Goal: Task Accomplishment & Management: Manage account settings

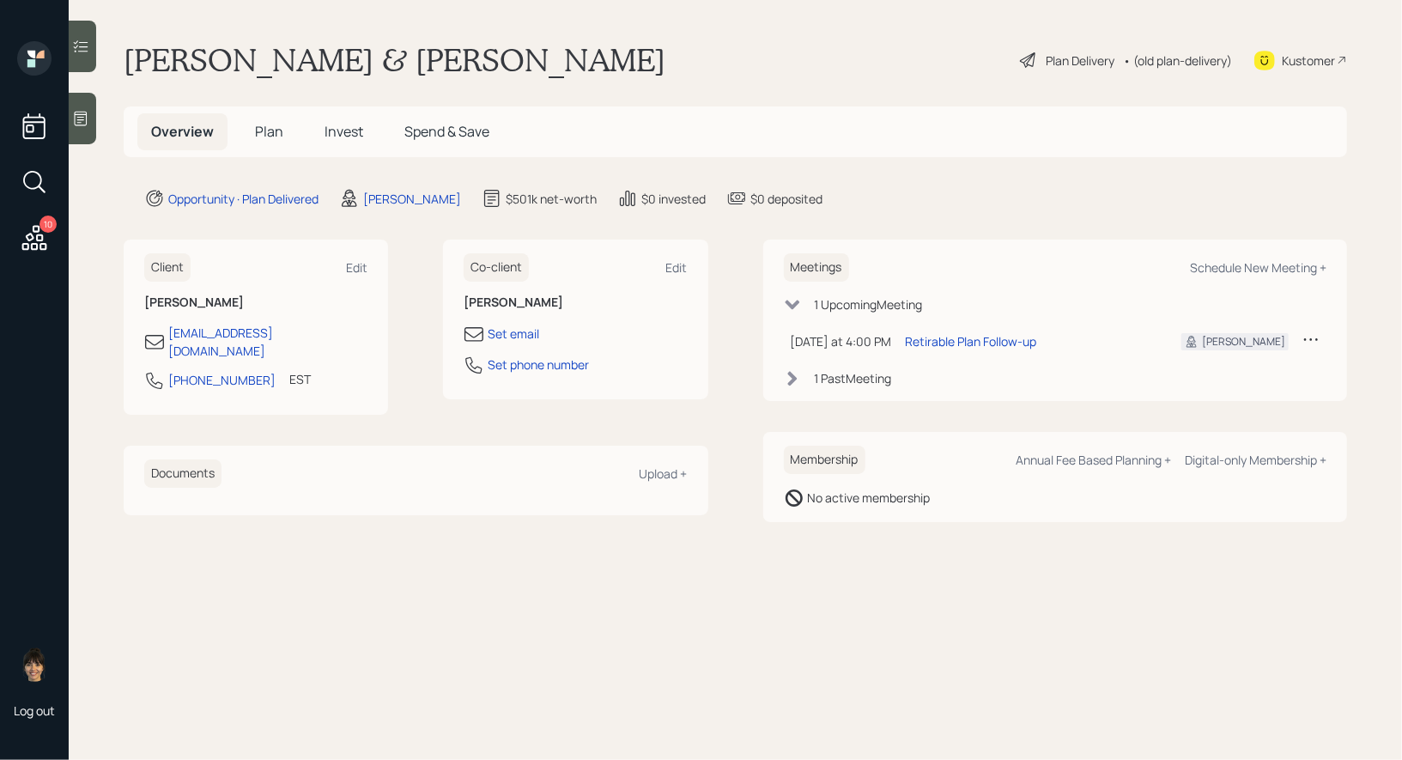
click at [267, 135] on span "Plan" at bounding box center [269, 131] width 28 height 19
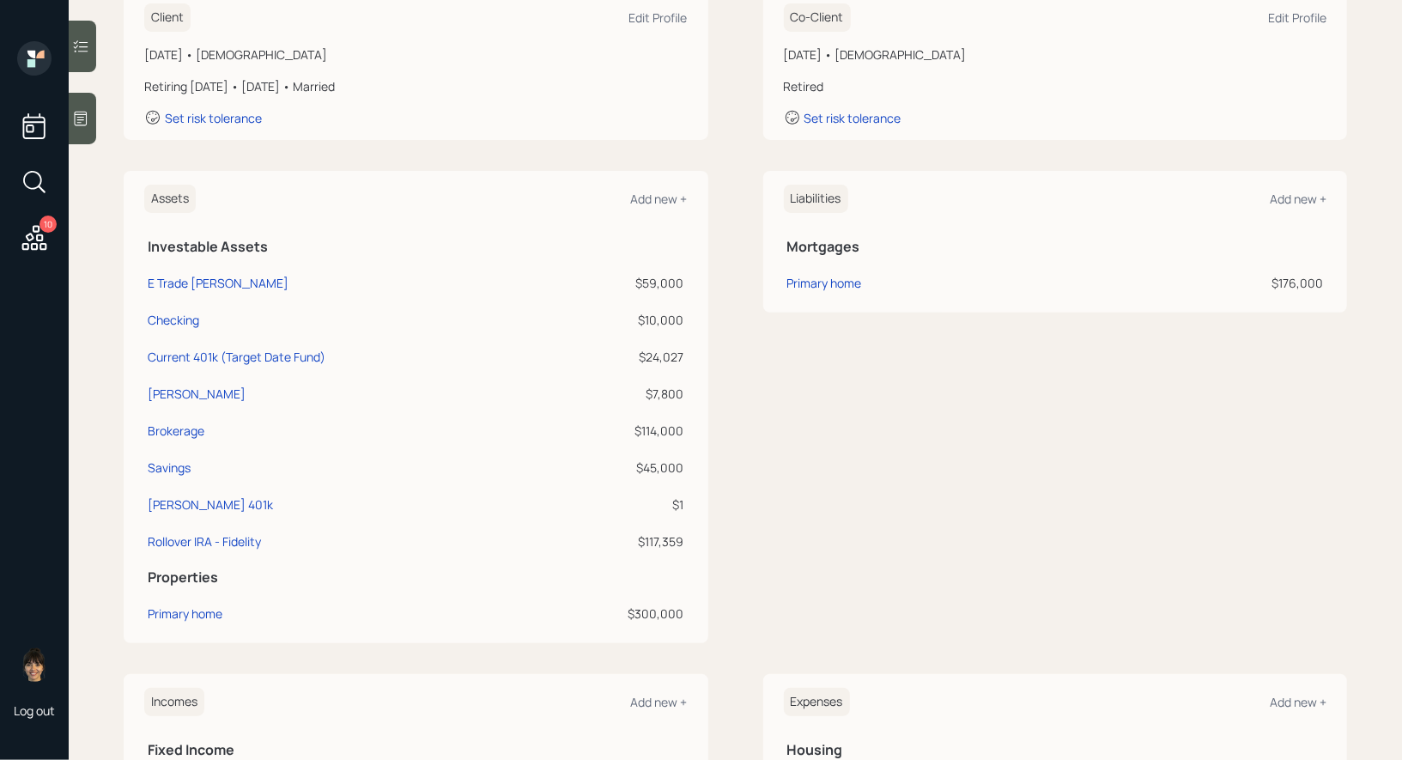
scroll to position [266, 0]
click at [161, 504] on div "Roth 401k" at bounding box center [210, 508] width 125 height 18
select select "roth_401k"
select select "balanced"
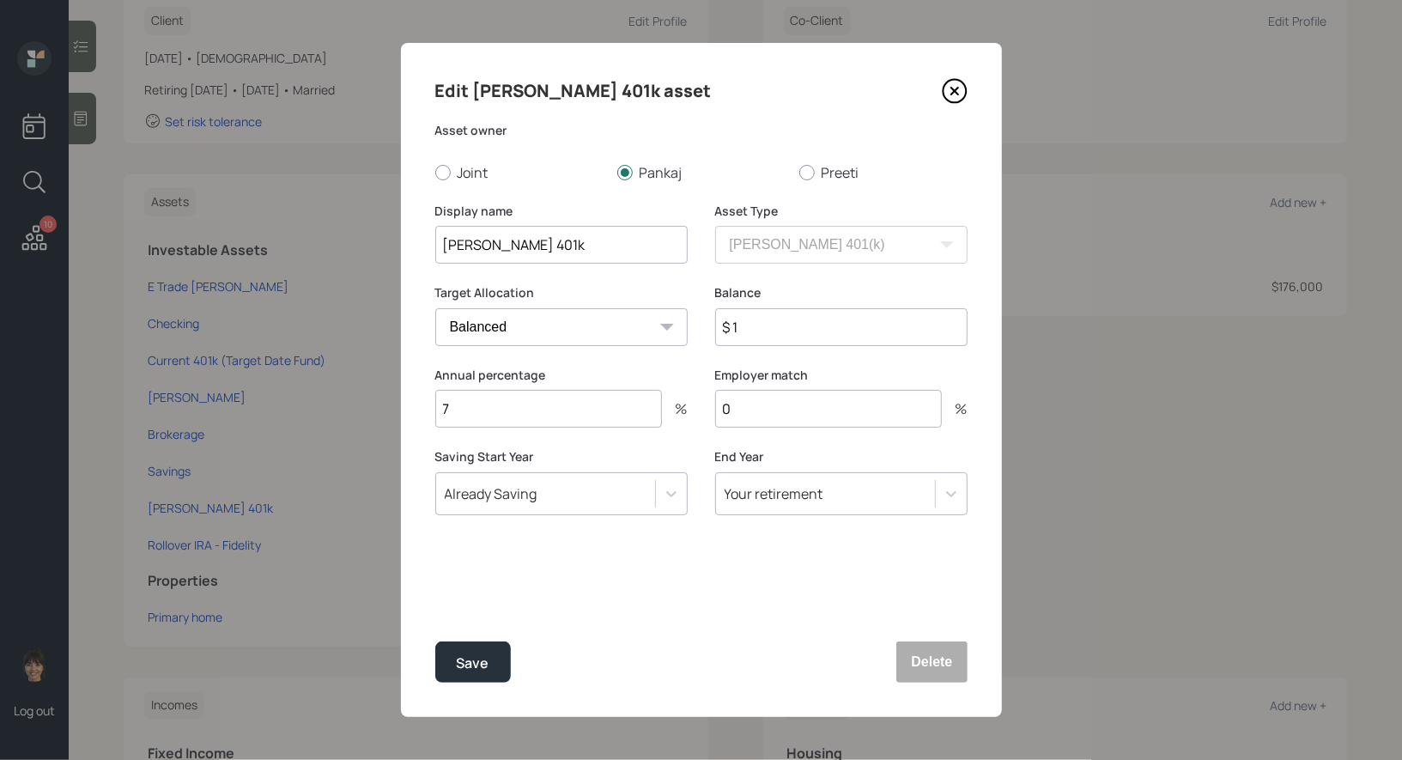
click at [440, 250] on input "Roth 401k" at bounding box center [561, 245] width 252 height 38
type input "Current Roth 401k"
click at [474, 672] on div "Save" at bounding box center [473, 663] width 33 height 23
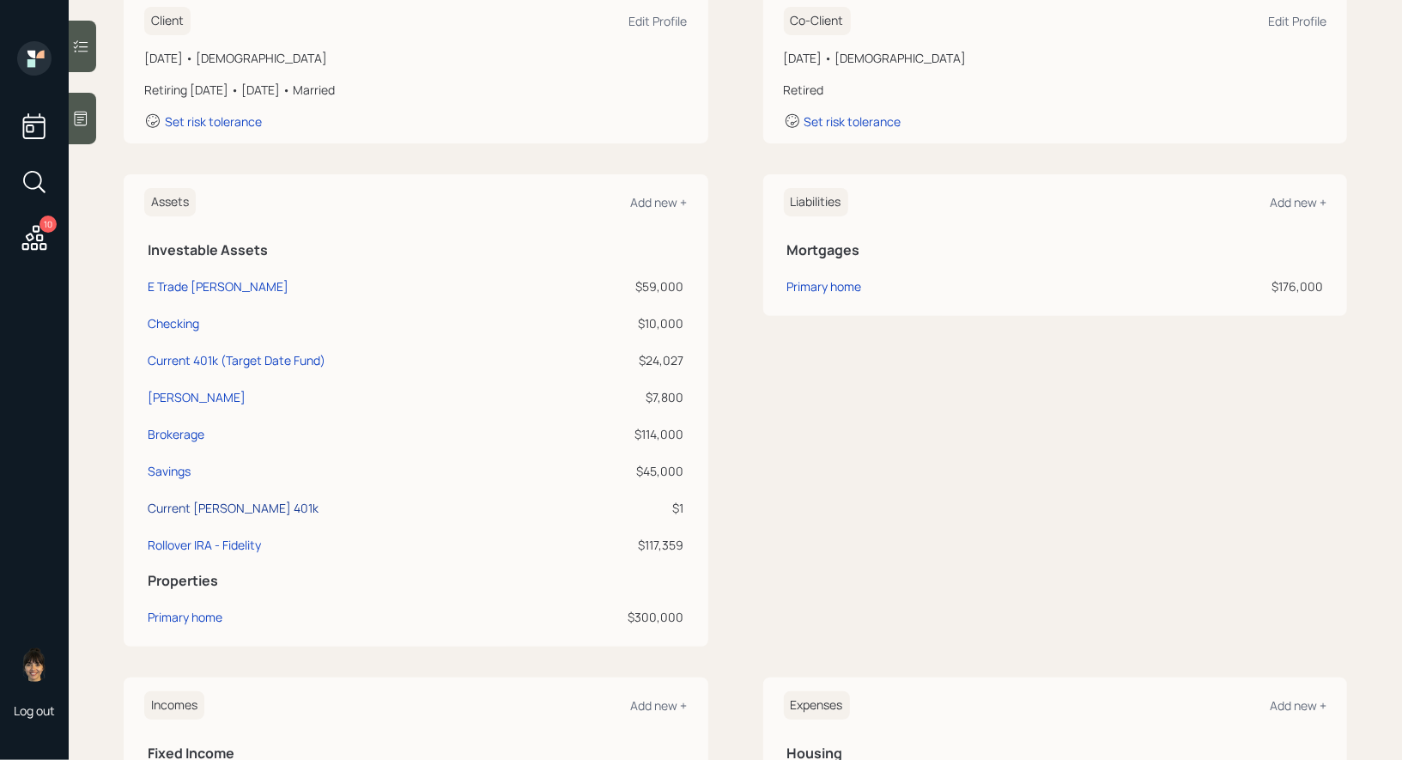
click at [172, 508] on div "Current Roth 401k" at bounding box center [233, 508] width 171 height 18
select select "roth_401k"
select select "balanced"
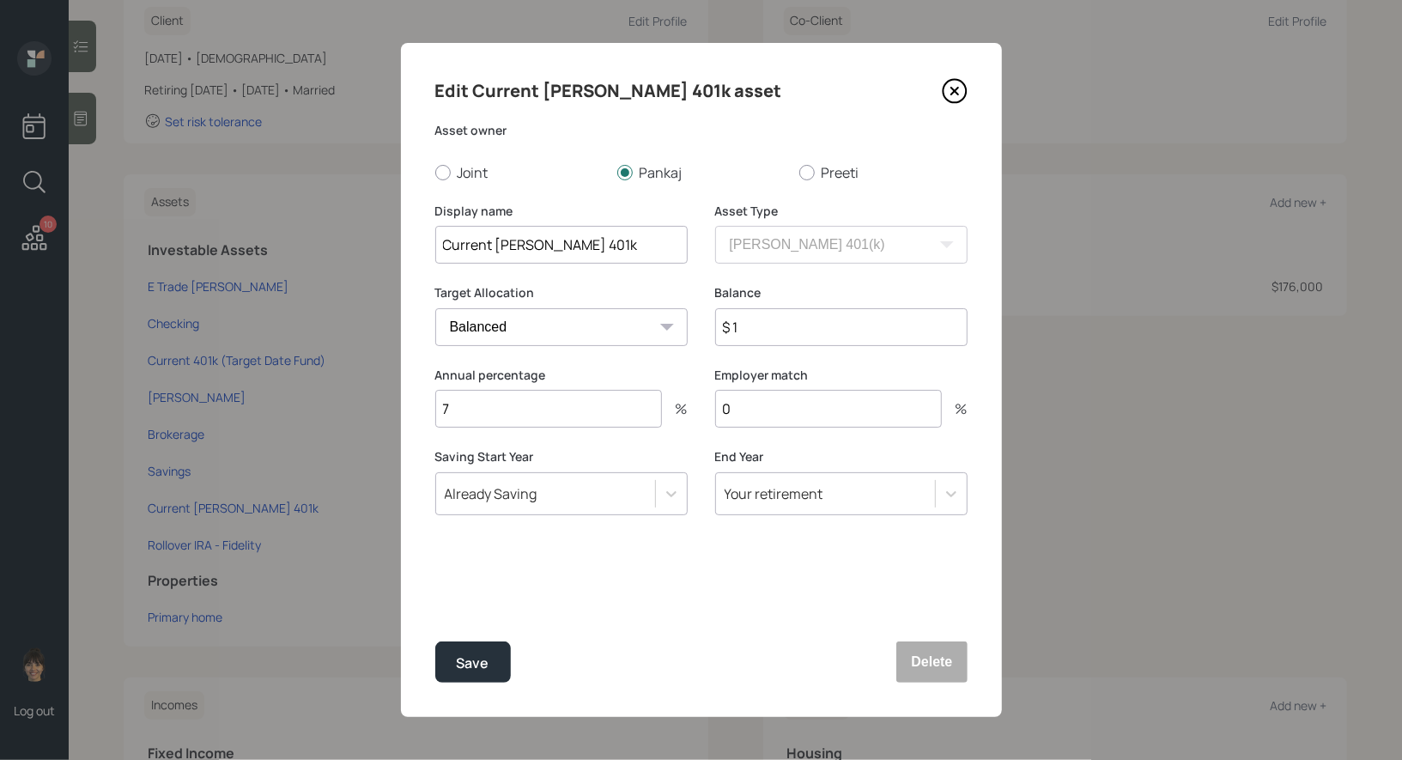
click at [524, 253] on input "Current Roth 401k" at bounding box center [561, 245] width 252 height 38
click at [567, 248] on input "Current 401k" at bounding box center [561, 245] width 252 height 38
type input "Current 401k ([PERSON_NAME] Portion)"
click at [468, 664] on div "Save" at bounding box center [473, 663] width 33 height 23
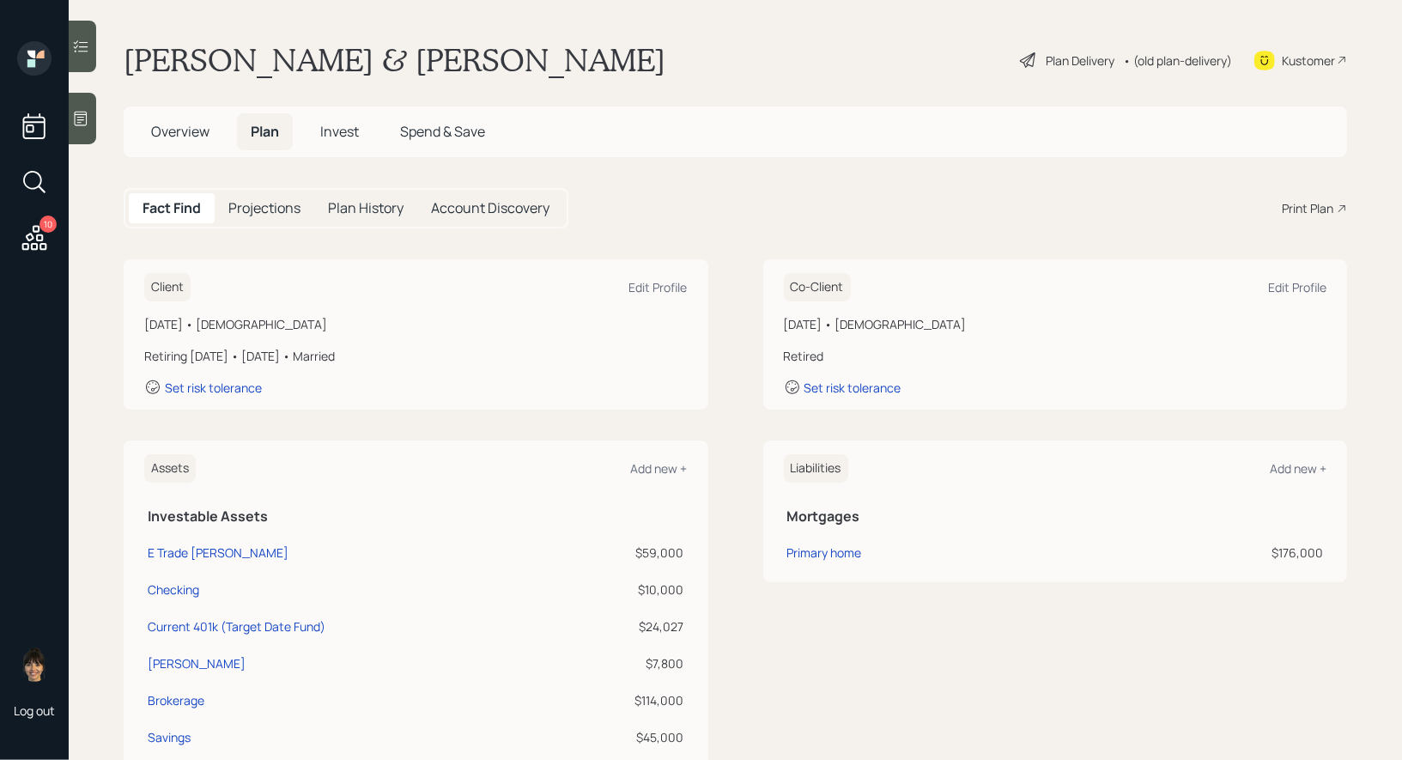
click at [1051, 56] on div "Plan Delivery" at bounding box center [1080, 61] width 69 height 18
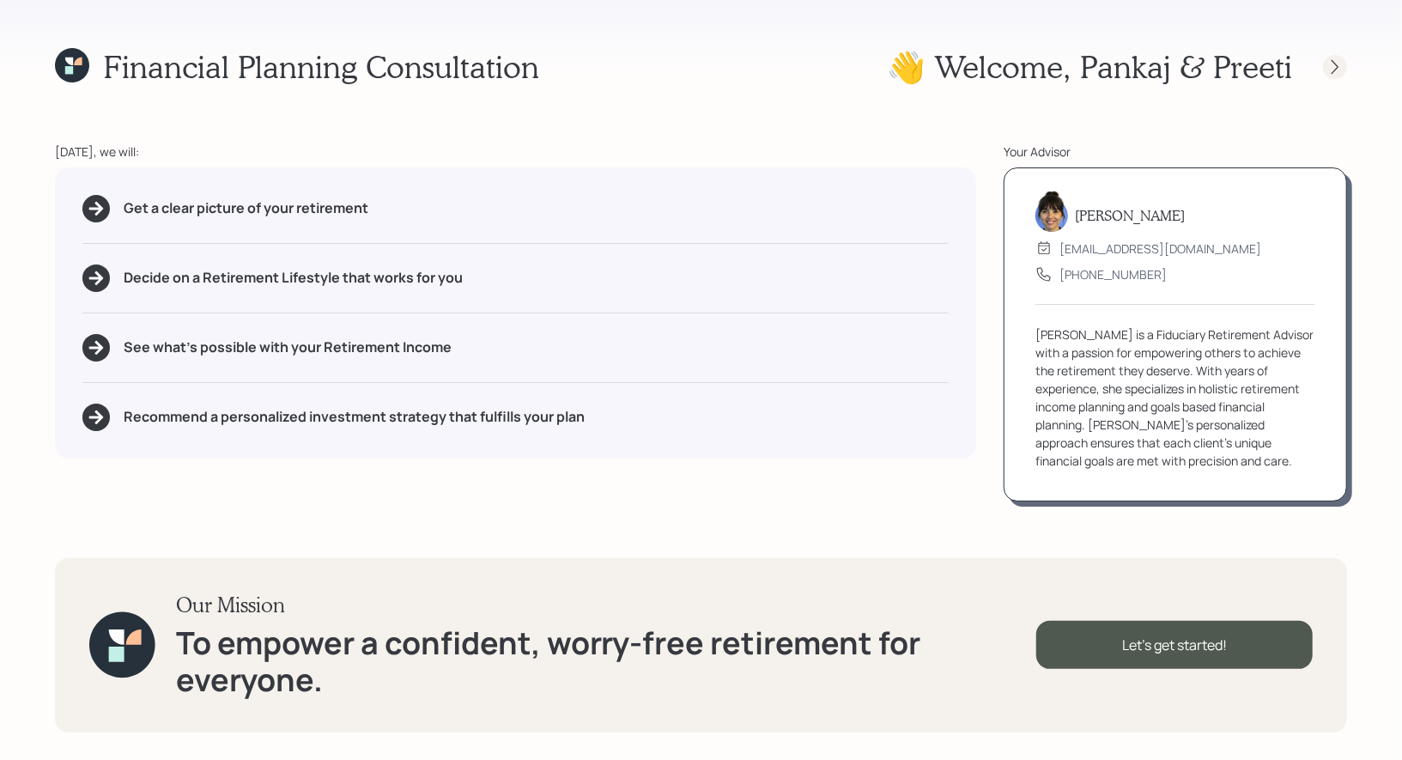
click at [1338, 63] on icon at bounding box center [1335, 66] width 17 height 17
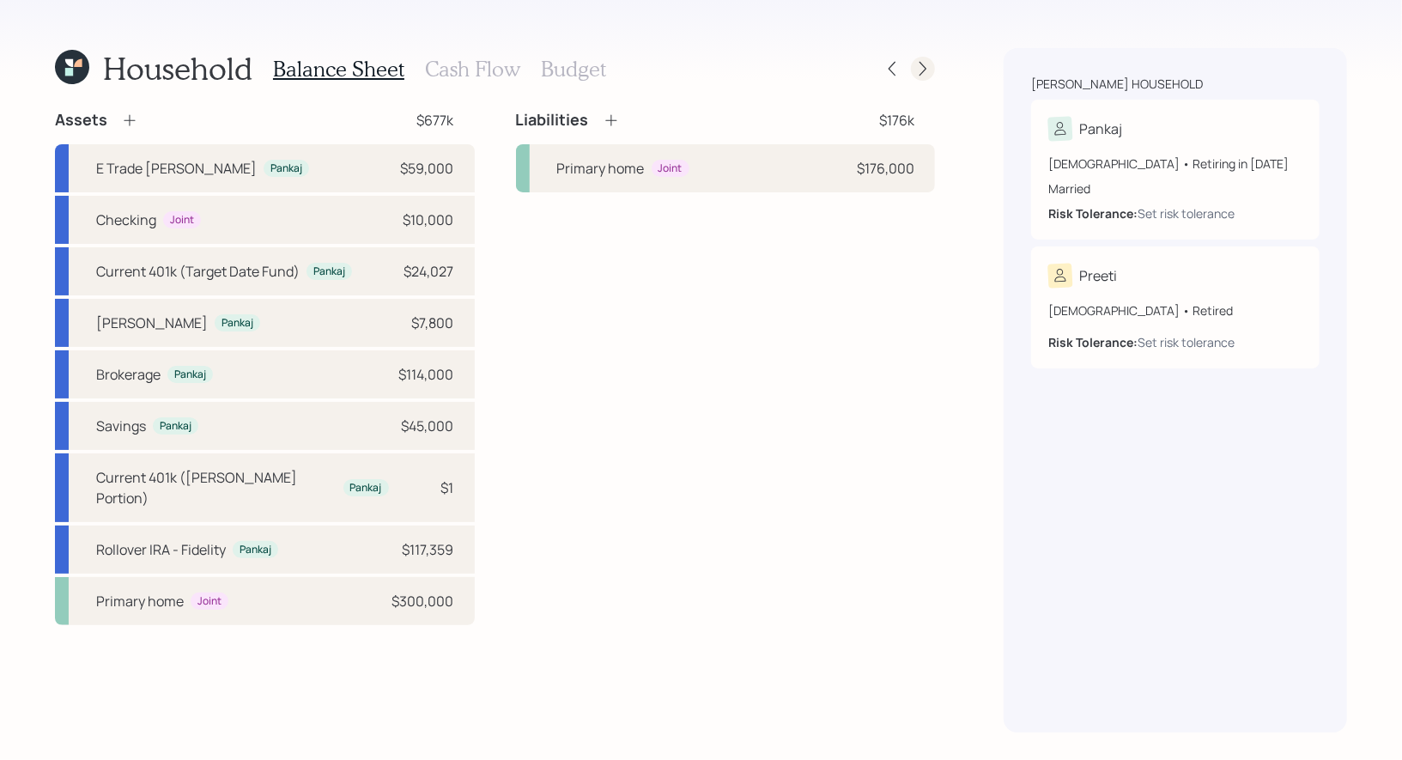
click at [928, 67] on icon at bounding box center [922, 68] width 17 height 17
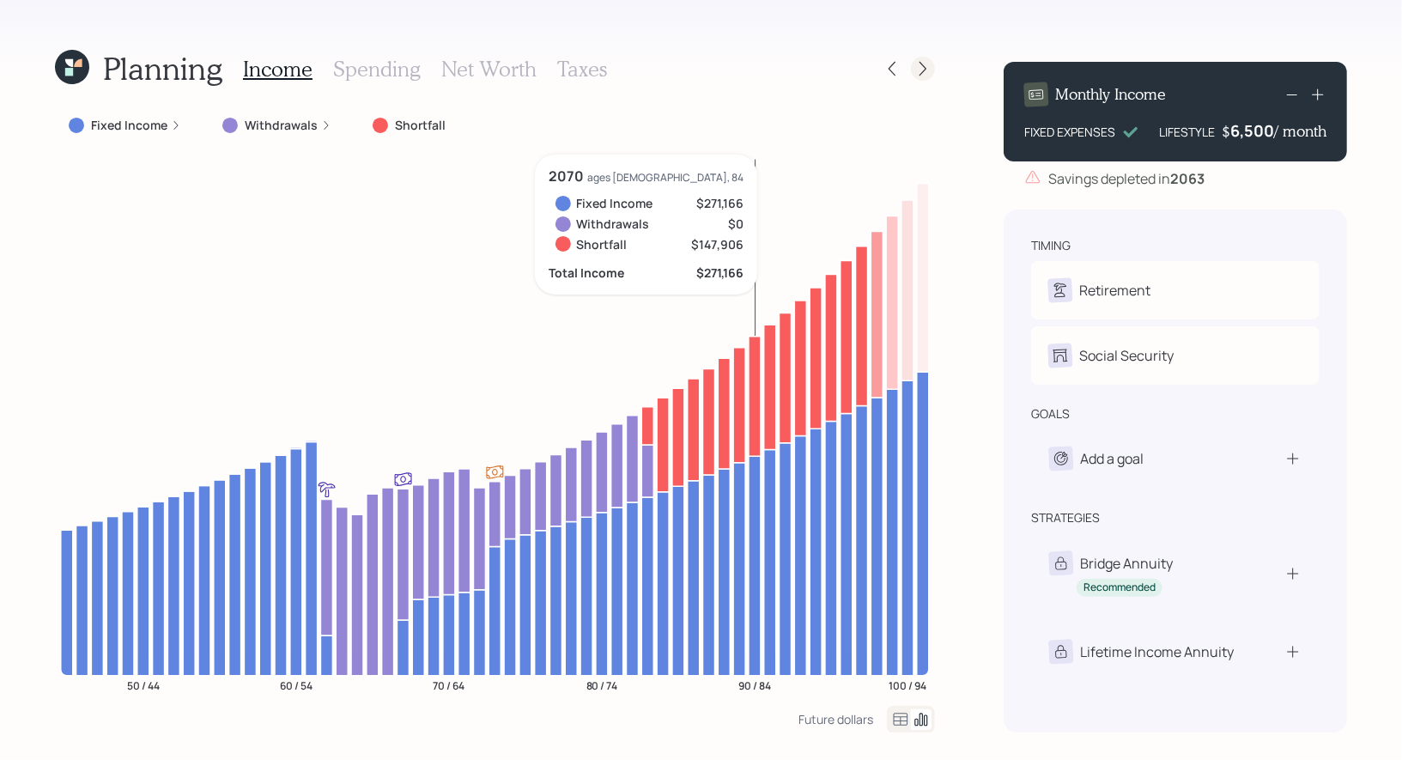
click at [924, 65] on icon at bounding box center [923, 69] width 7 height 15
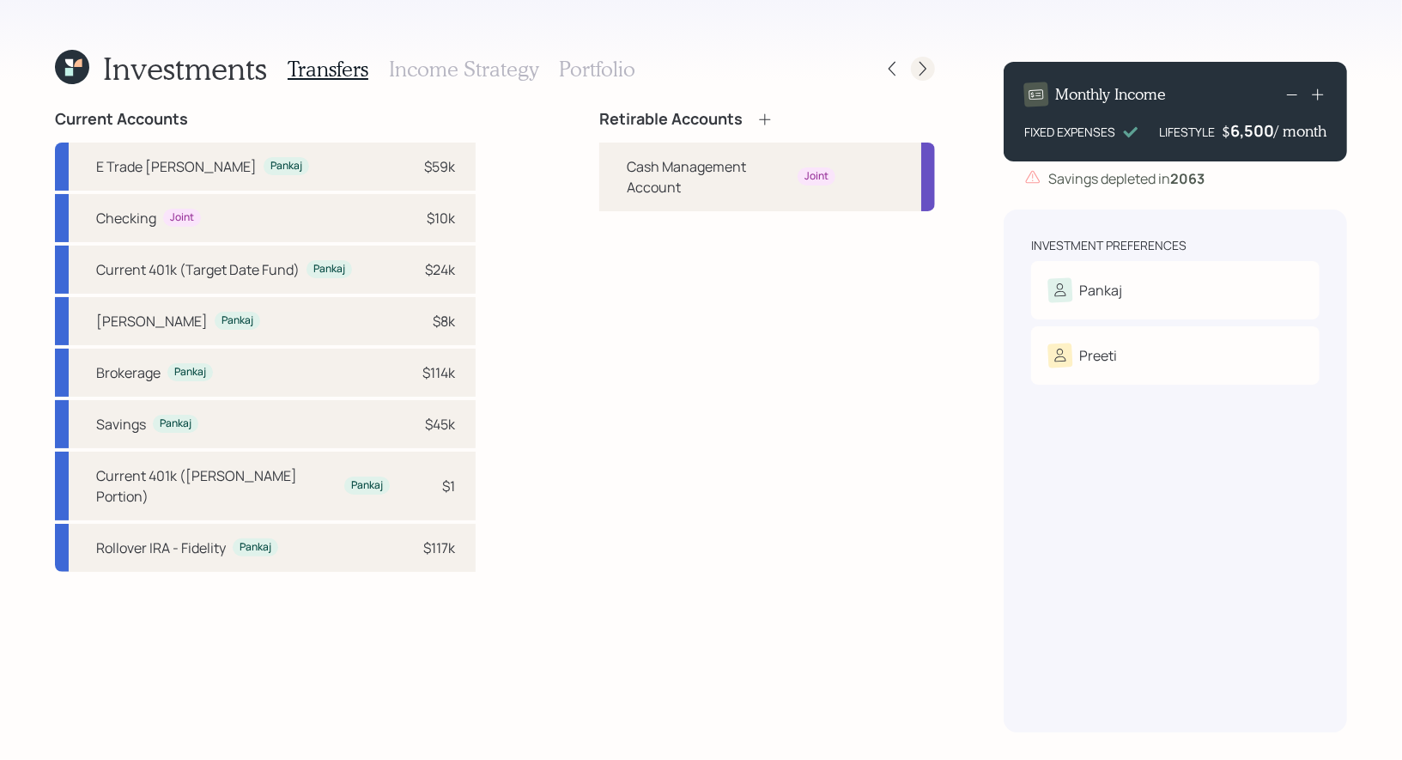
click at [923, 64] on icon at bounding box center [922, 68] width 17 height 17
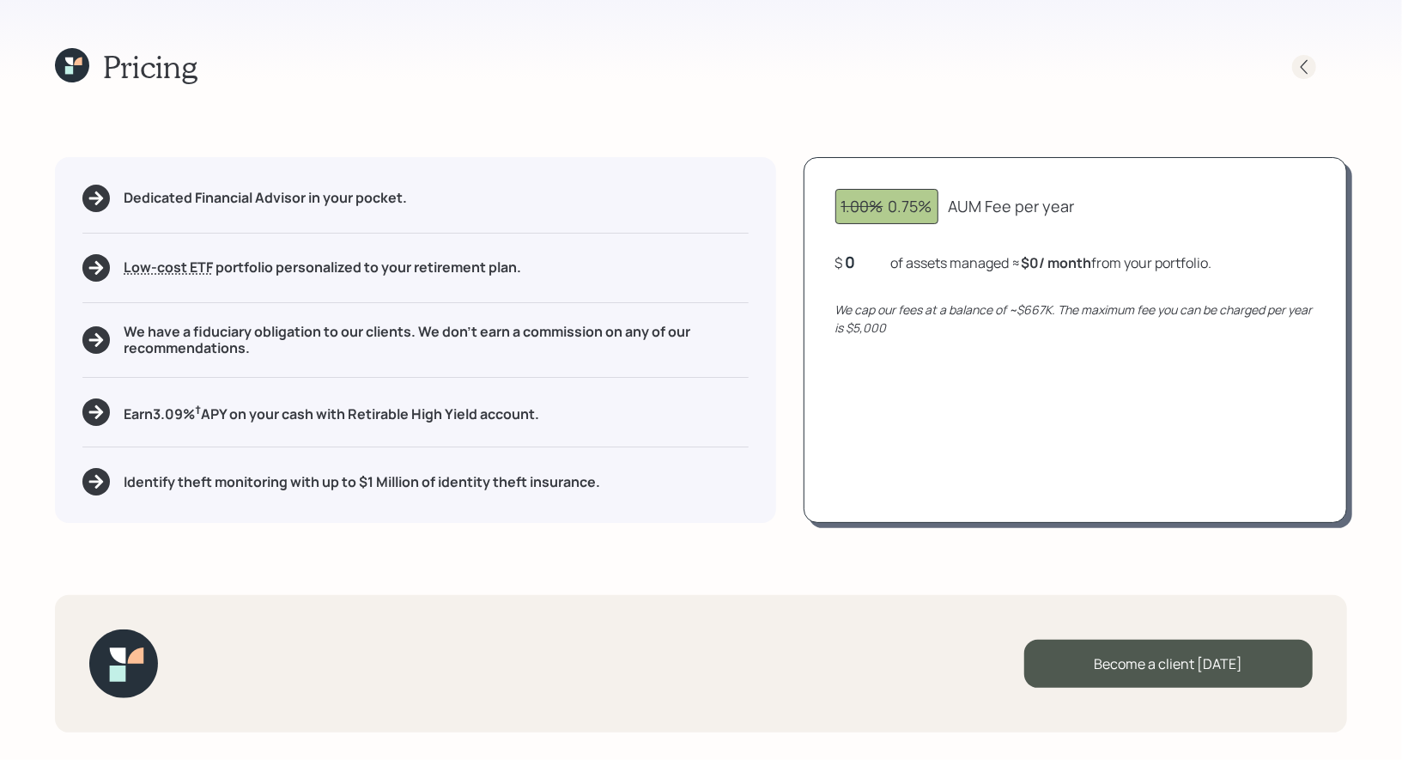
click at [1302, 62] on icon at bounding box center [1304, 66] width 17 height 17
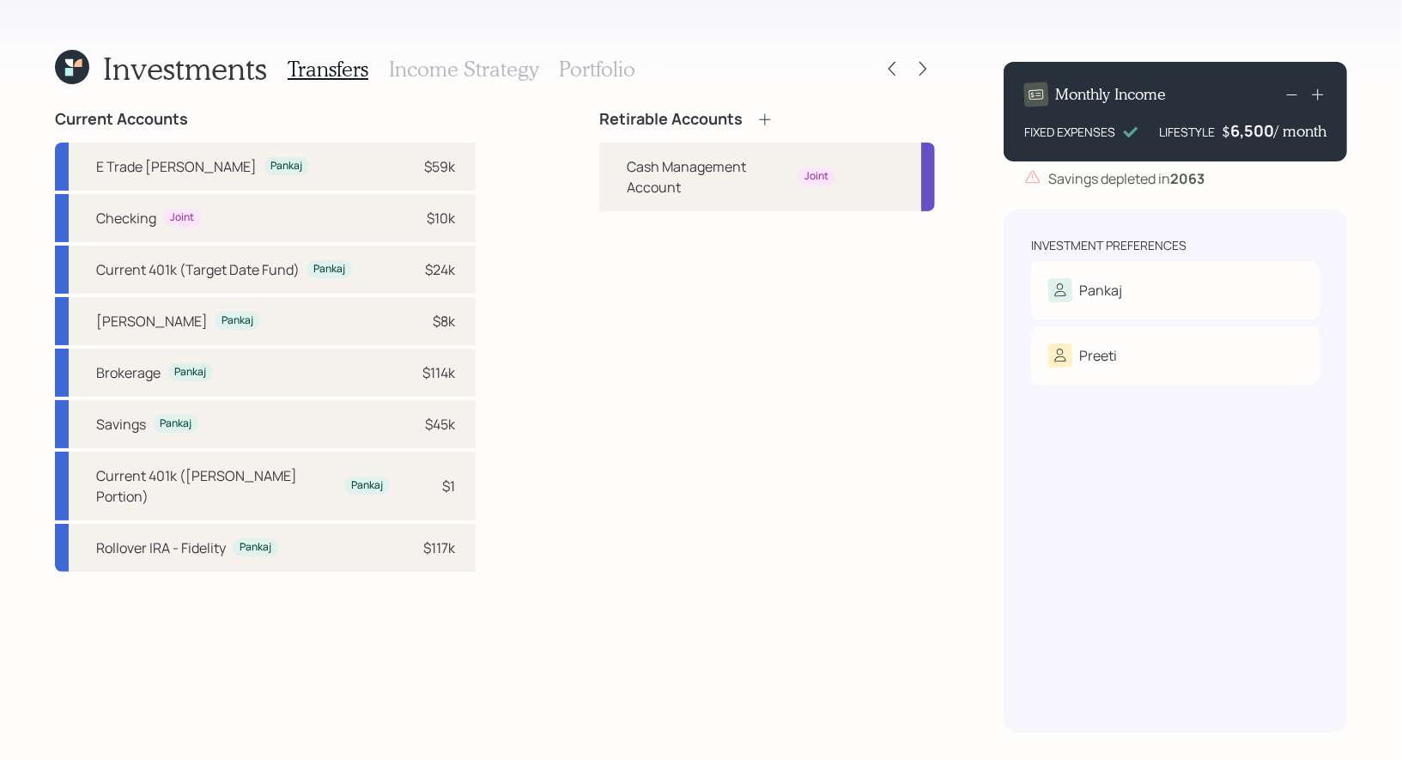
click at [579, 69] on h3 "Portfolio" at bounding box center [597, 69] width 76 height 25
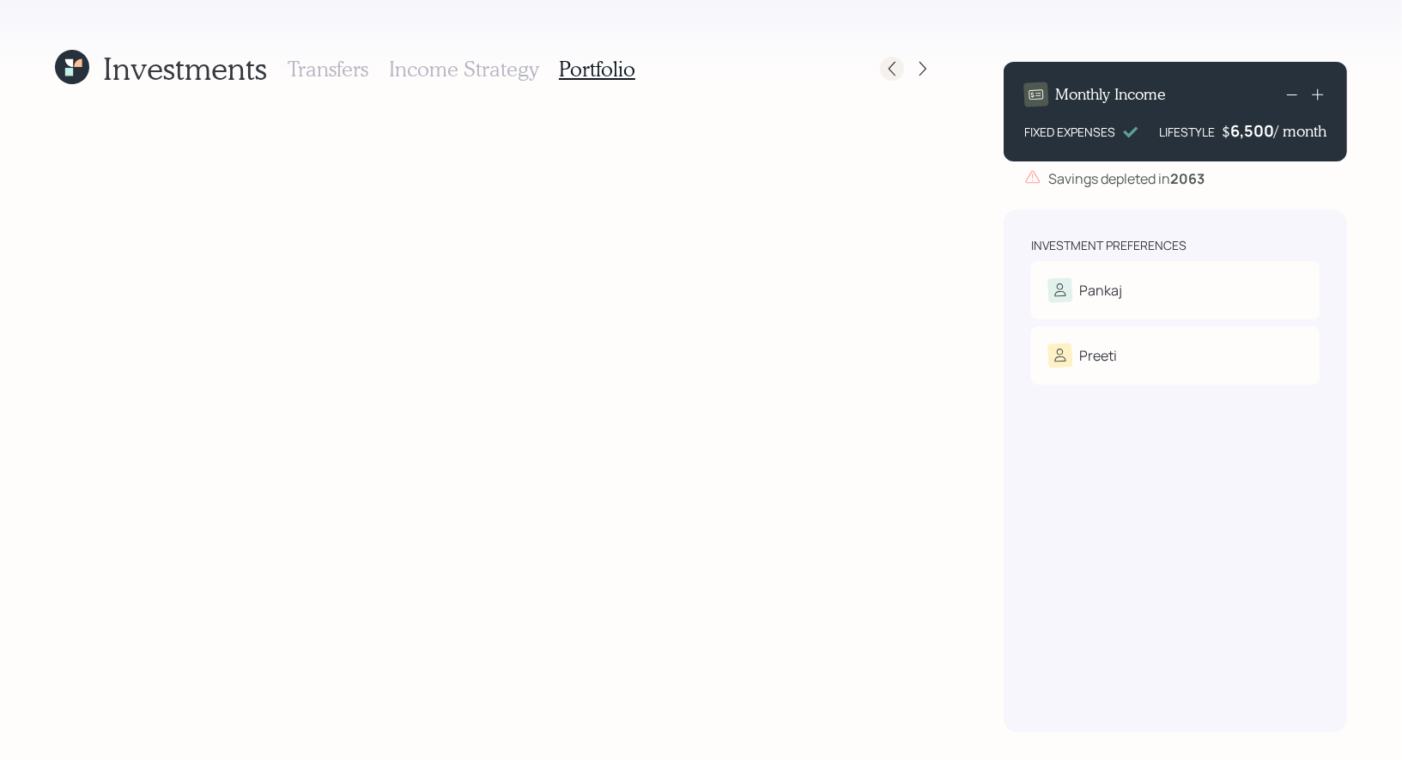
click at [896, 70] on icon at bounding box center [892, 68] width 17 height 17
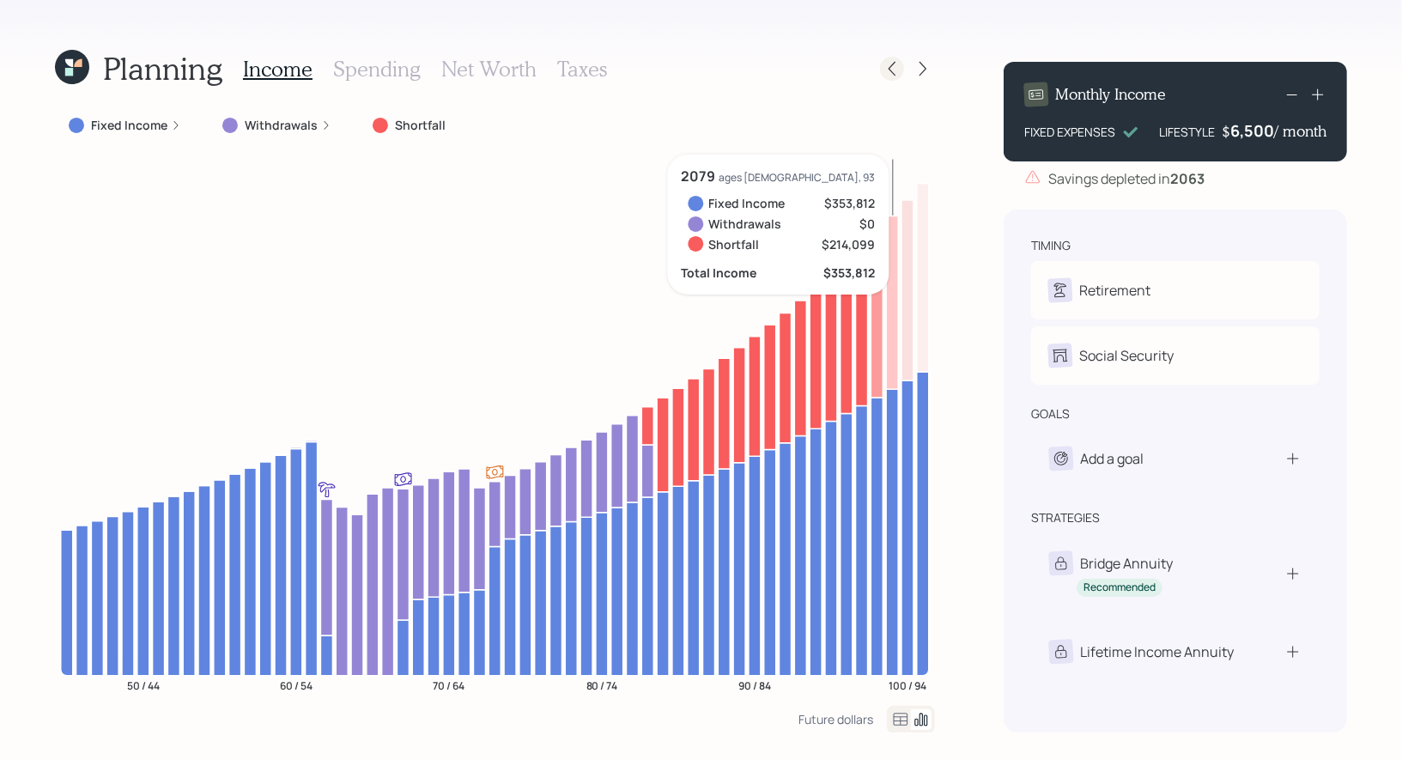
click at [896, 70] on icon at bounding box center [892, 68] width 17 height 17
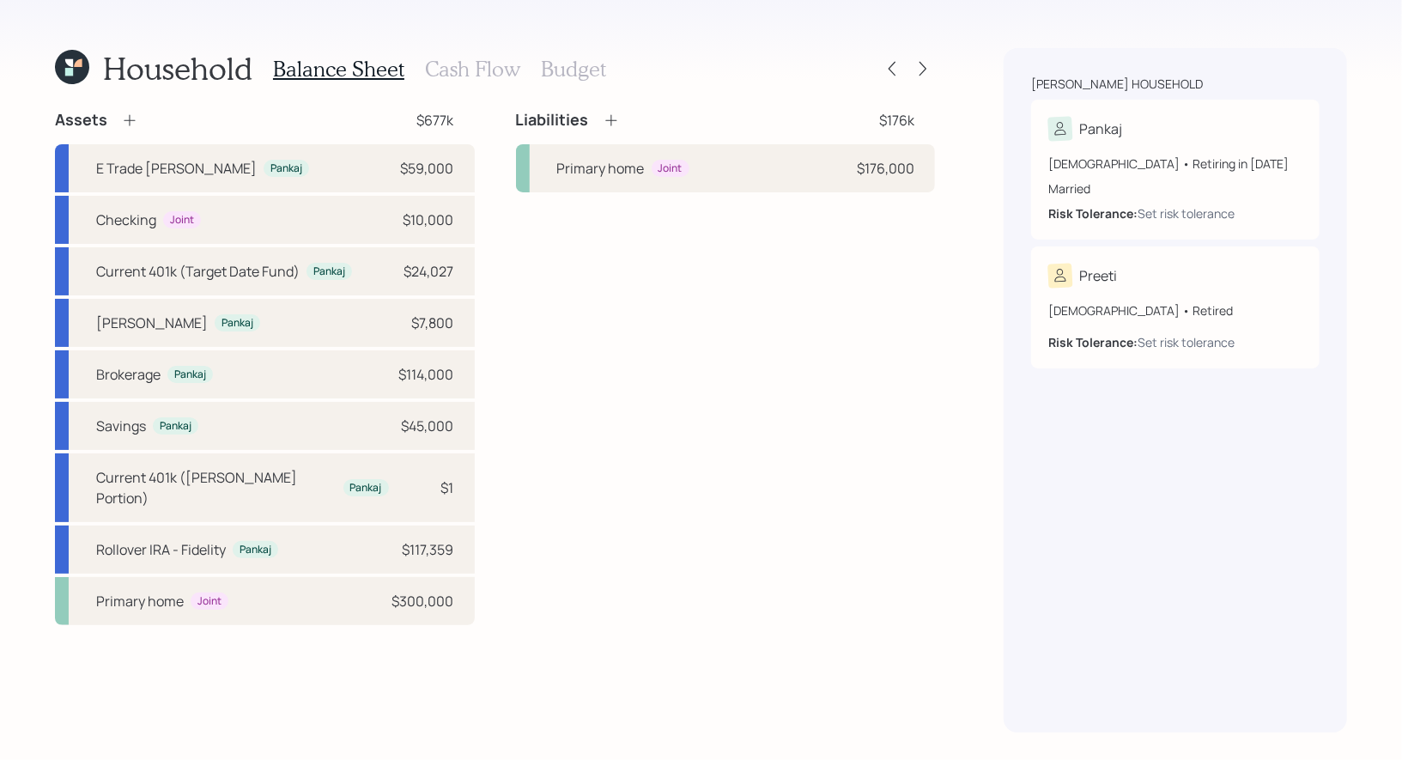
click at [70, 68] on icon at bounding box center [72, 67] width 34 height 34
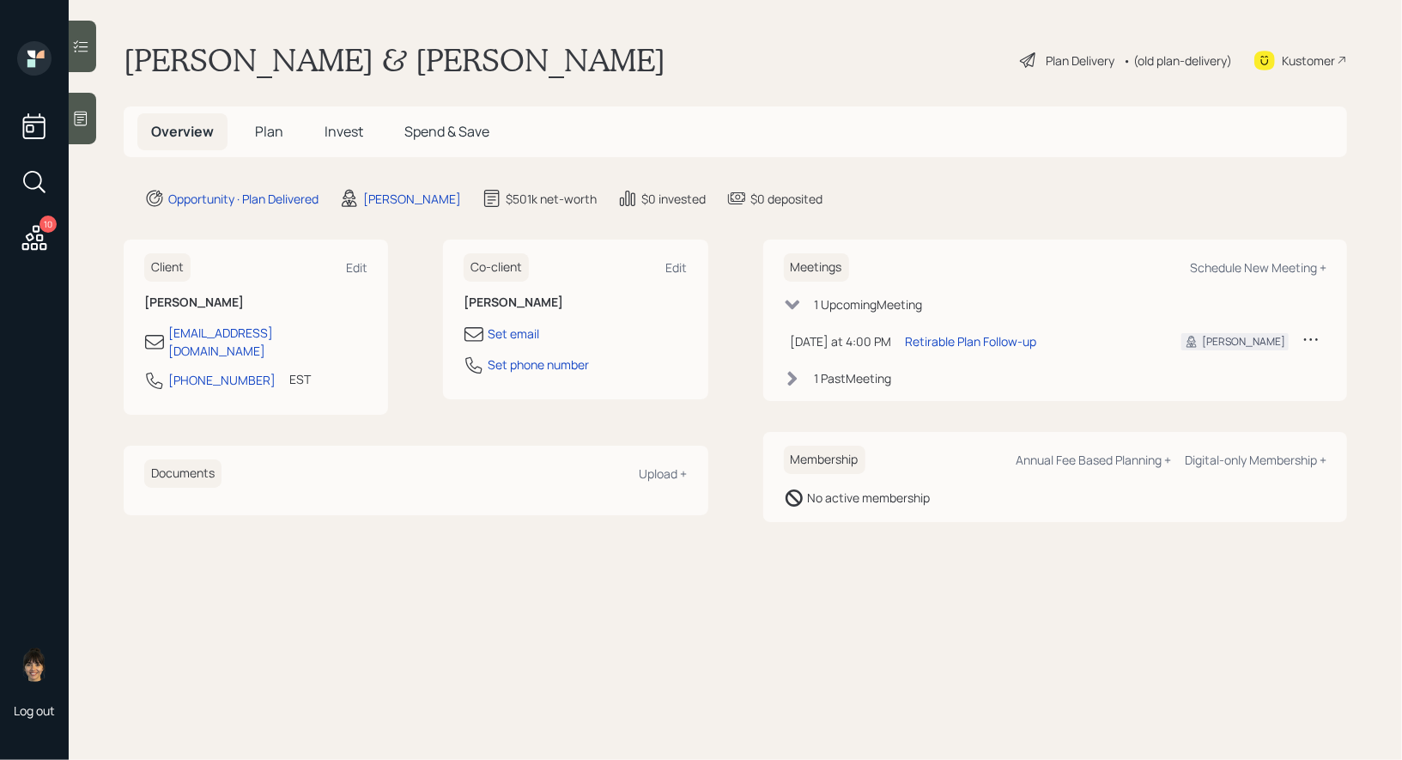
click at [1051, 57] on div "Plan Delivery" at bounding box center [1080, 61] width 69 height 18
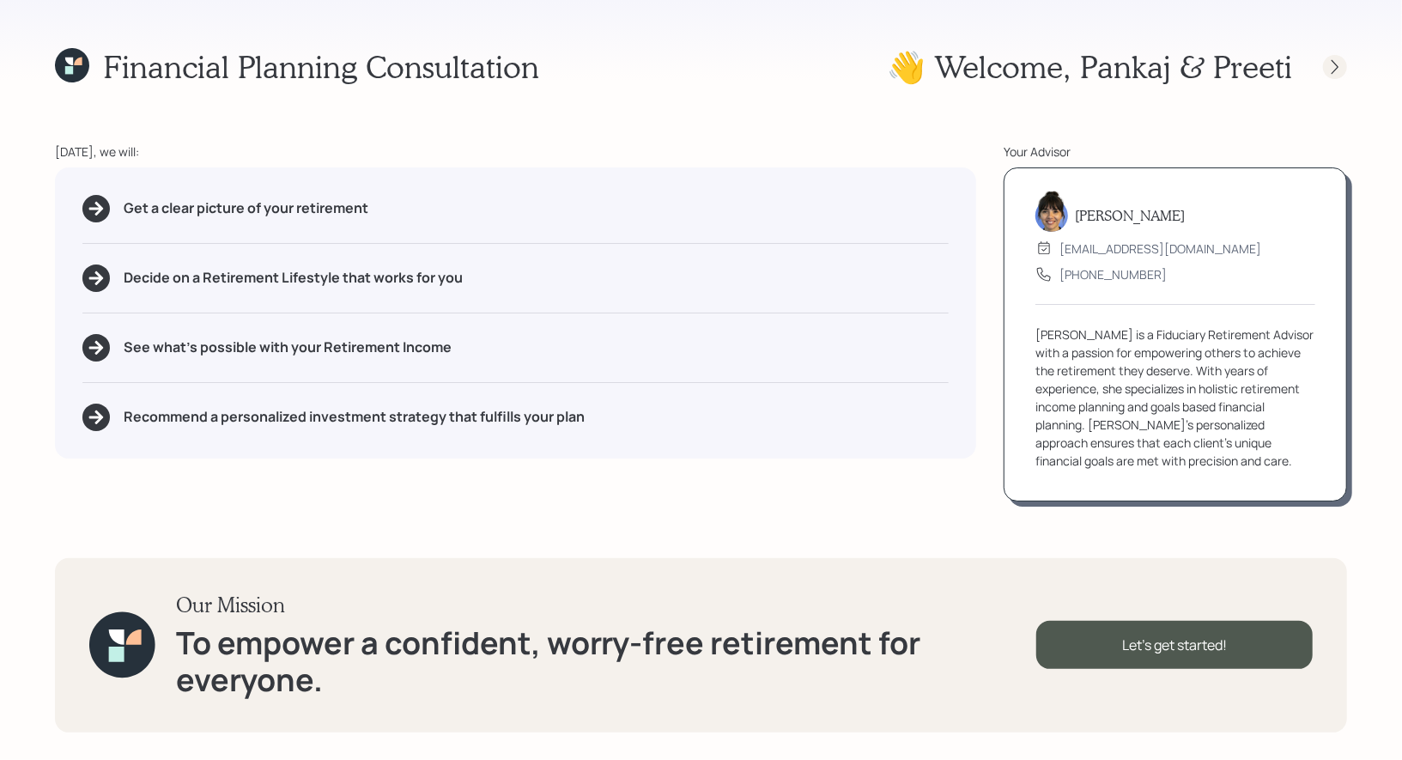
click at [1332, 64] on icon at bounding box center [1335, 66] width 17 height 17
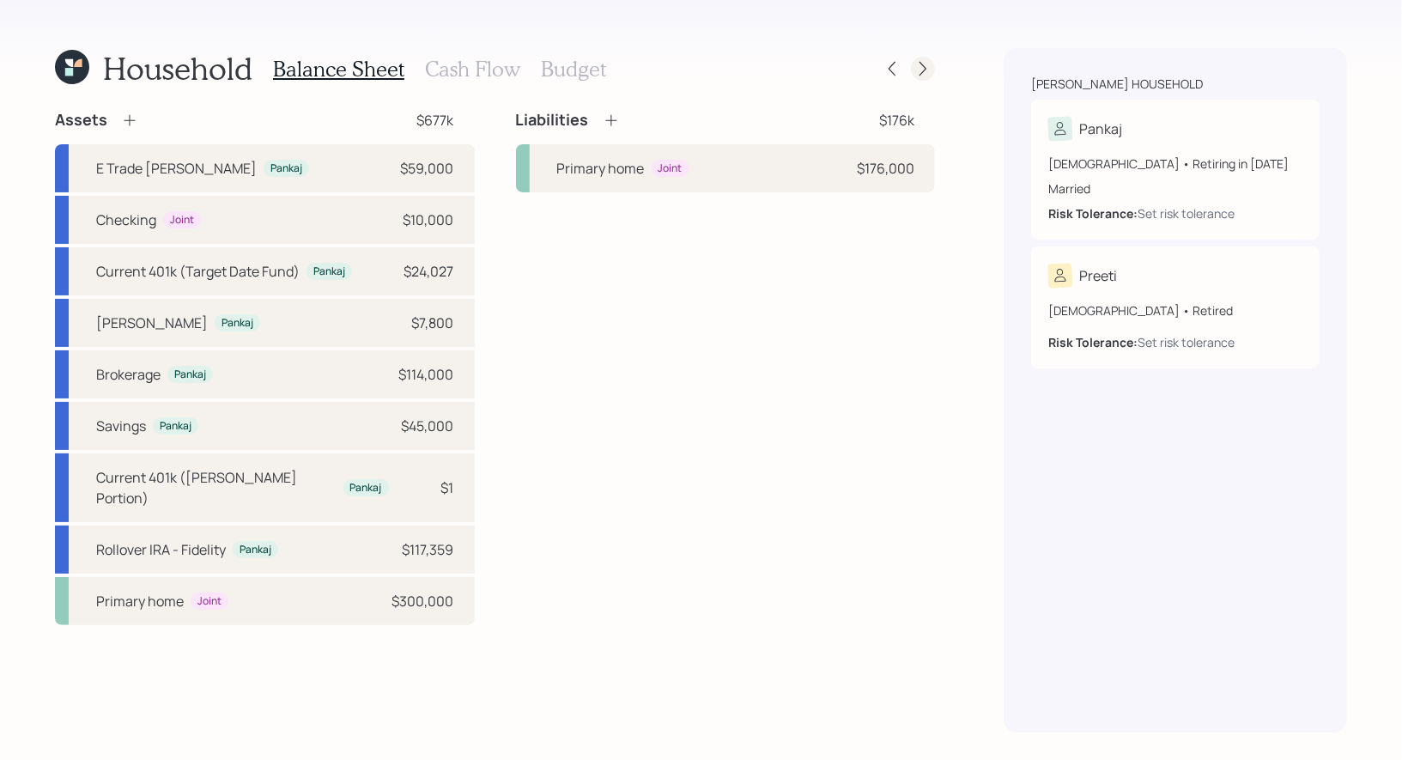
click at [922, 70] on icon at bounding box center [922, 68] width 17 height 17
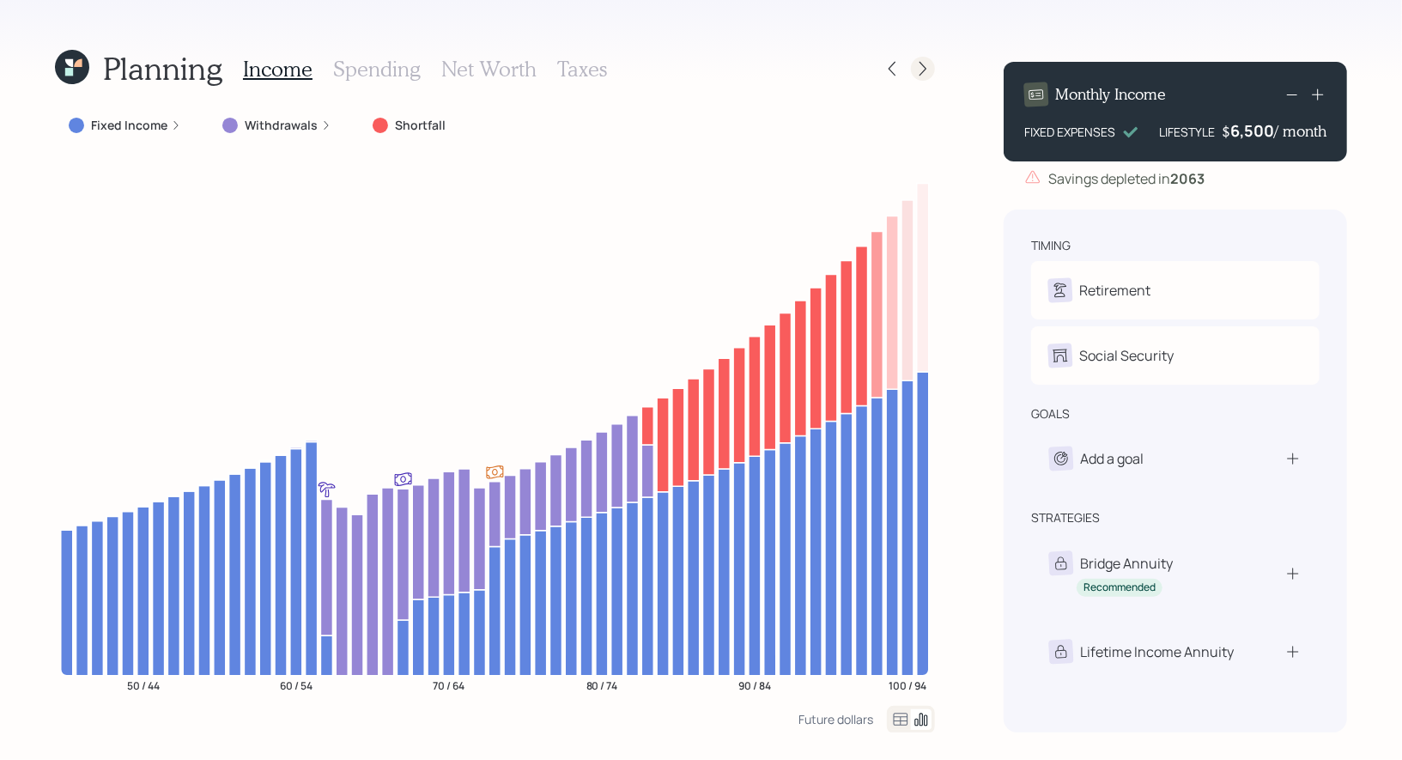
click at [923, 62] on icon at bounding box center [922, 68] width 17 height 17
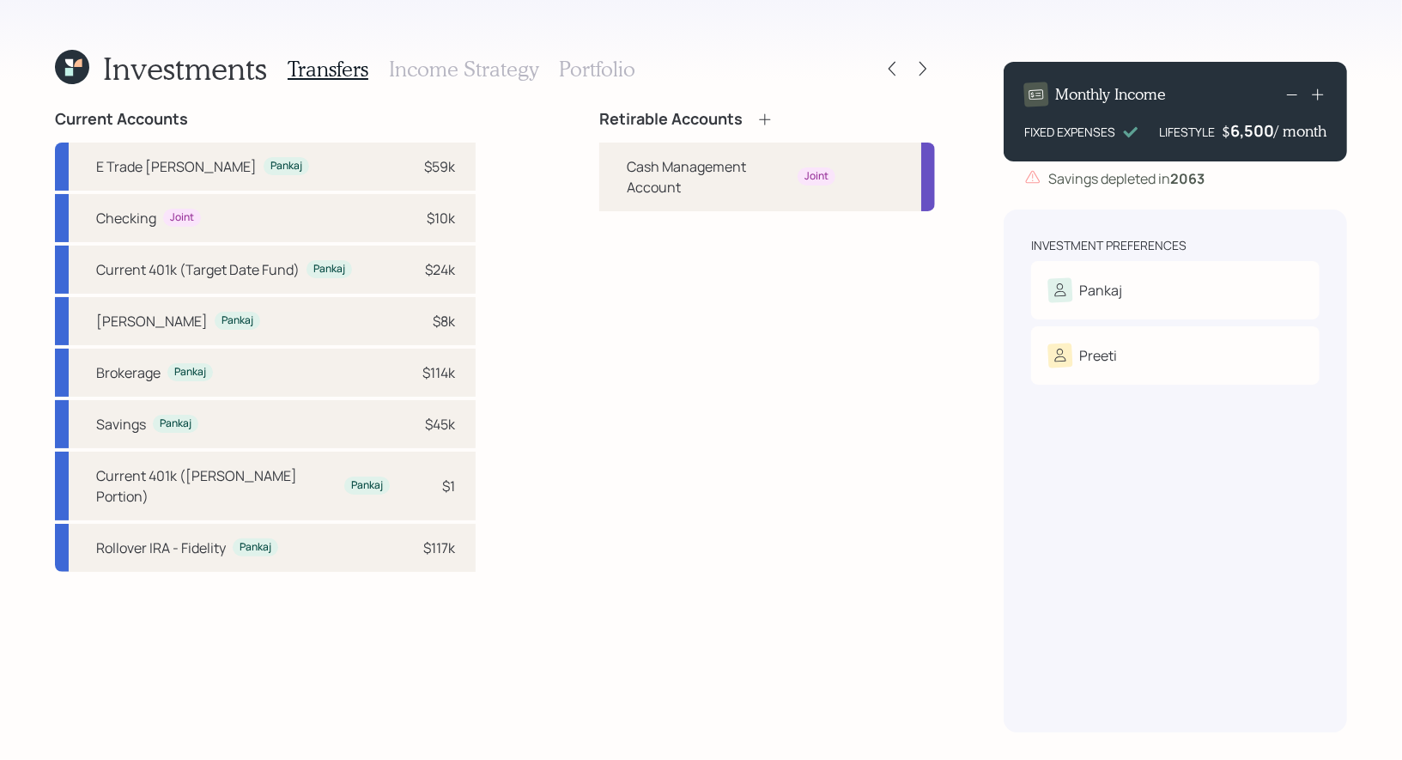
click at [757, 116] on icon at bounding box center [765, 119] width 17 height 17
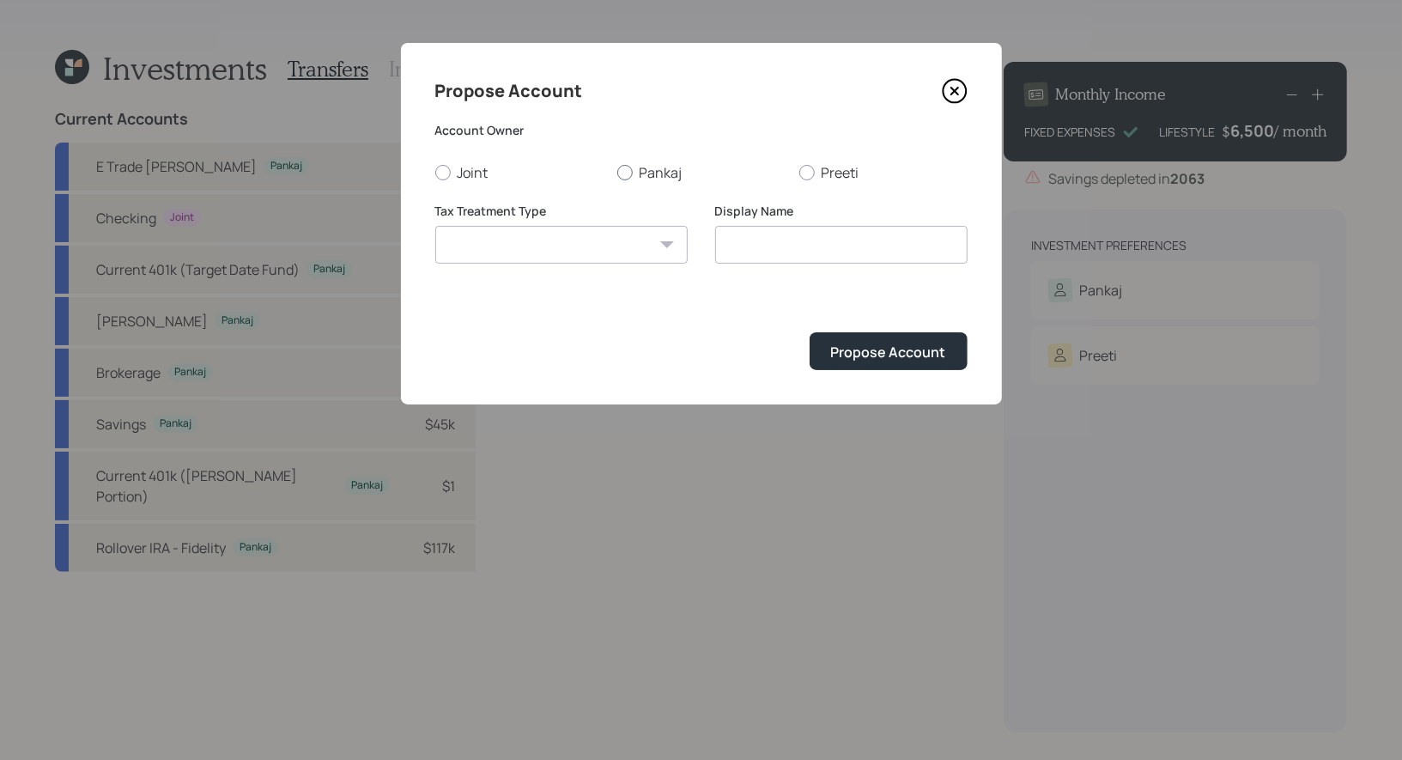
click at [628, 173] on div at bounding box center [624, 172] width 15 height 15
click at [617, 173] on input "Pankaj" at bounding box center [617, 172] width 1 height 1
radio input "true"
click at [626, 247] on select "[PERSON_NAME] Taxable Traditional" at bounding box center [561, 245] width 252 height 38
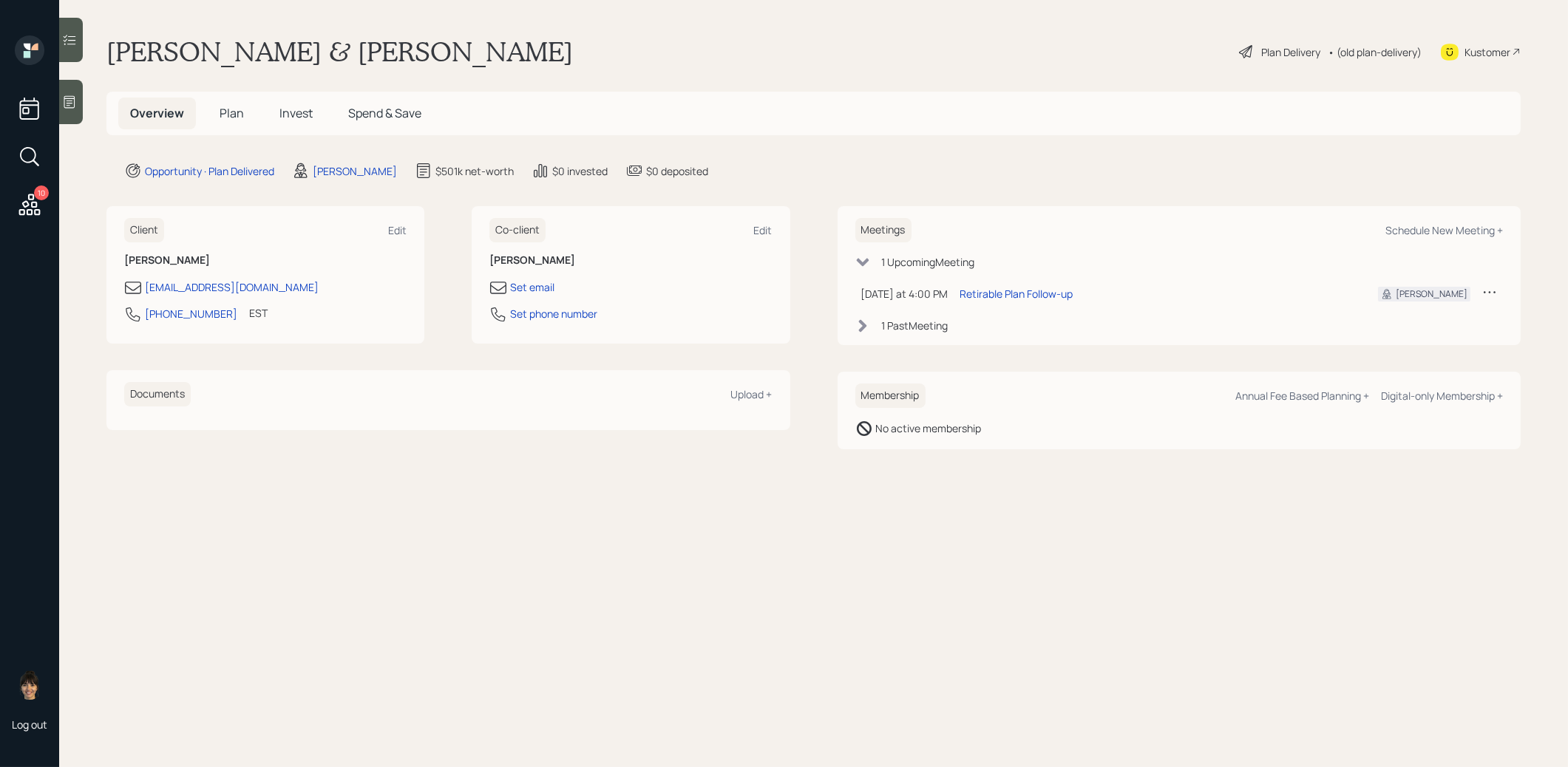
click at [1243, 54] on icon at bounding box center [1246, 52] width 18 height 18
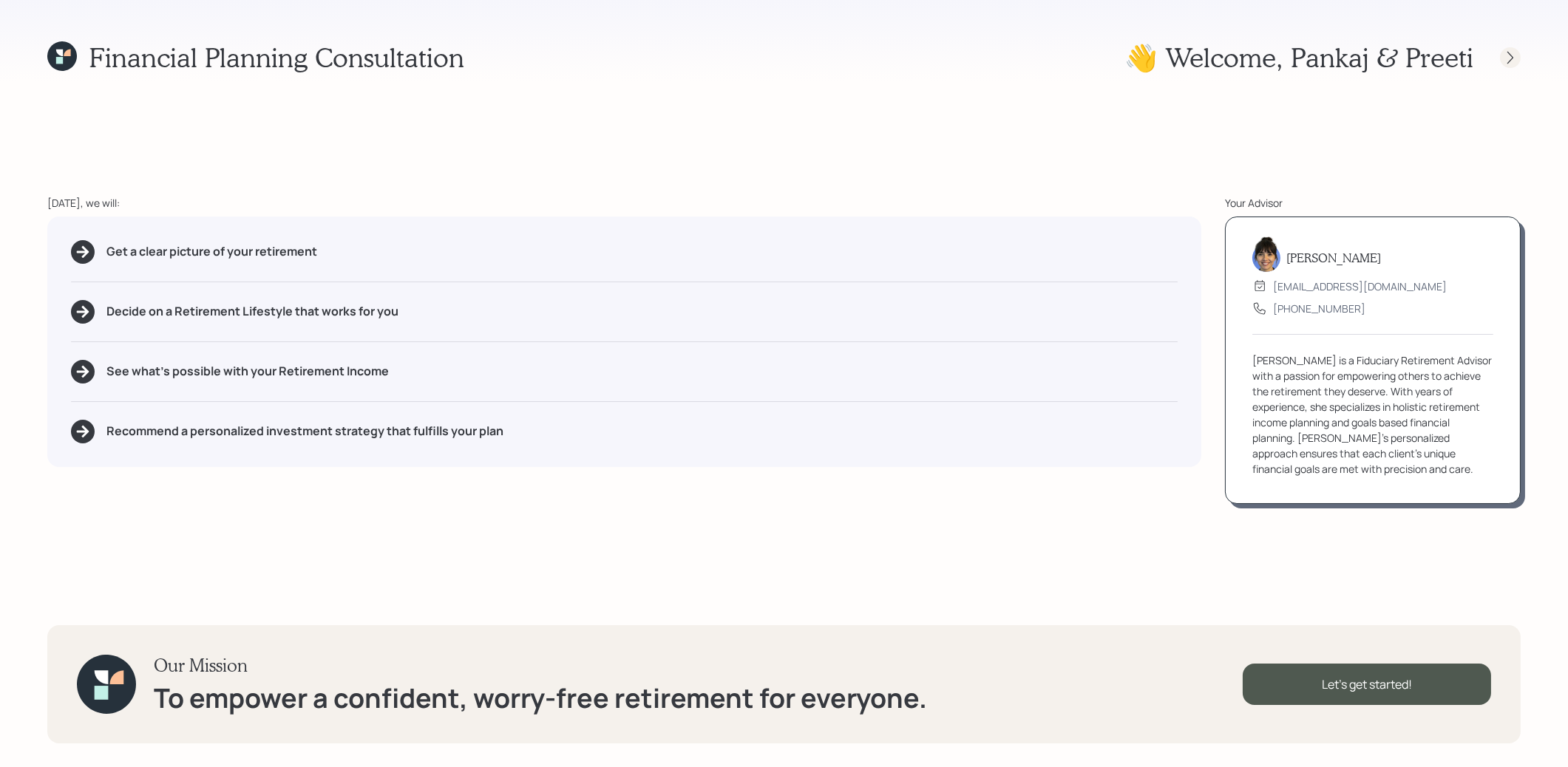
click at [1510, 60] on icon at bounding box center [1510, 57] width 15 height 15
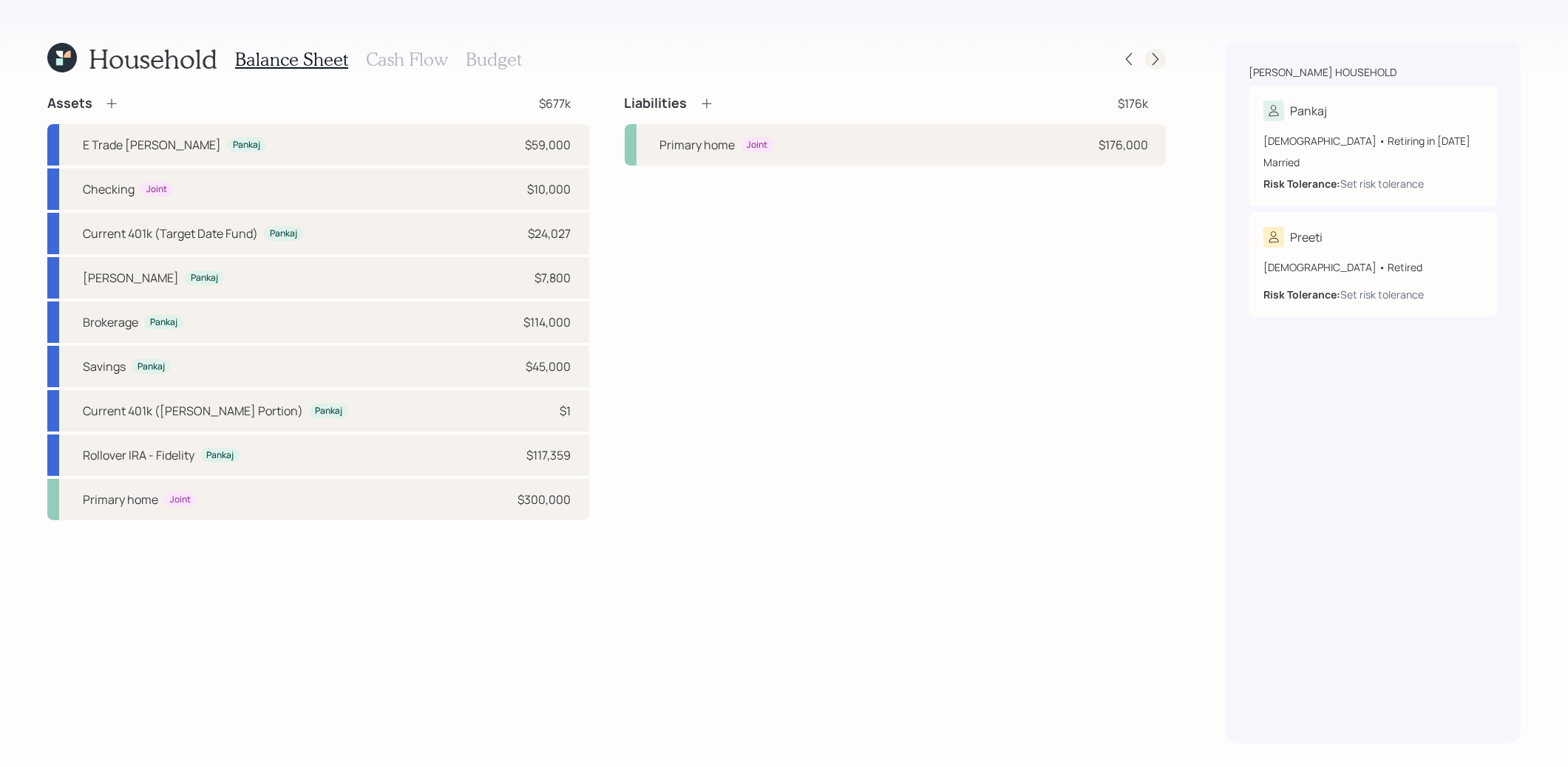
click at [1156, 61] on icon at bounding box center [1156, 59] width 6 height 13
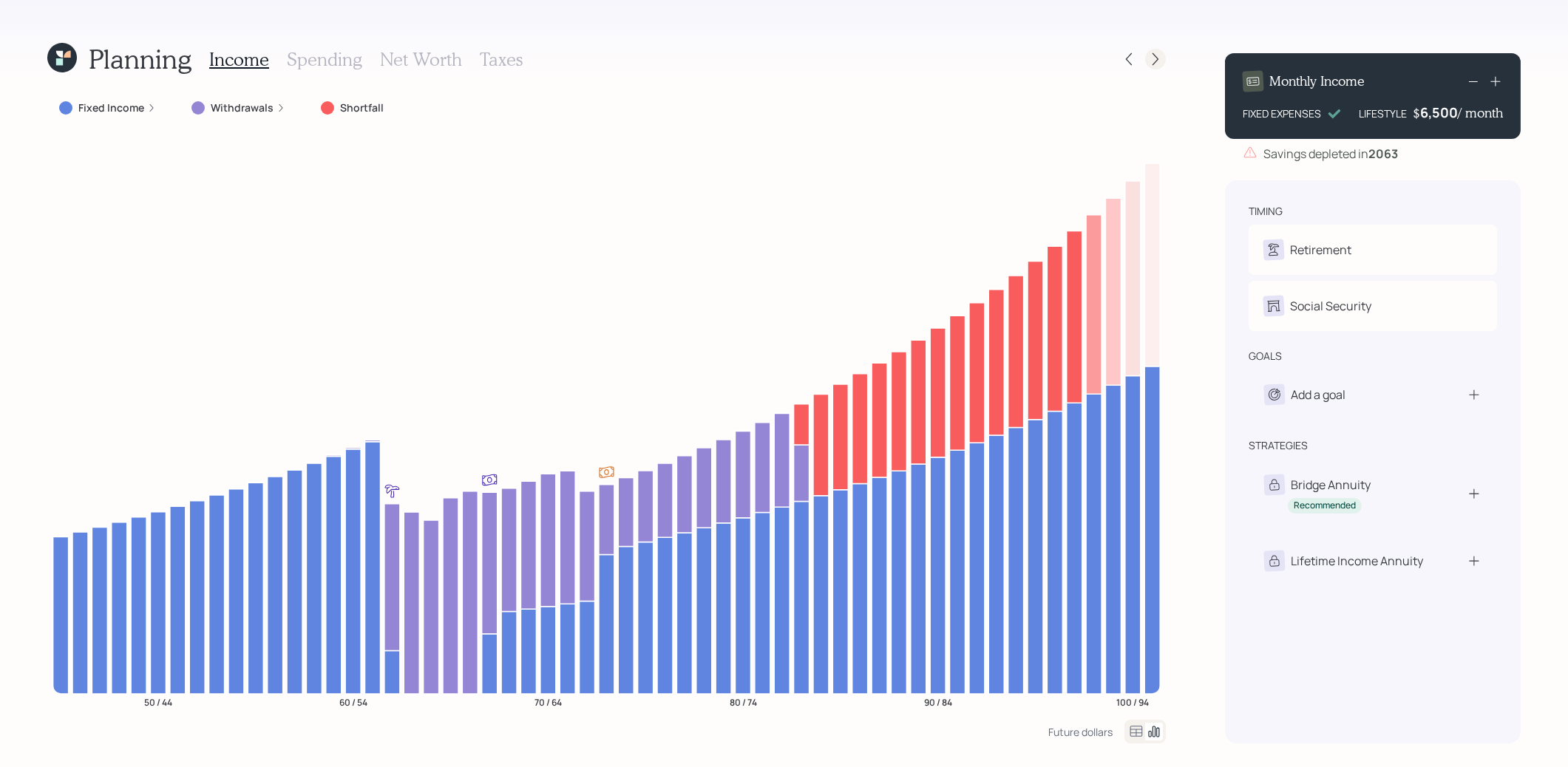
click at [1157, 57] on icon at bounding box center [1156, 59] width 15 height 15
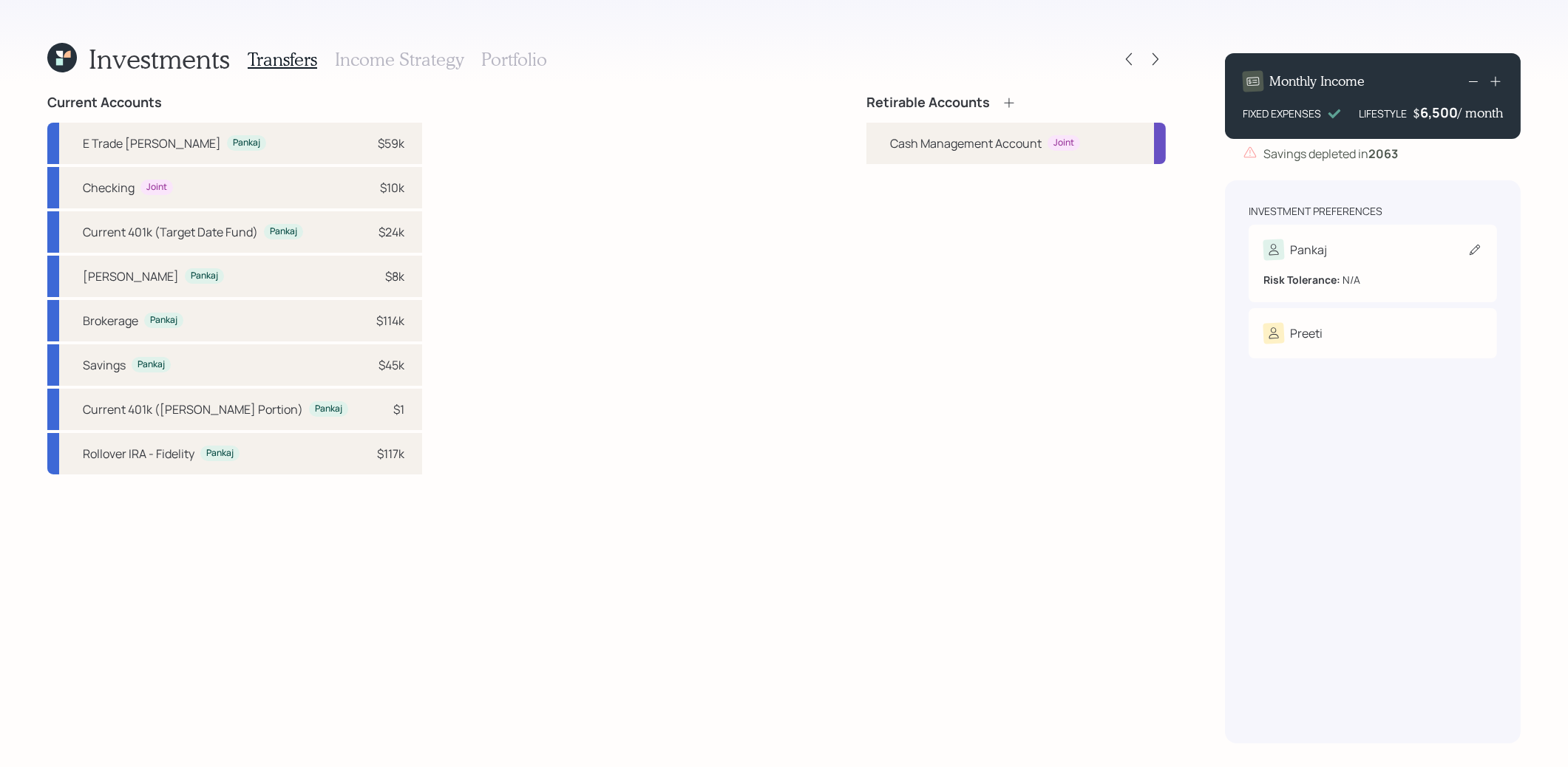
click at [1479, 251] on icon at bounding box center [1474, 250] width 15 height 15
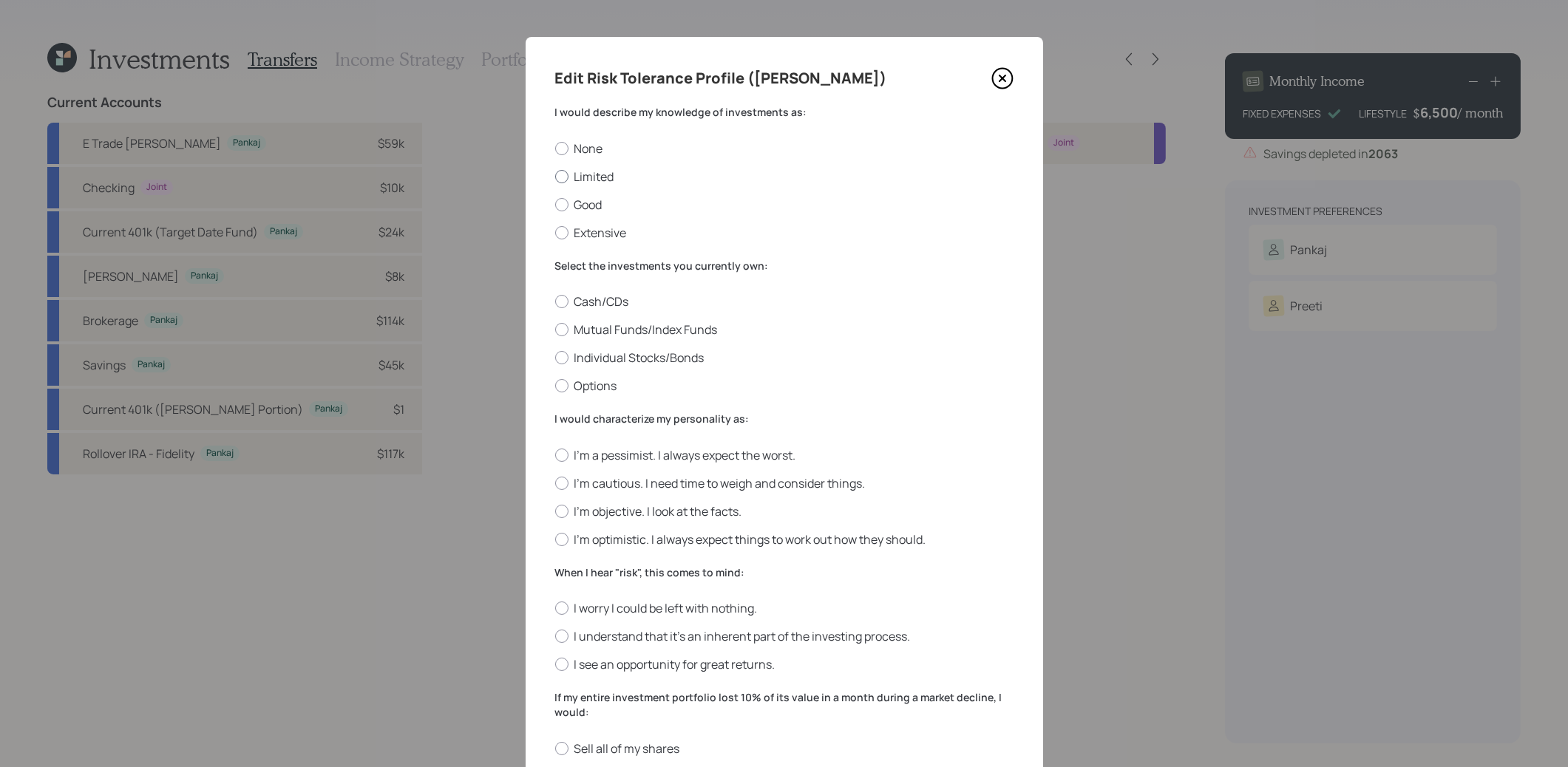
click at [561, 178] on div at bounding box center [561, 176] width 13 height 13
click at [555, 176] on input "Limited" at bounding box center [555, 176] width 1 height 1
radio input "true"
click at [562, 330] on div at bounding box center [561, 329] width 13 height 13
click at [555, 330] on input "Mutual Funds/Index Funds" at bounding box center [555, 330] width 1 height 1
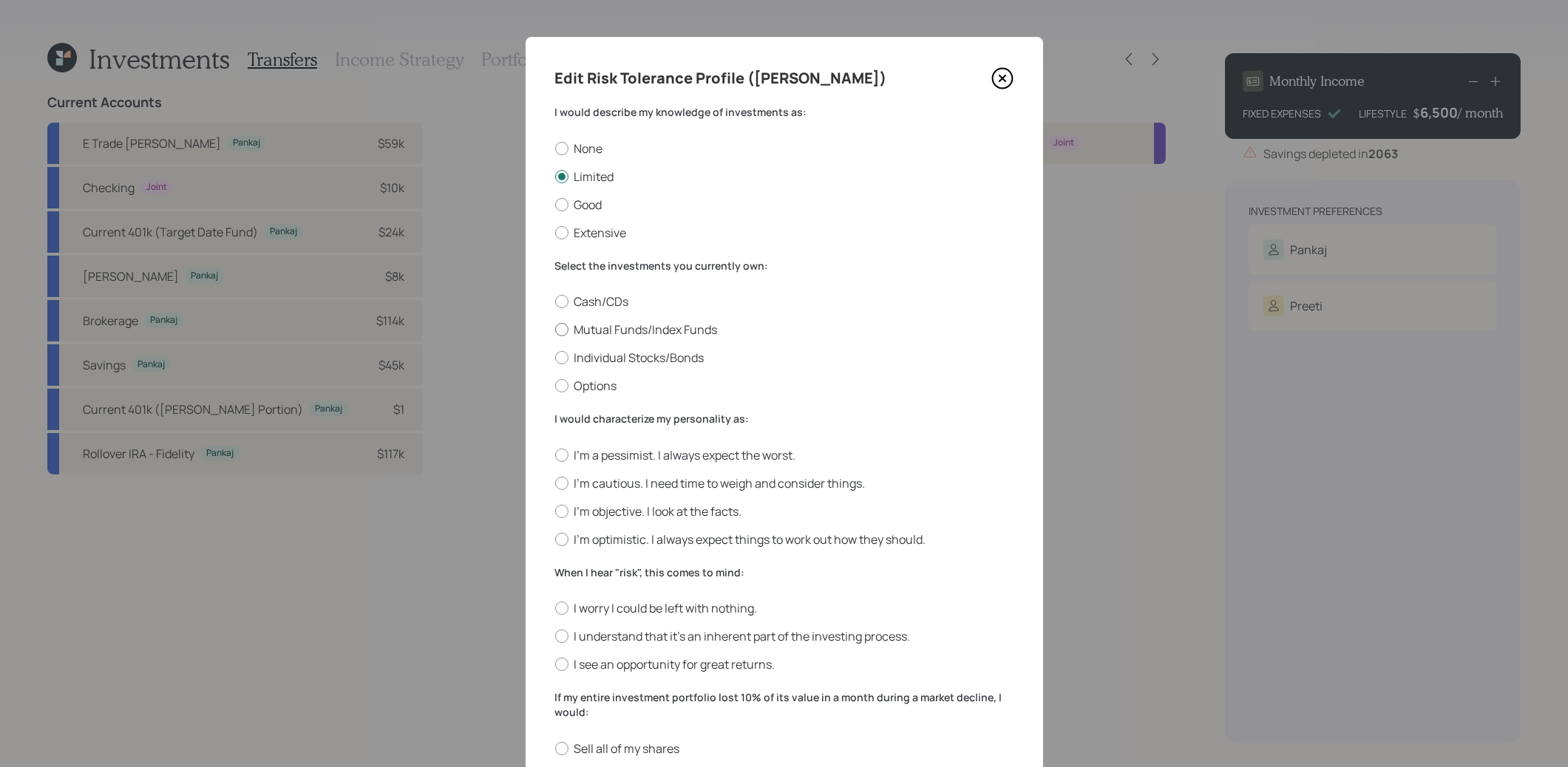
radio input "true"
click at [562, 540] on div at bounding box center [561, 539] width 13 height 13
click at [555, 540] on input "I'm optimistic. I always expect things to work out how they should." at bounding box center [555, 539] width 1 height 1
radio input "true"
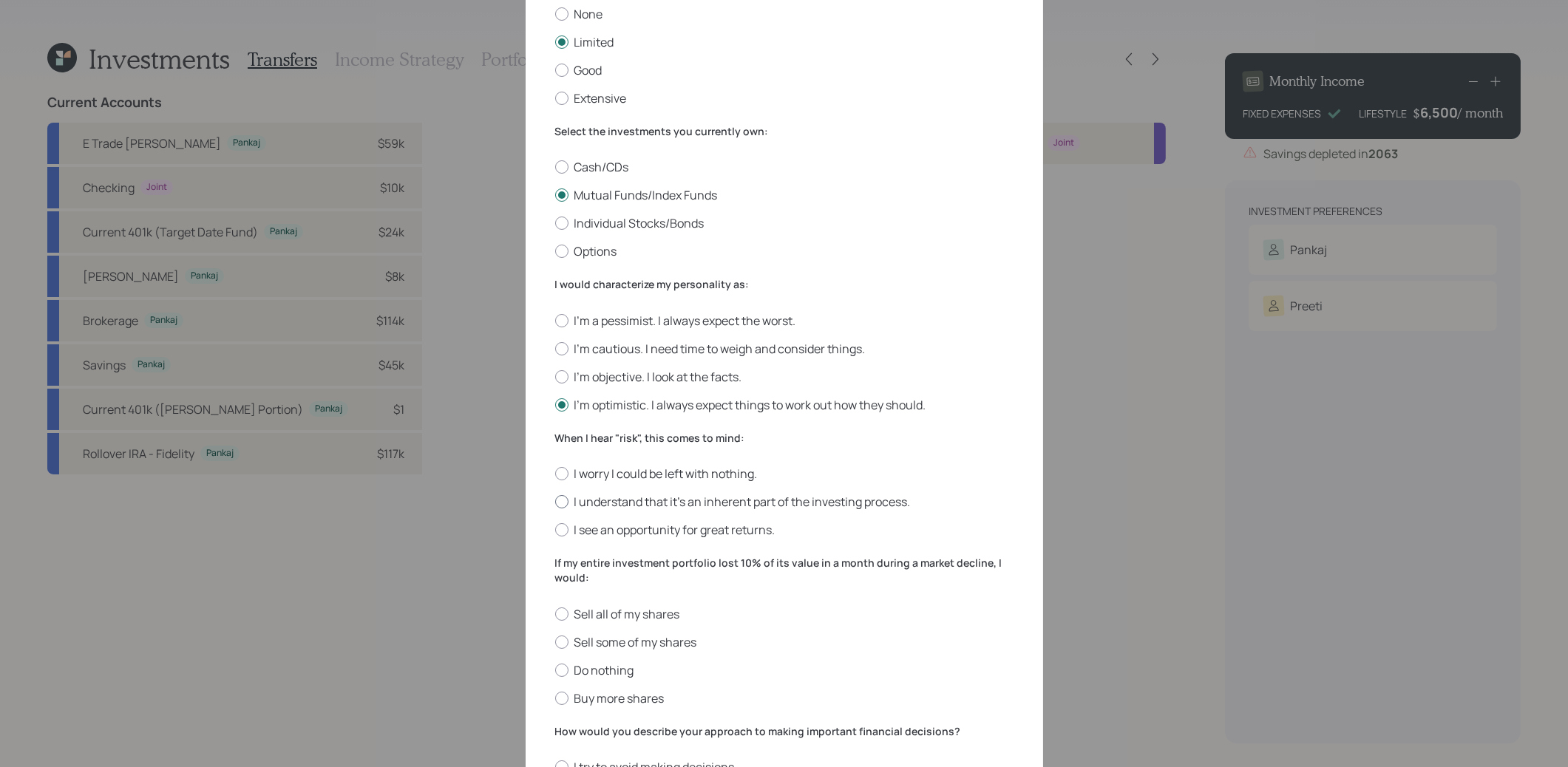
click at [563, 504] on div at bounding box center [561, 501] width 13 height 13
click at [555, 503] on input "I understand that it’s an inherent part of the investing process." at bounding box center [555, 502] width 1 height 1
radio input "true"
click at [561, 674] on div at bounding box center [561, 670] width 13 height 13
click at [555, 671] on input "Do nothing" at bounding box center [555, 670] width 1 height 1
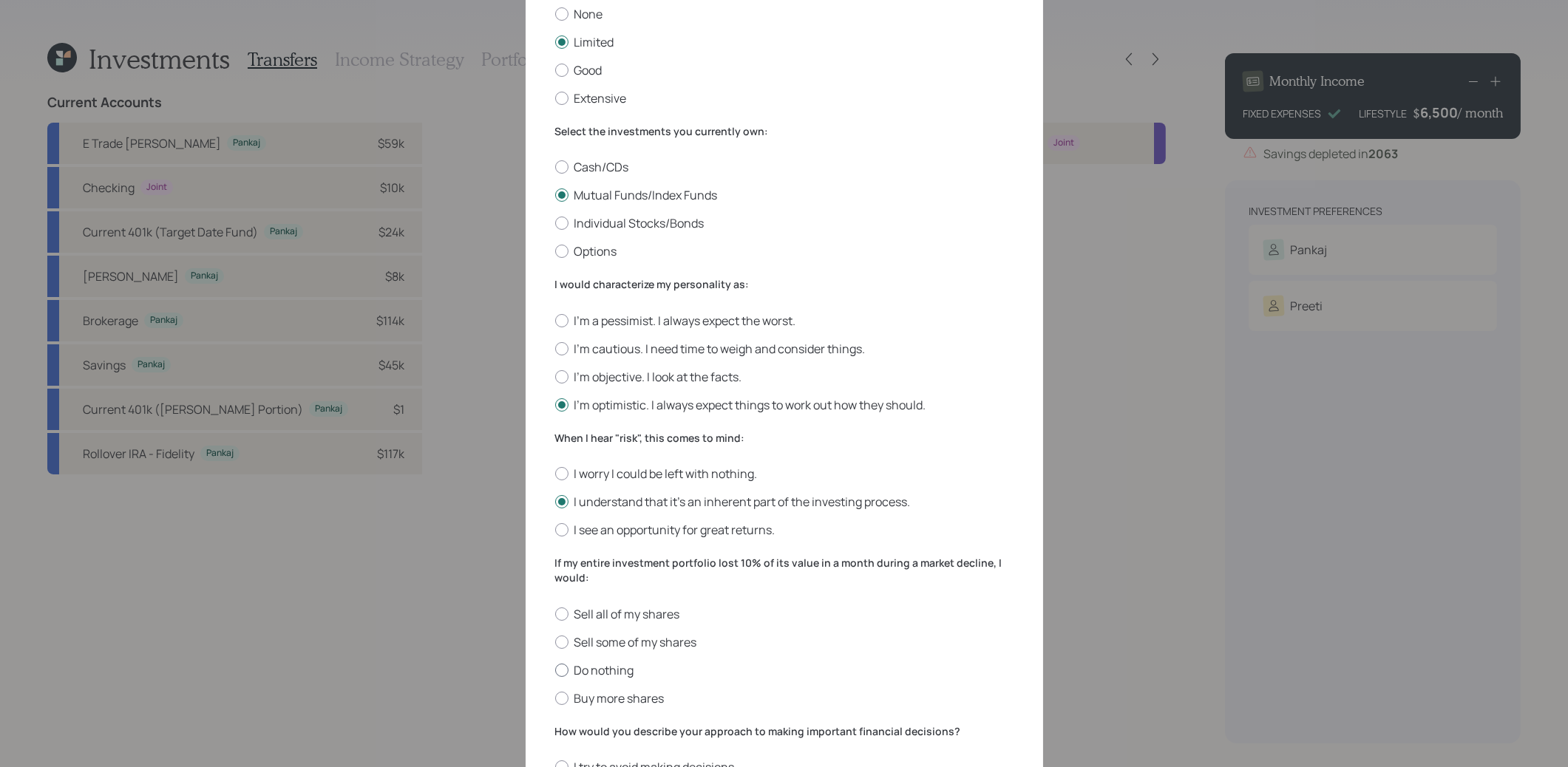
radio input "true"
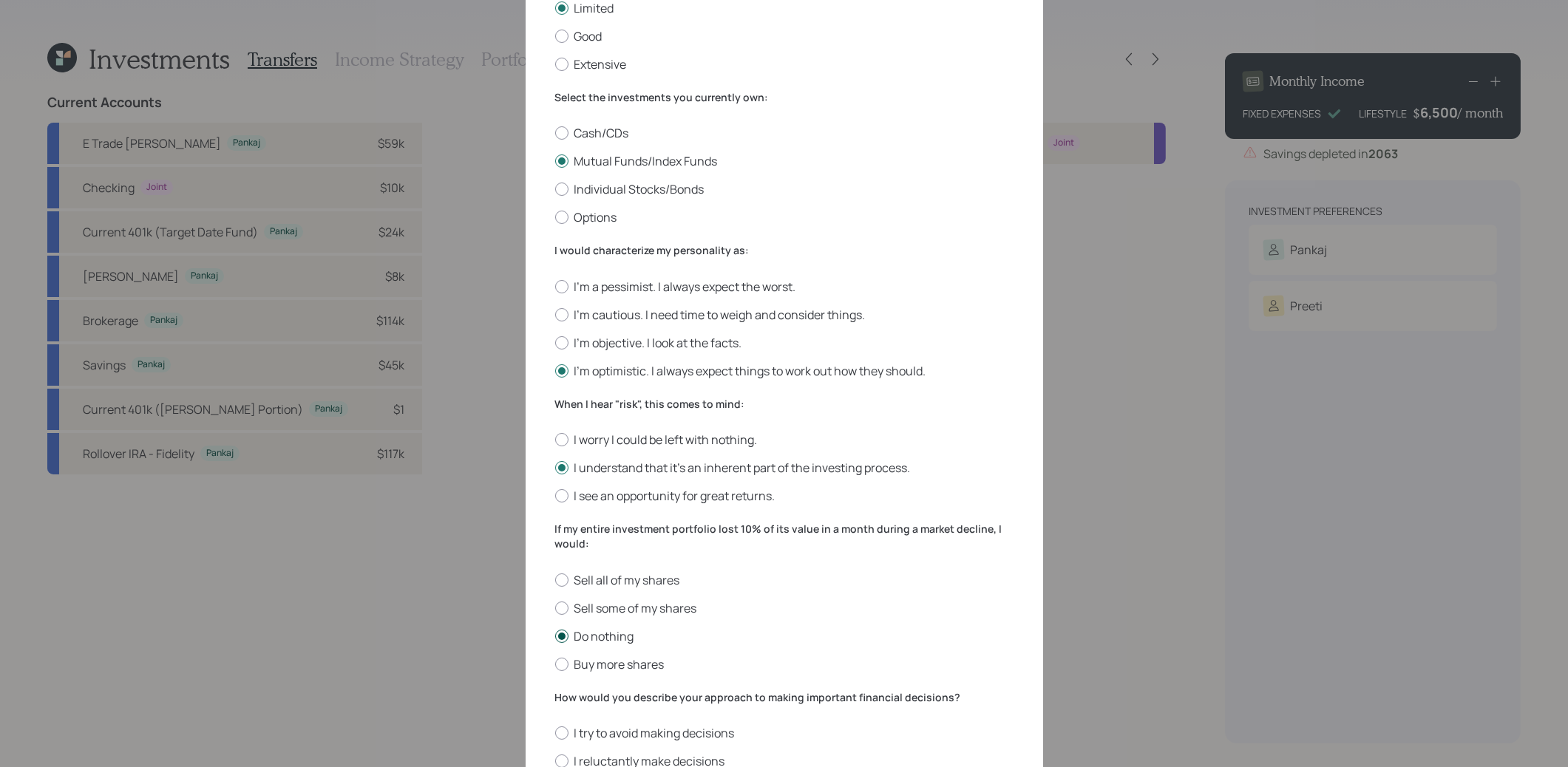
scroll to position [319, 0]
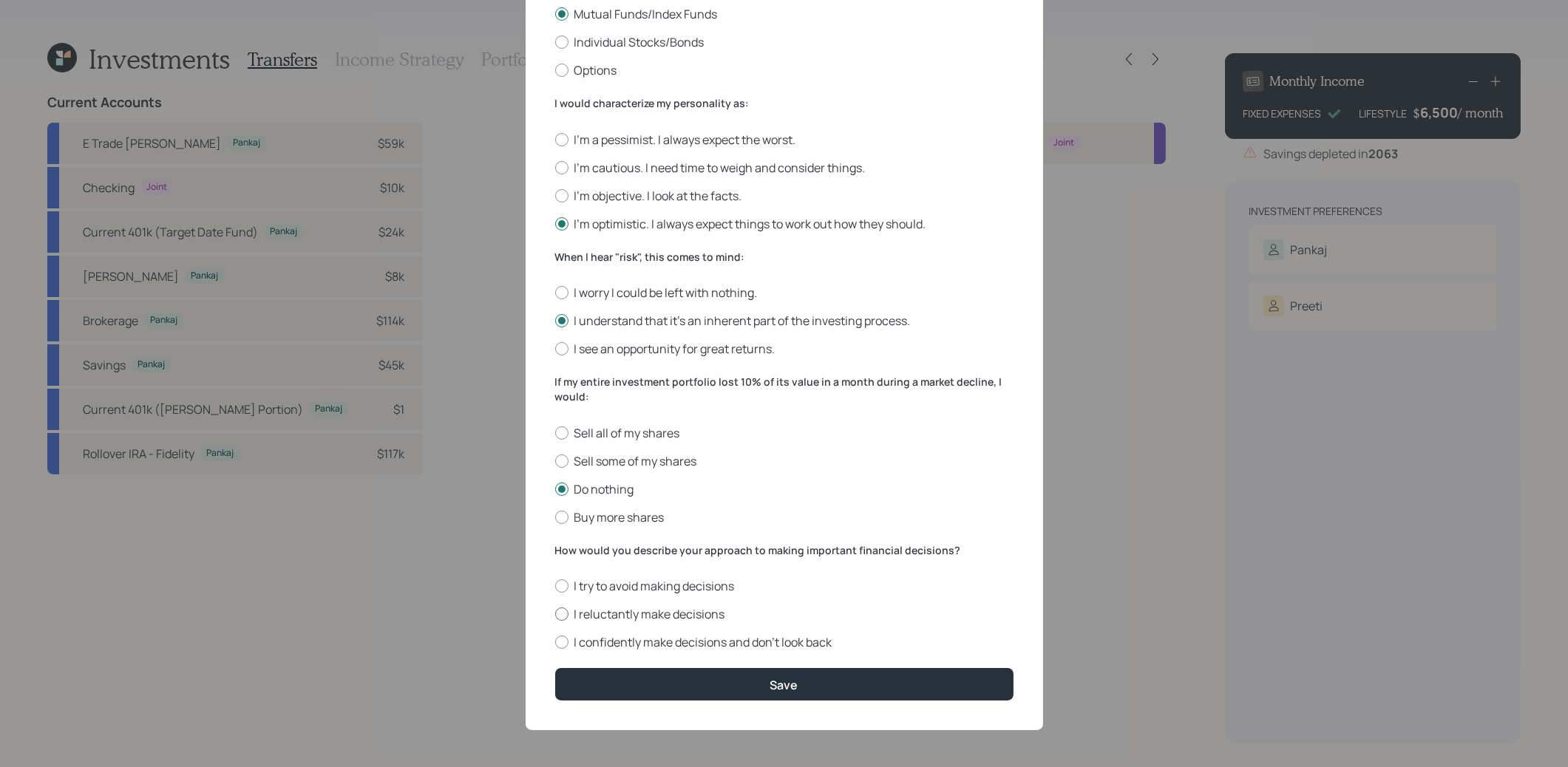
click at [562, 615] on div at bounding box center [561, 614] width 13 height 13
click at [555, 615] on input "I reluctantly make decisions" at bounding box center [555, 615] width 1 height 1
radio input "true"
click at [606, 675] on button "Save" at bounding box center [784, 683] width 458 height 32
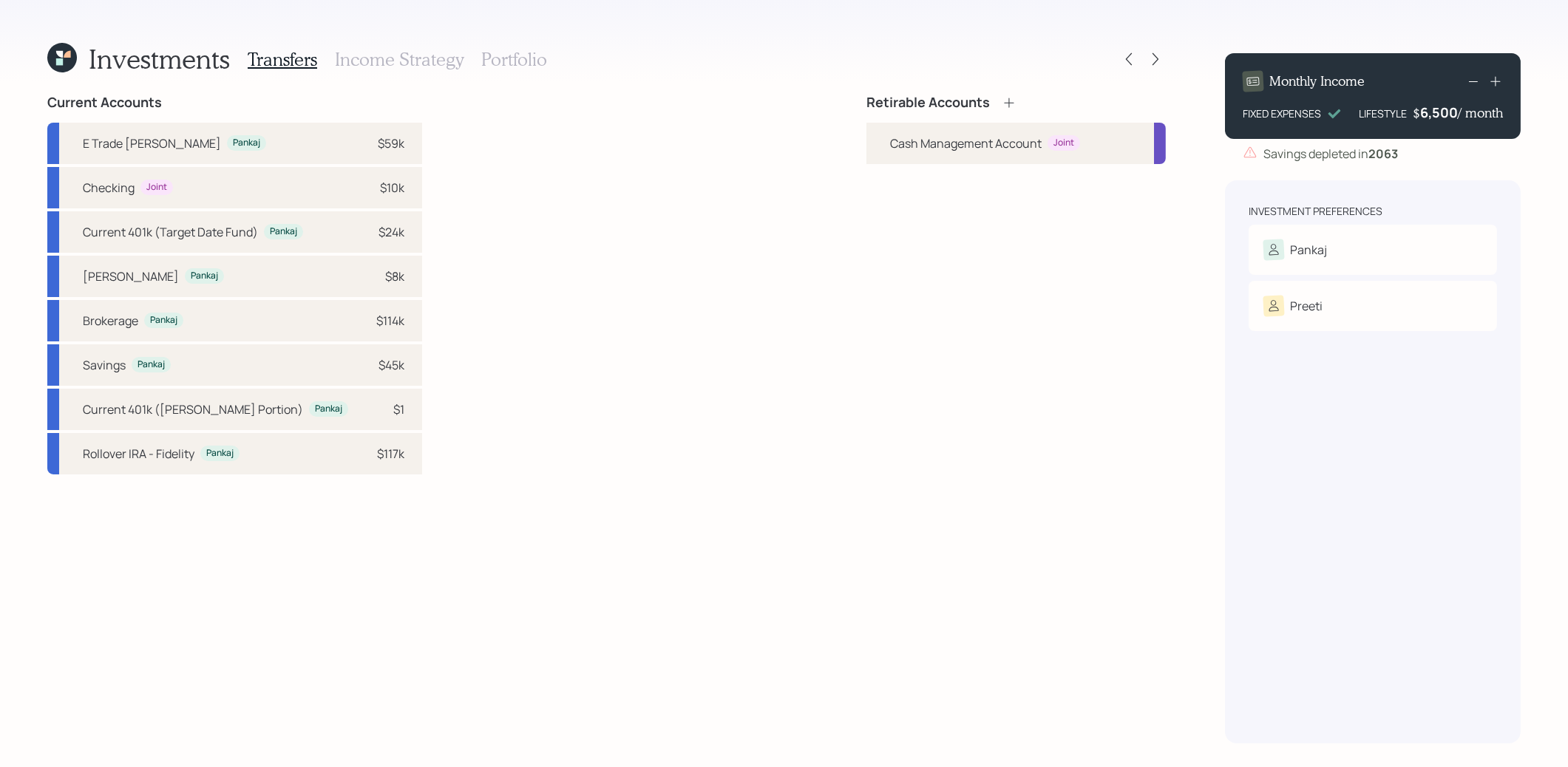
click at [1007, 101] on icon at bounding box center [1009, 102] width 15 height 15
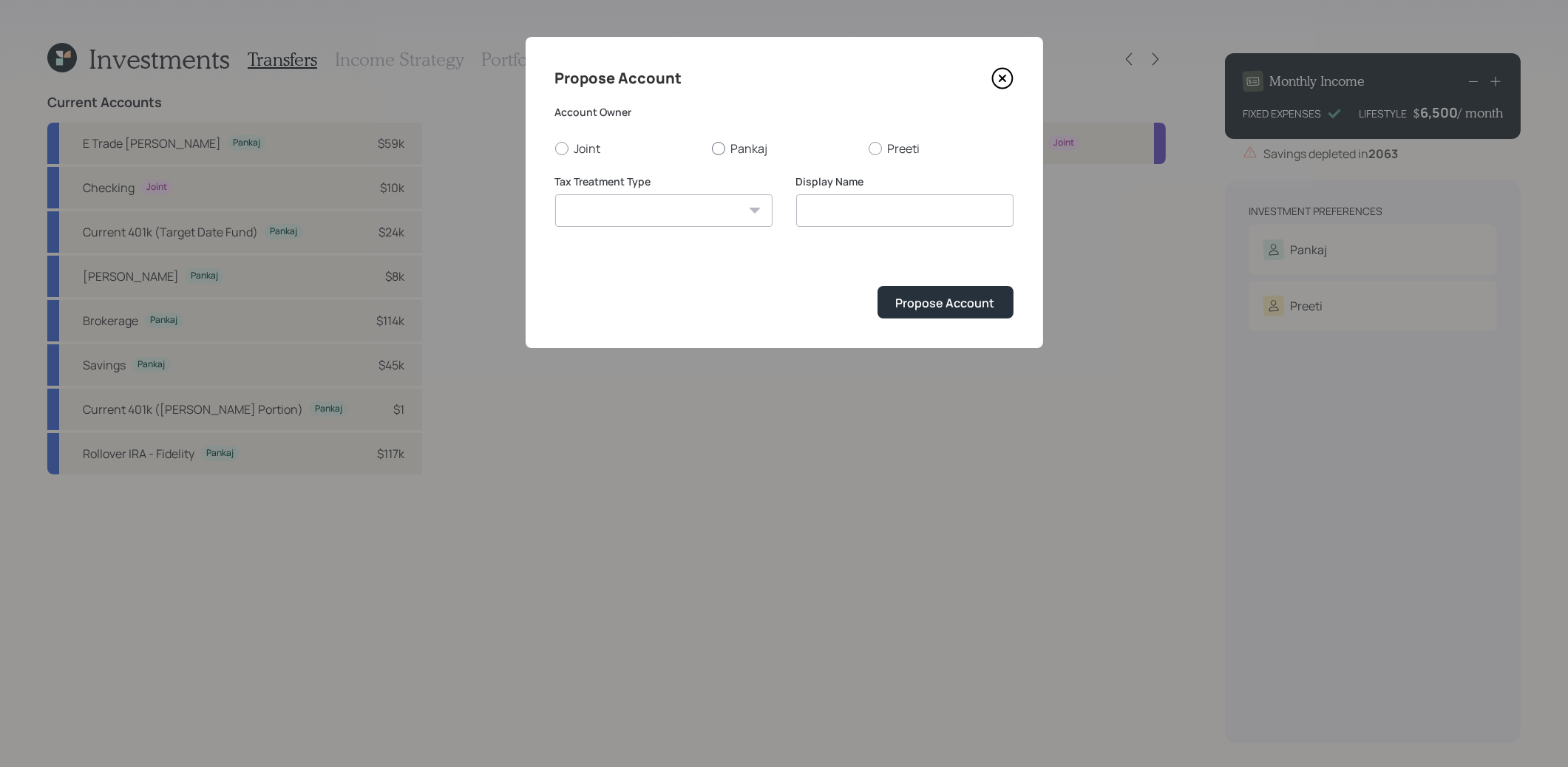
click at [716, 151] on div at bounding box center [718, 148] width 13 height 13
click at [712, 149] on input "Pankaj" at bounding box center [711, 148] width 1 height 1
radio input "true"
click at [703, 201] on select "[PERSON_NAME] Taxable Traditional" at bounding box center [664, 211] width 217 height 33
select select "[PERSON_NAME]"
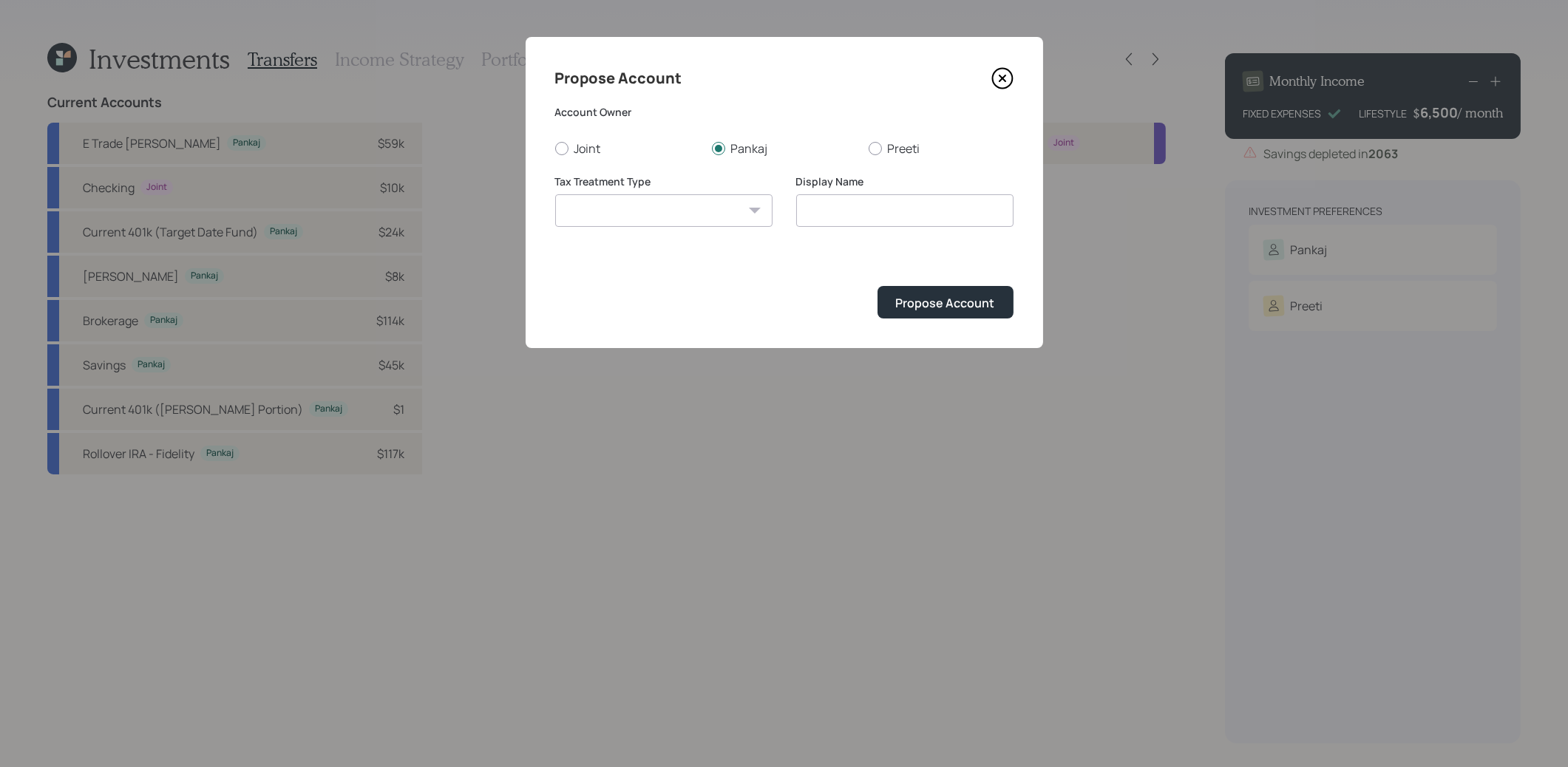
click at [555, 195] on select "[PERSON_NAME] Taxable Traditional" at bounding box center [664, 211] width 217 height 33
click at [854, 213] on input "[PERSON_NAME]" at bounding box center [905, 211] width 217 height 33
type input "[PERSON_NAME]"
click at [922, 312] on div "Propose Account" at bounding box center [945, 303] width 99 height 16
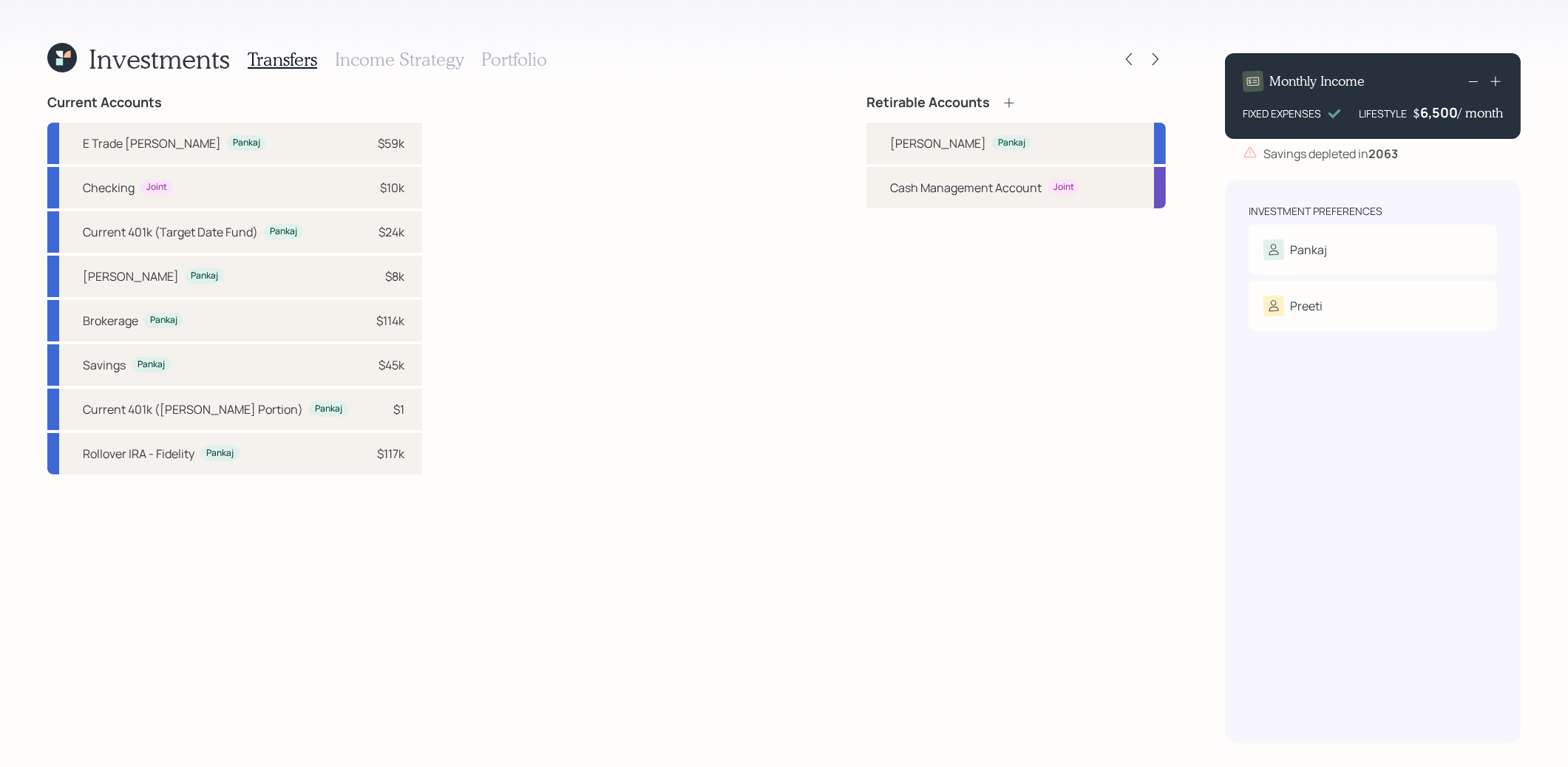
click at [1010, 104] on icon at bounding box center [1009, 102] width 15 height 15
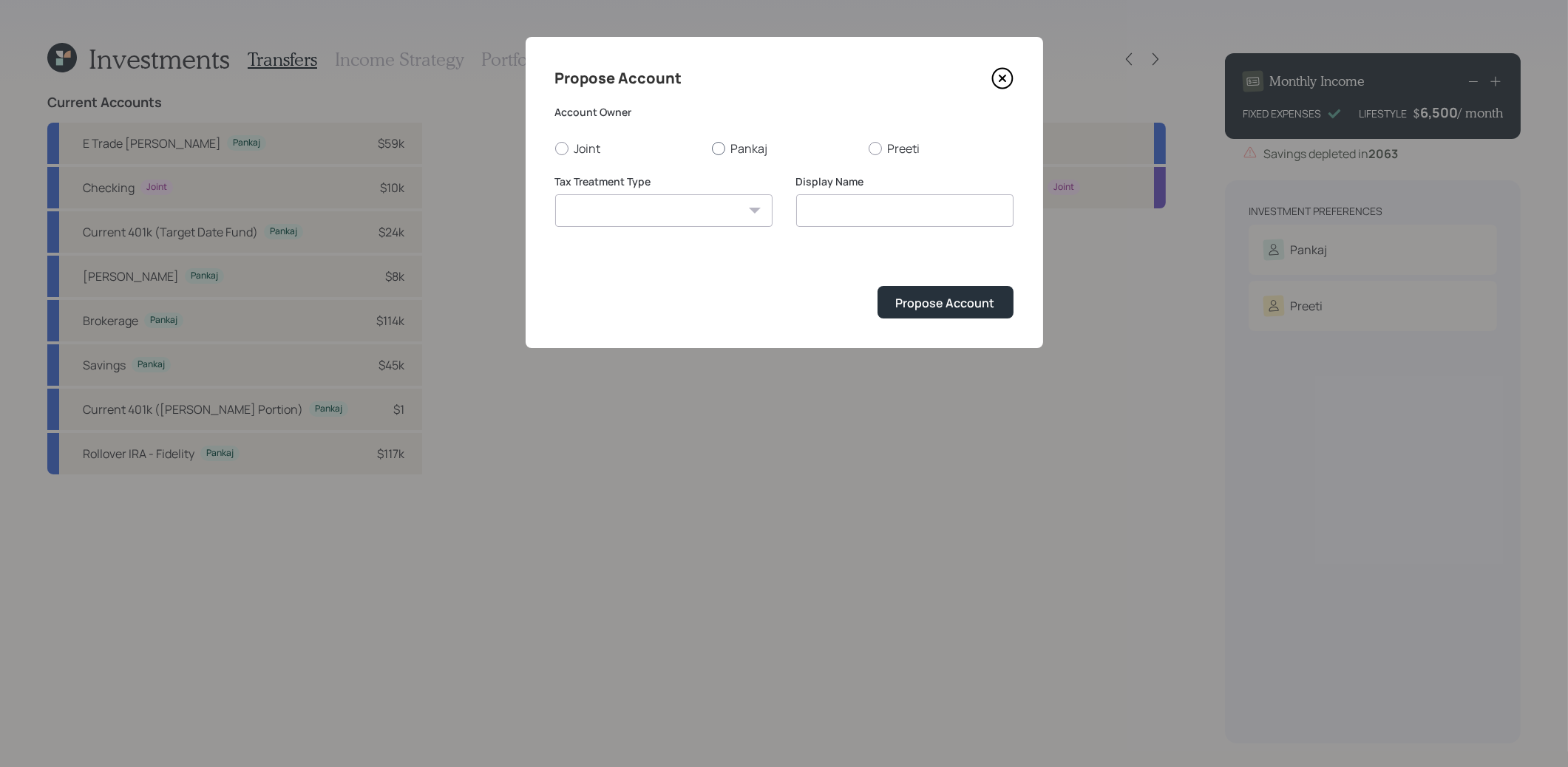
click at [722, 144] on div at bounding box center [718, 148] width 13 height 13
click at [712, 148] on input "Pankaj" at bounding box center [711, 148] width 1 height 1
radio input "true"
click at [697, 214] on select "[PERSON_NAME] Taxable Traditional" at bounding box center [664, 211] width 217 height 33
select select "taxable"
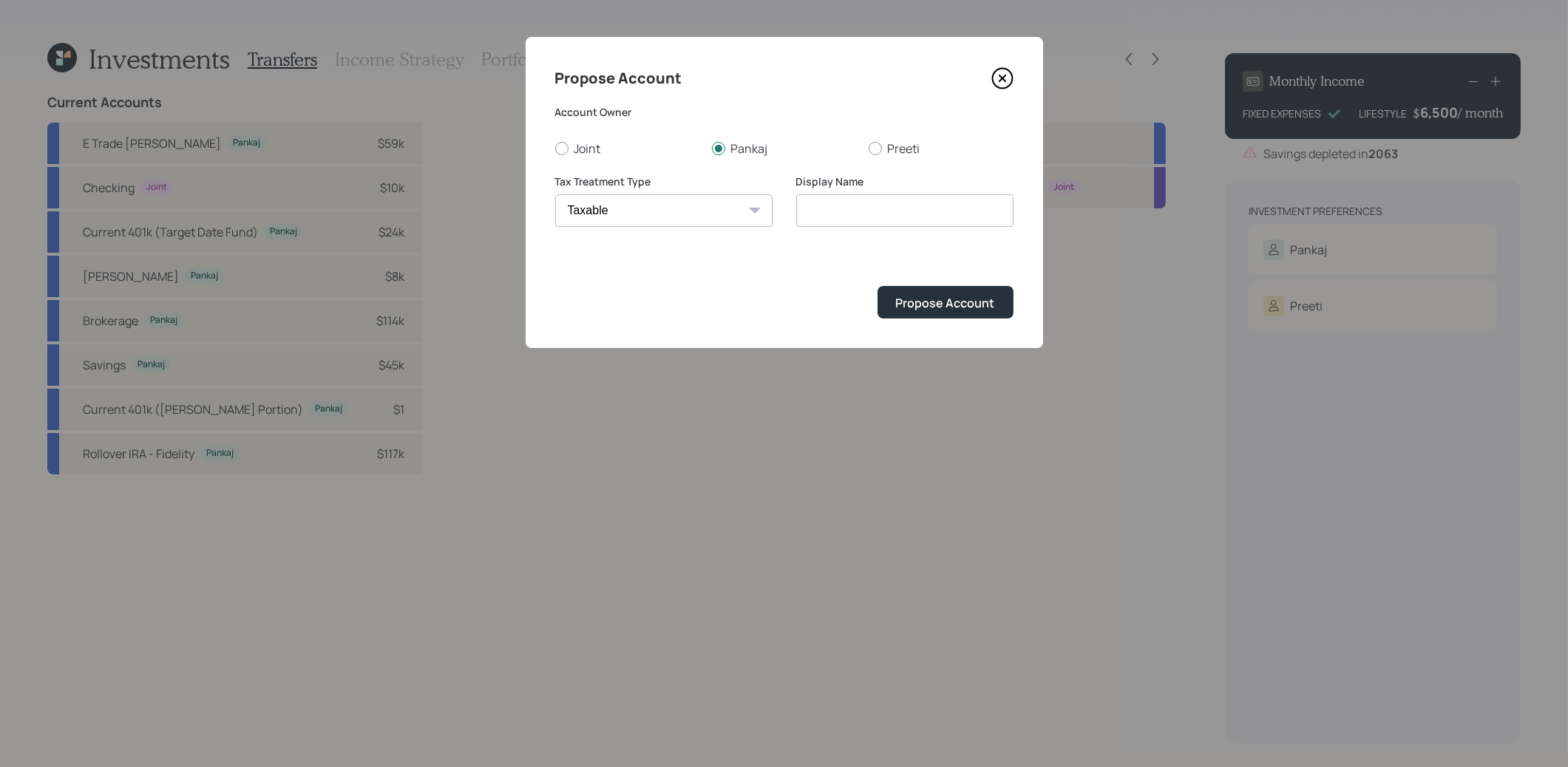
click at [555, 195] on select "[PERSON_NAME] Taxable Traditional" at bounding box center [664, 211] width 217 height 33
click at [884, 213] on input "Taxable" at bounding box center [905, 211] width 217 height 33
type input "Taxable brokerage"
click at [925, 302] on div "Propose Account" at bounding box center [945, 303] width 99 height 16
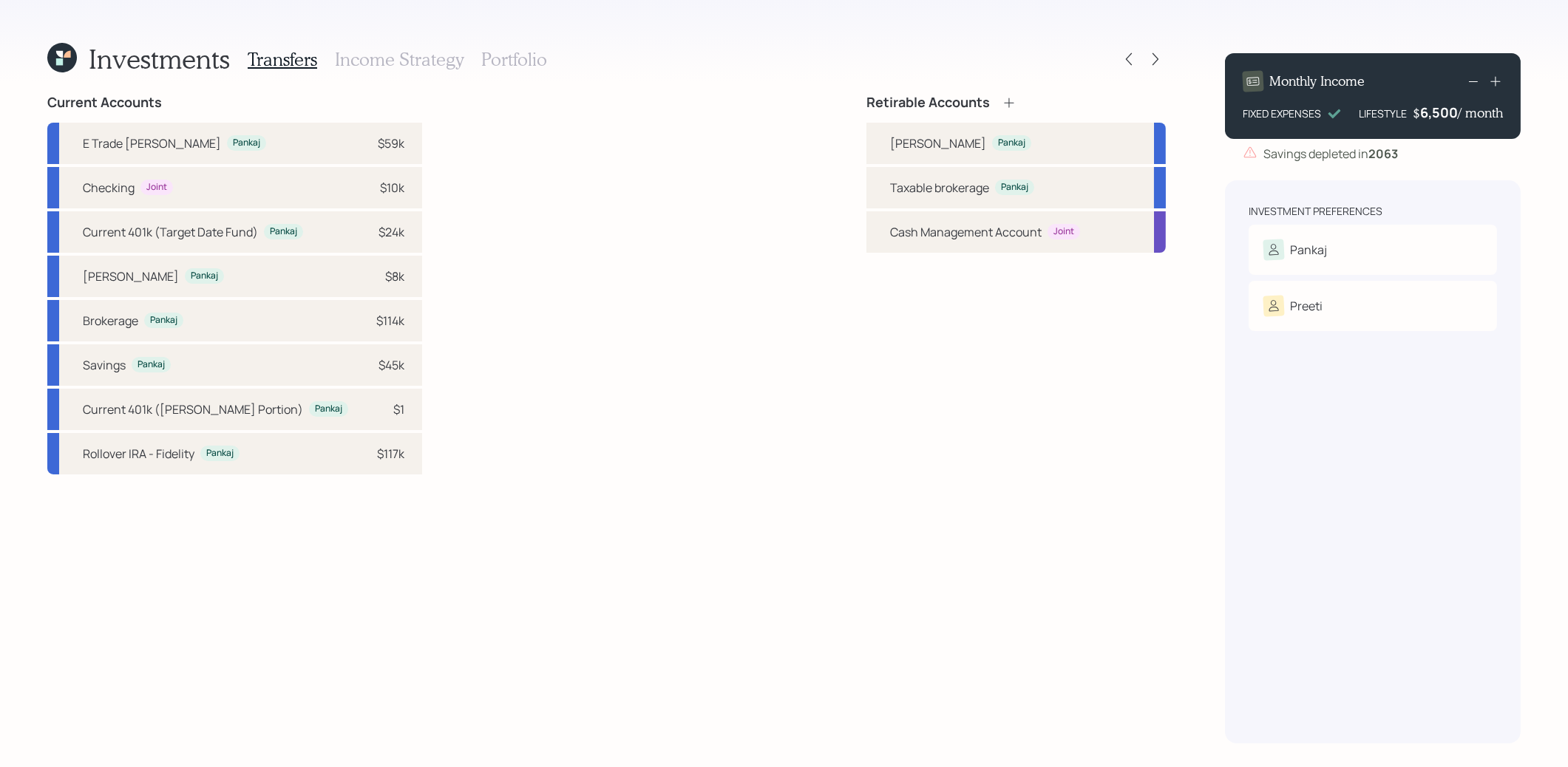
click at [1007, 100] on icon at bounding box center [1009, 102] width 15 height 15
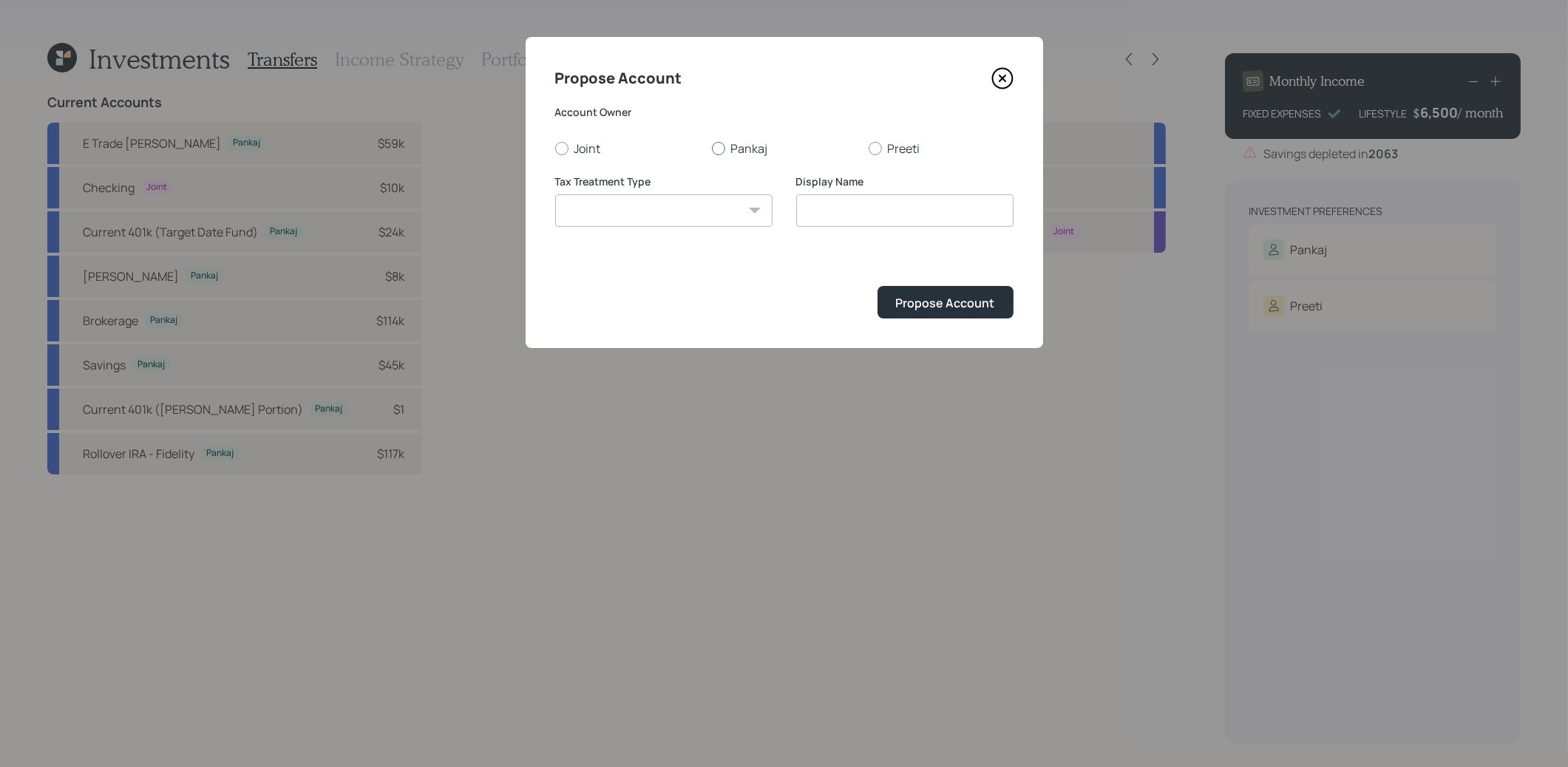
click at [720, 150] on div at bounding box center [718, 148] width 13 height 13
click at [712, 149] on input "Pankaj" at bounding box center [711, 148] width 1 height 1
radio input "true"
click at [696, 222] on select "[PERSON_NAME] Taxable Traditional" at bounding box center [664, 211] width 217 height 33
select select "traditional"
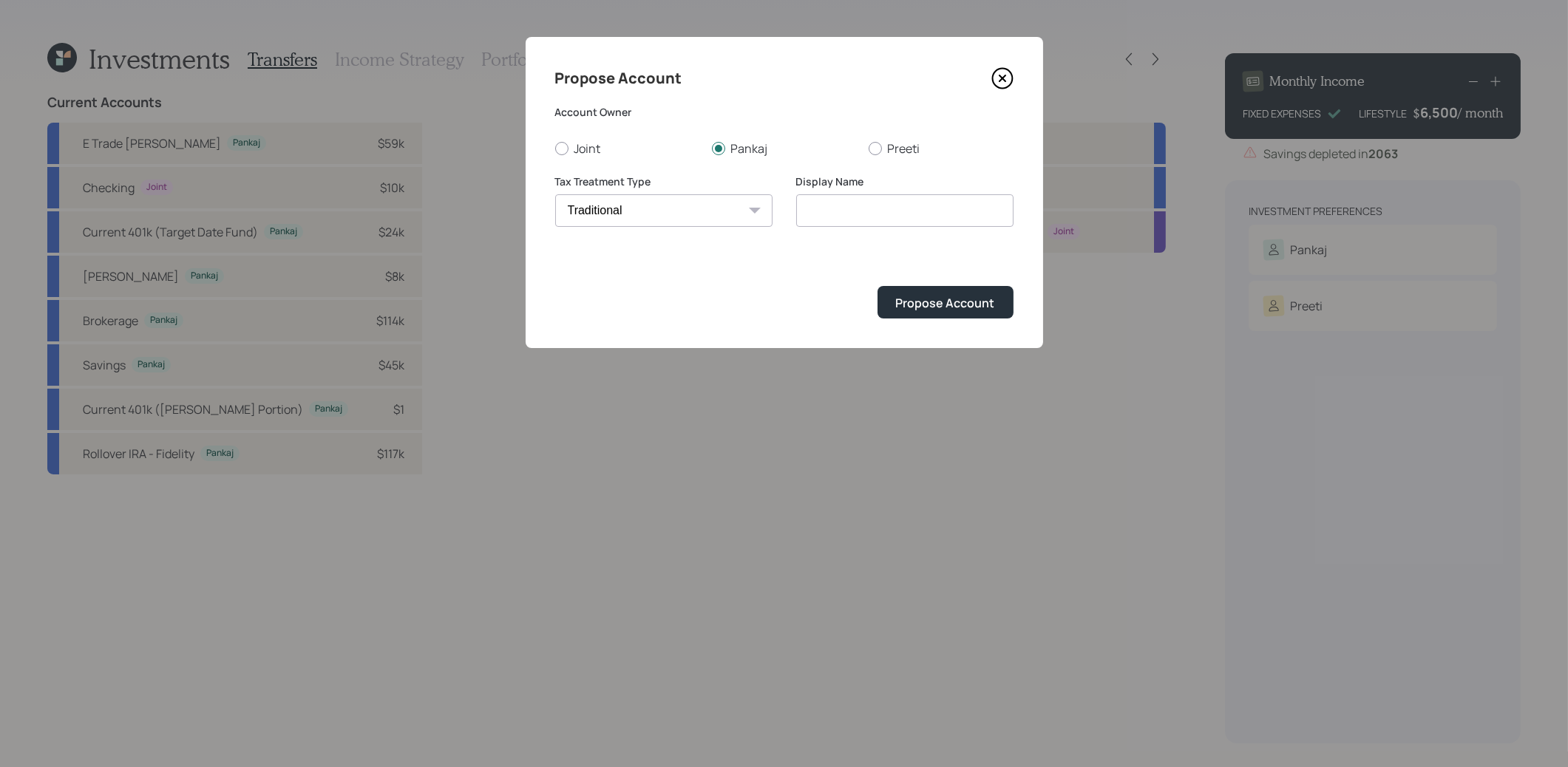
click at [555, 195] on select "[PERSON_NAME] Taxable Traditional" at bounding box center [664, 211] width 217 height 33
click at [894, 212] on input "Traditional" at bounding box center [905, 211] width 217 height 33
type input "Traditional IRA"
click at [929, 300] on div "Propose Account" at bounding box center [945, 303] width 99 height 16
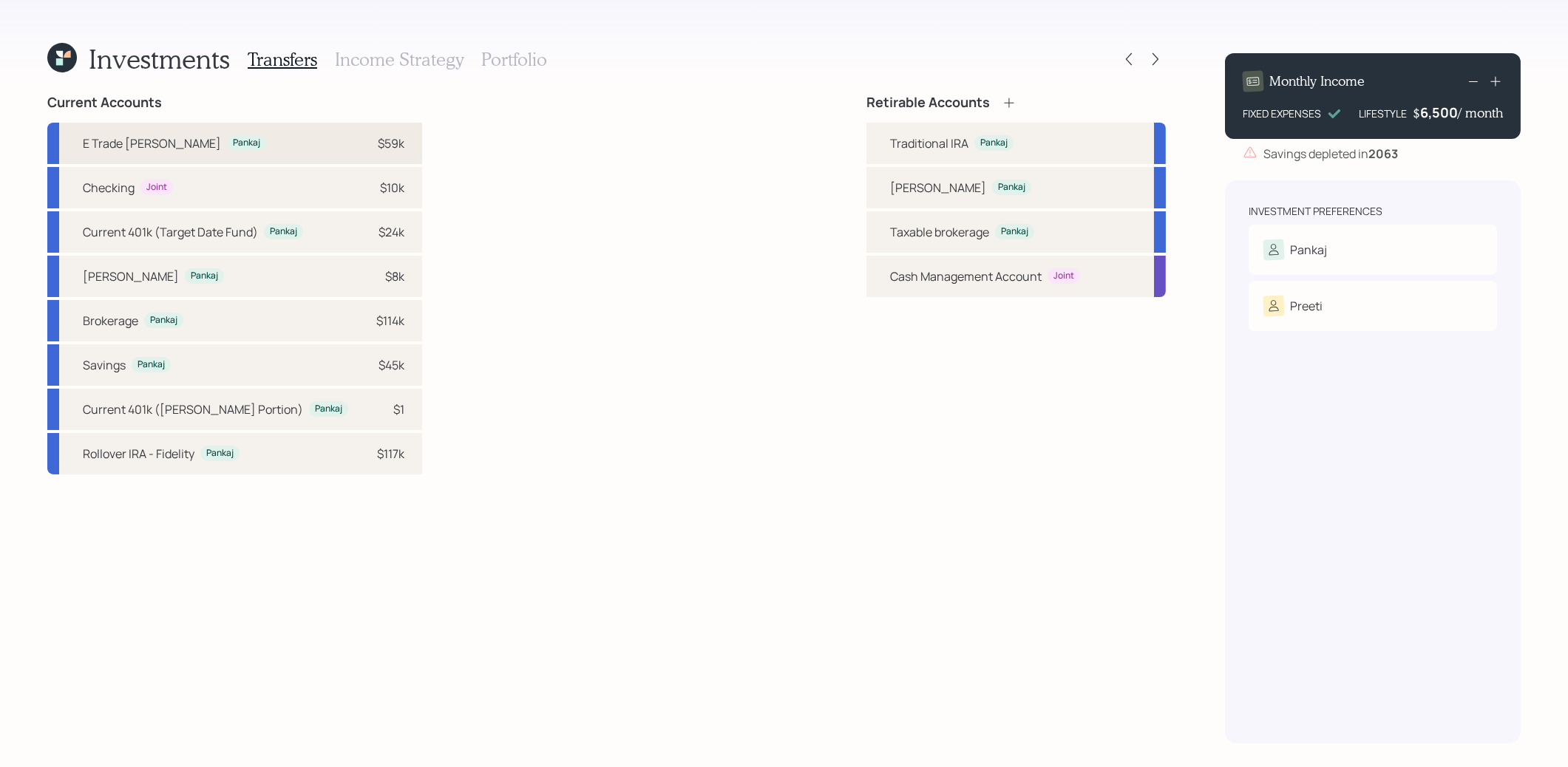
click at [310, 136] on div "E Trade [PERSON_NAME] [PERSON_NAME] $59k" at bounding box center [234, 144] width 375 height 41
click at [881, 231] on div "Taxable brokerage [PERSON_NAME]" at bounding box center [1016, 232] width 300 height 41
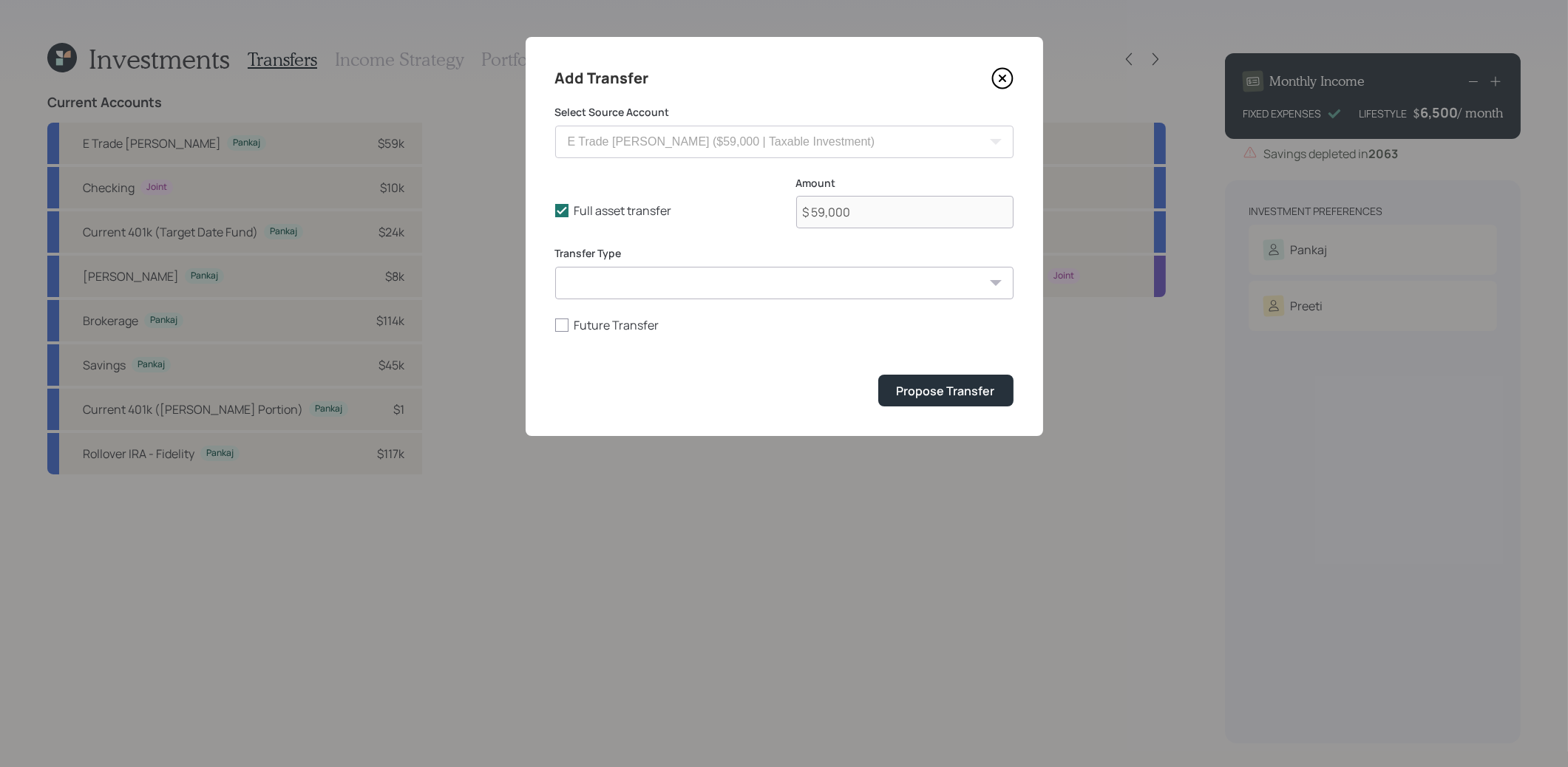
click at [620, 295] on select "ACAT Transfer Non ACAT Transfer Capitalize Rollover Rollover Deposit" at bounding box center [784, 283] width 458 height 33
select select "acat_transfer"
click at [555, 267] on select "ACAT Transfer Non ACAT Transfer Capitalize Rollover Rollover Deposit" at bounding box center [784, 283] width 458 height 33
click at [986, 395] on div "Propose Transfer" at bounding box center [946, 391] width 98 height 16
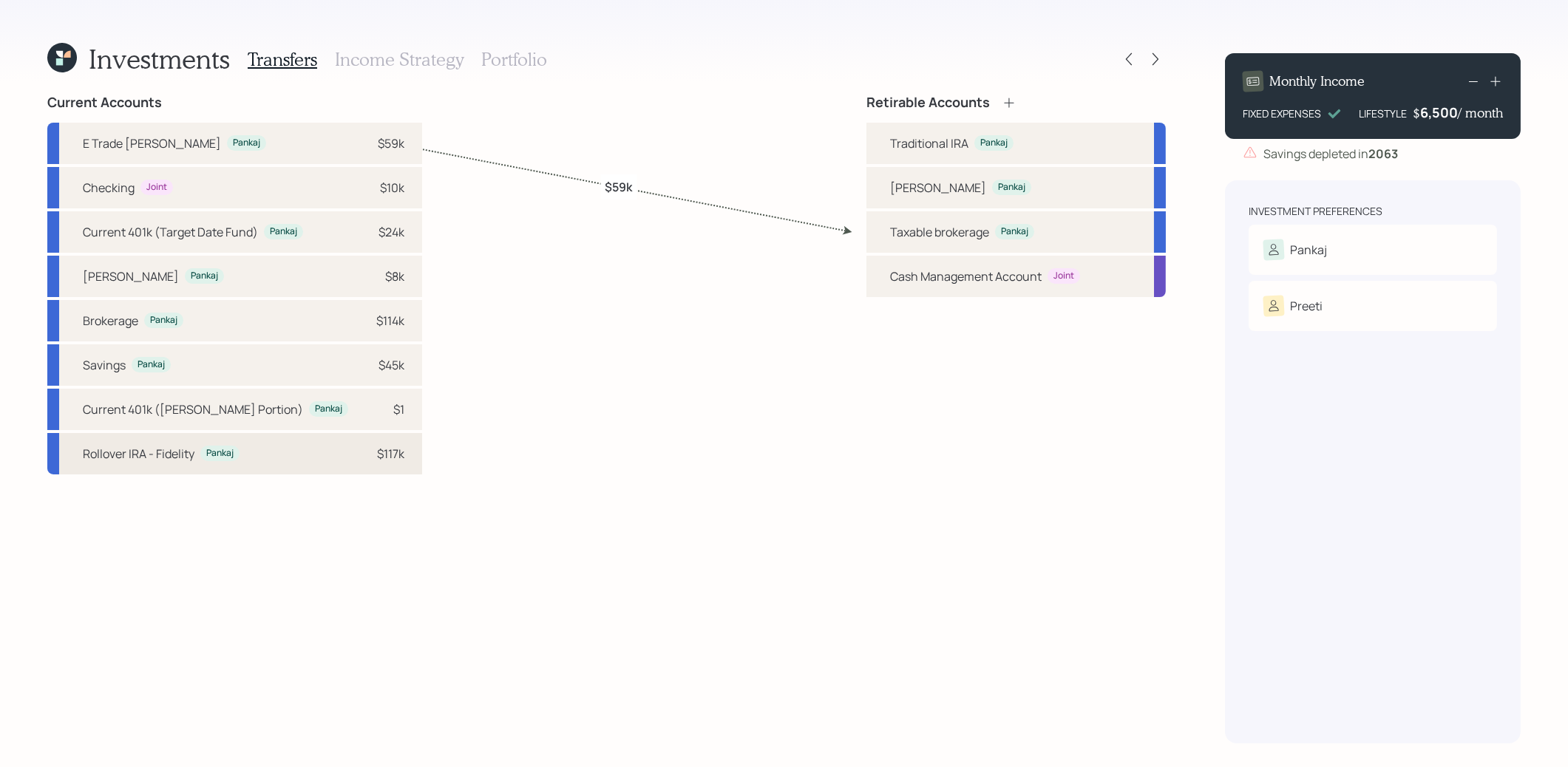
click at [377, 458] on div "$117k" at bounding box center [391, 454] width 28 height 18
click at [886, 145] on div "Traditional IRA Pankaj" at bounding box center [1016, 144] width 300 height 41
select select "d5c62937-d763-4335-ad6e-48a1e71aa86d"
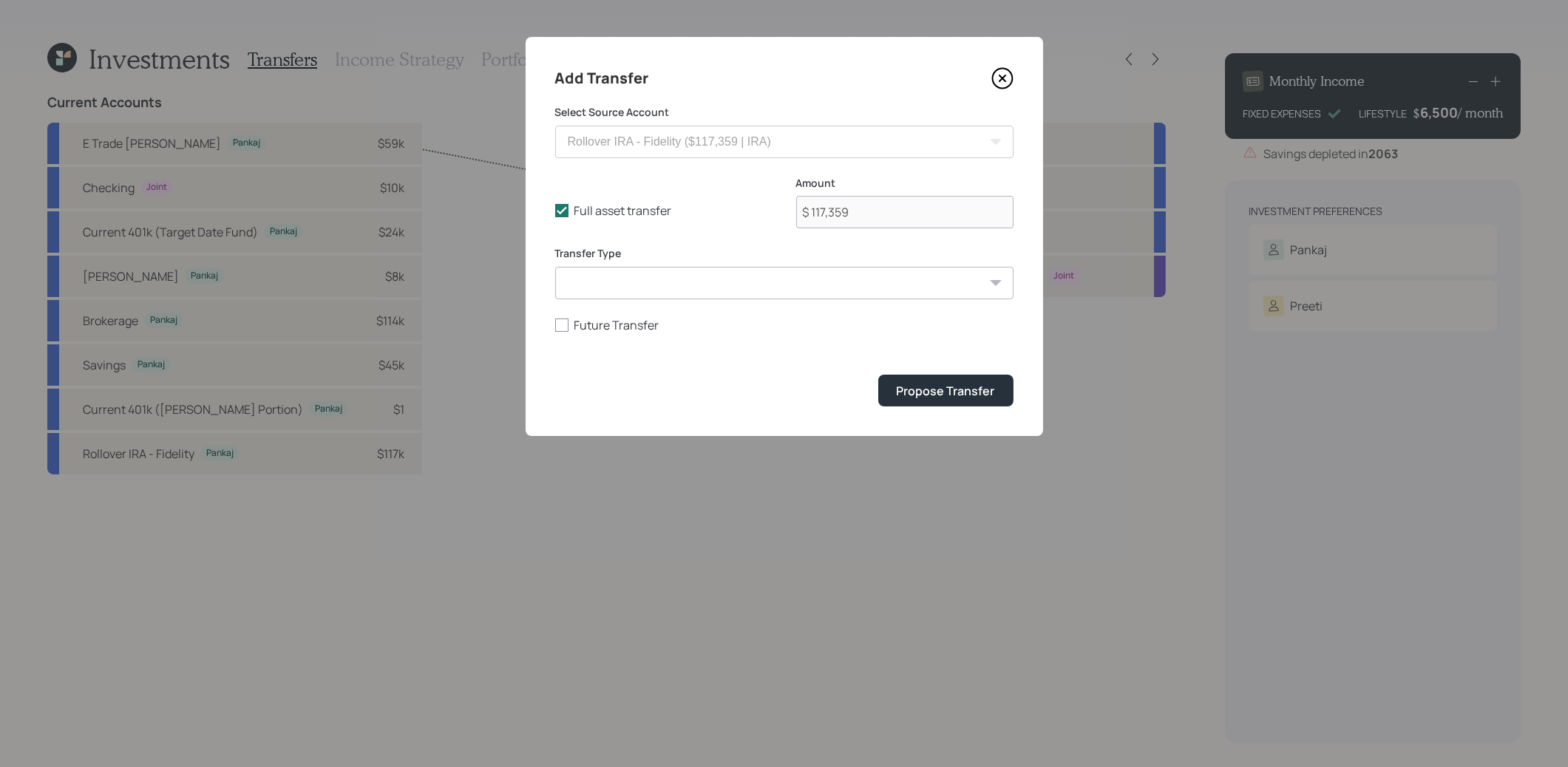
click at [700, 290] on select "ACAT Transfer Non ACAT Transfer Capitalize Rollover Rollover Deposit" at bounding box center [784, 283] width 458 height 33
select select "acat_transfer"
click at [555, 267] on select "ACAT Transfer Non ACAT Transfer Capitalize Rollover Rollover Deposit" at bounding box center [784, 283] width 458 height 33
click at [957, 389] on div "Propose Transfer" at bounding box center [946, 391] width 98 height 16
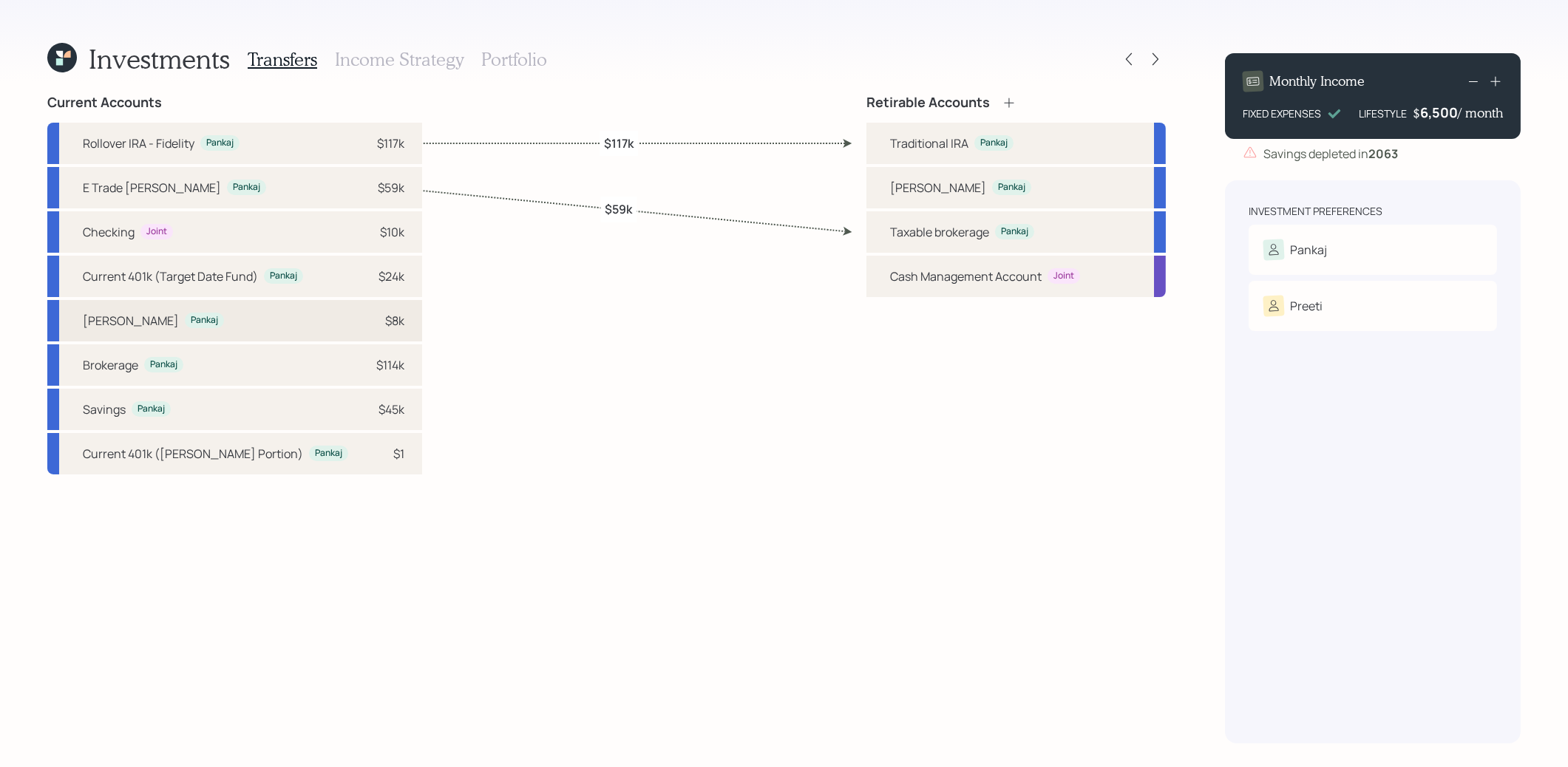
click at [385, 324] on div "$8k" at bounding box center [394, 320] width 19 height 18
click at [930, 189] on div "[PERSON_NAME]" at bounding box center [939, 188] width 96 height 18
select select "b8e01236-83c5-44fe-bfa2-9446988a8188"
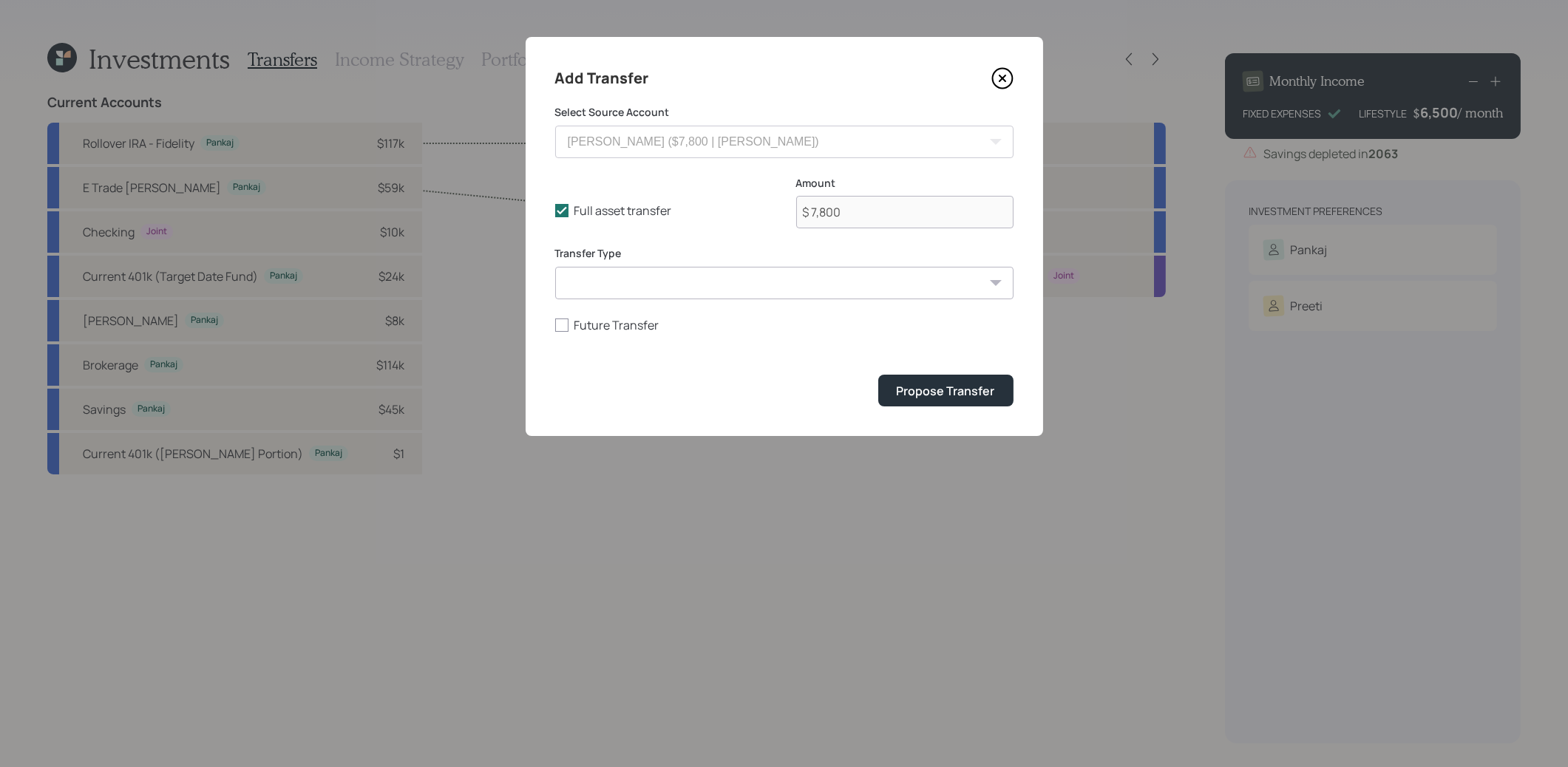
click at [646, 281] on select "ACAT Transfer Non ACAT Transfer Capitalize Rollover Rollover Deposit" at bounding box center [784, 283] width 458 height 33
select select "acat_transfer"
click at [555, 267] on select "ACAT Transfer Non ACAT Transfer Capitalize Rollover Rollover Deposit" at bounding box center [784, 283] width 458 height 33
click at [970, 386] on div "Propose Transfer" at bounding box center [946, 391] width 98 height 16
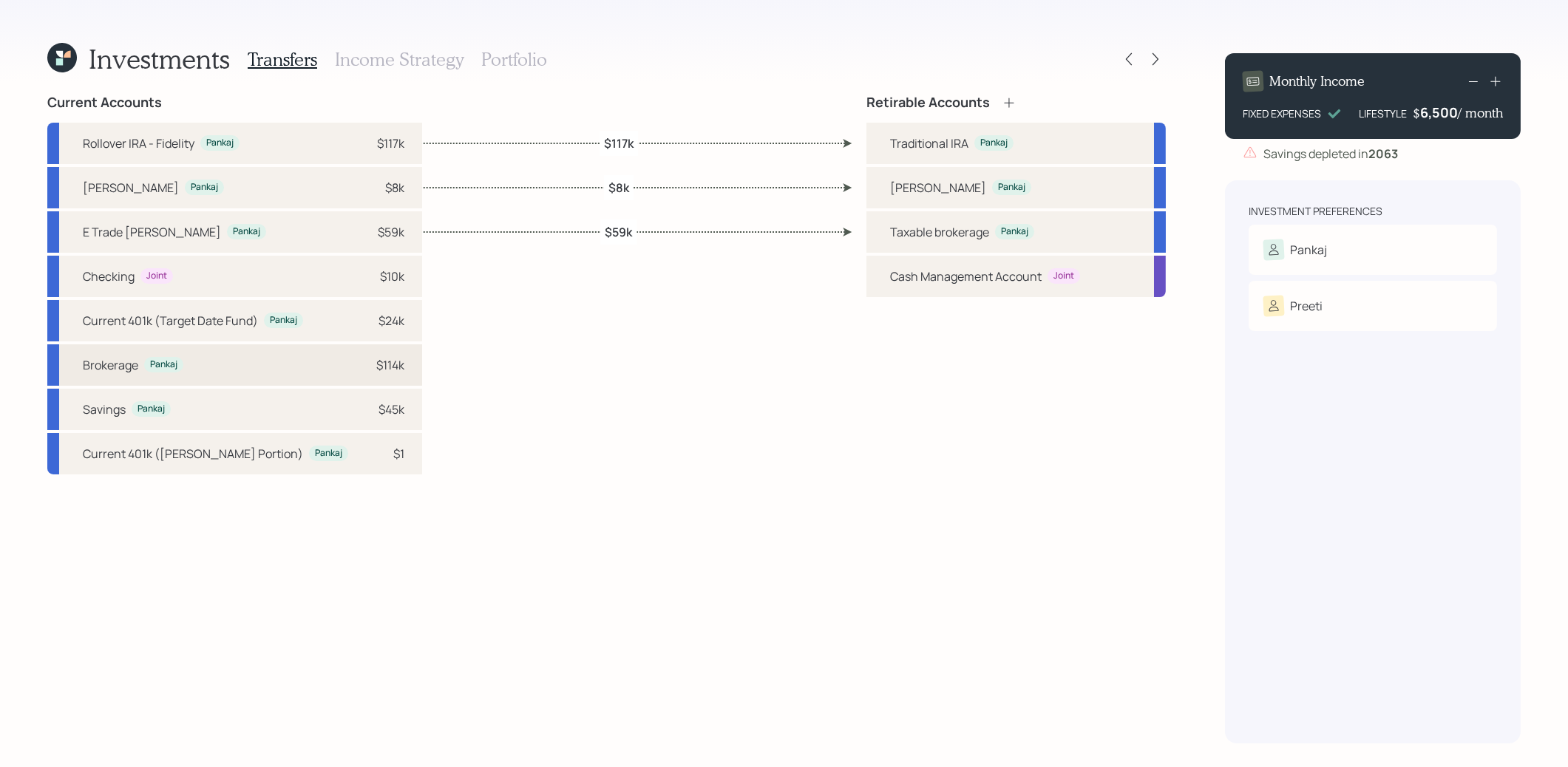
click at [376, 365] on div "$114k" at bounding box center [390, 365] width 28 height 18
click at [882, 232] on div "Taxable brokerage [PERSON_NAME]" at bounding box center [1016, 232] width 300 height 41
select select "4eb8b728-82b2-4f02-b513-6ca6b5b8b402"
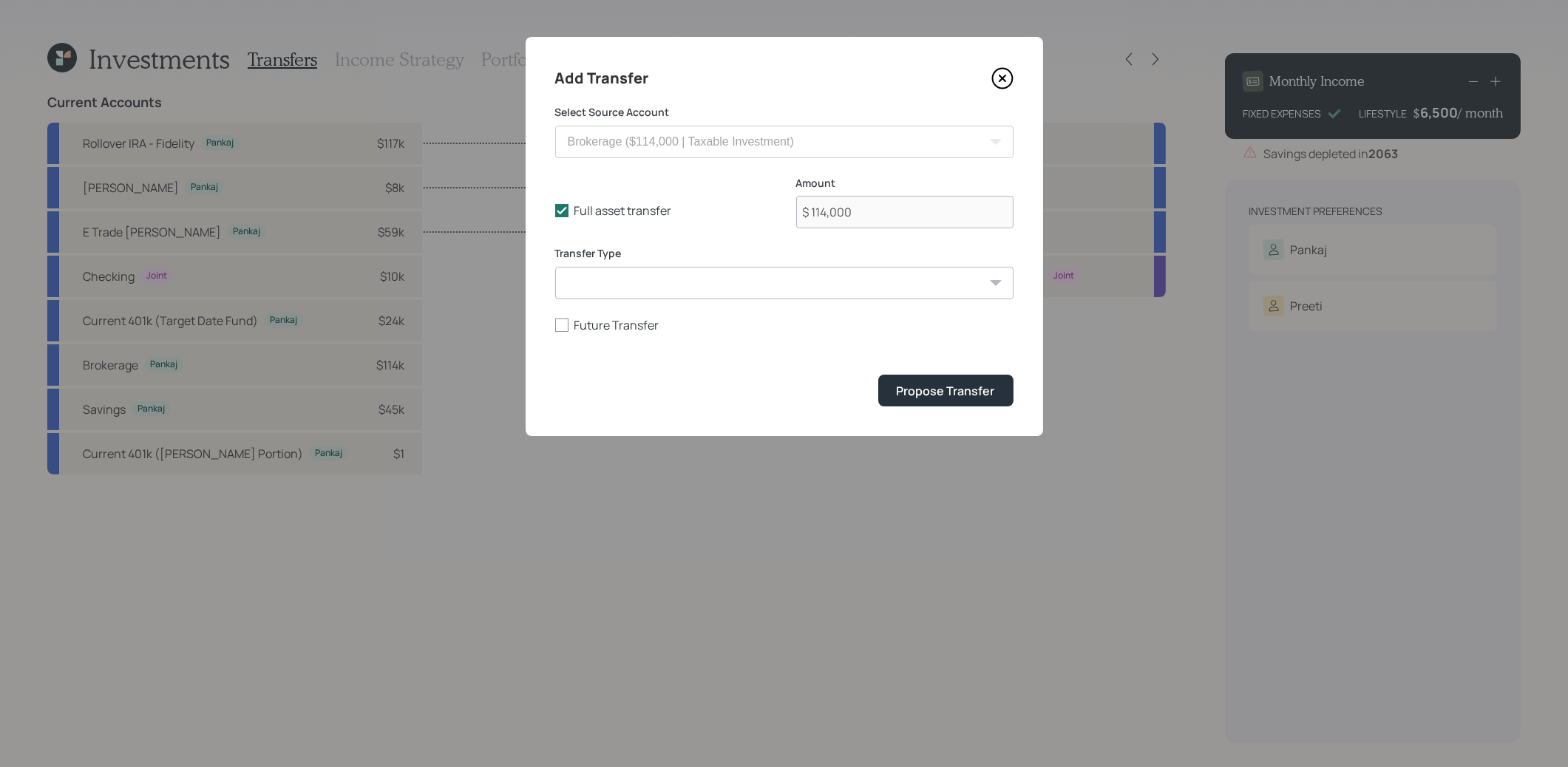
click at [746, 288] on select "ACAT Transfer Non ACAT Transfer Capitalize Rollover Rollover Deposit" at bounding box center [784, 283] width 458 height 33
select select "acat_transfer"
click at [555, 267] on select "ACAT Transfer Non ACAT Transfer Capitalize Rollover Rollover Deposit" at bounding box center [784, 283] width 458 height 33
click at [939, 393] on div "Propose Transfer" at bounding box center [946, 391] width 98 height 16
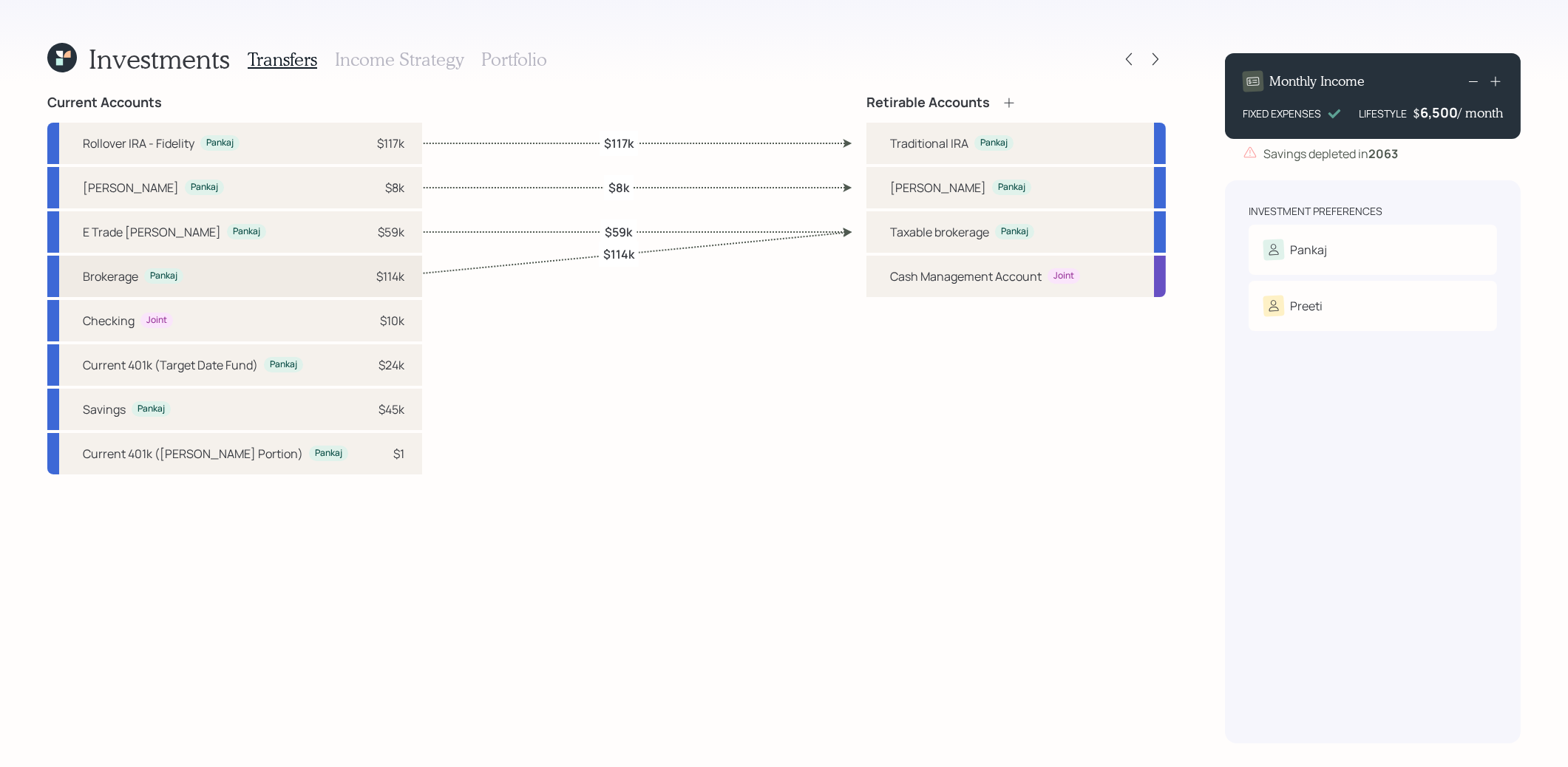
click at [285, 280] on div "Brokerage Pankaj $114k" at bounding box center [234, 276] width 375 height 41
click at [375, 279] on div "Brokerage Pankaj $114k" at bounding box center [234, 276] width 375 height 41
click at [73, 53] on icon at bounding box center [62, 58] width 29 height 29
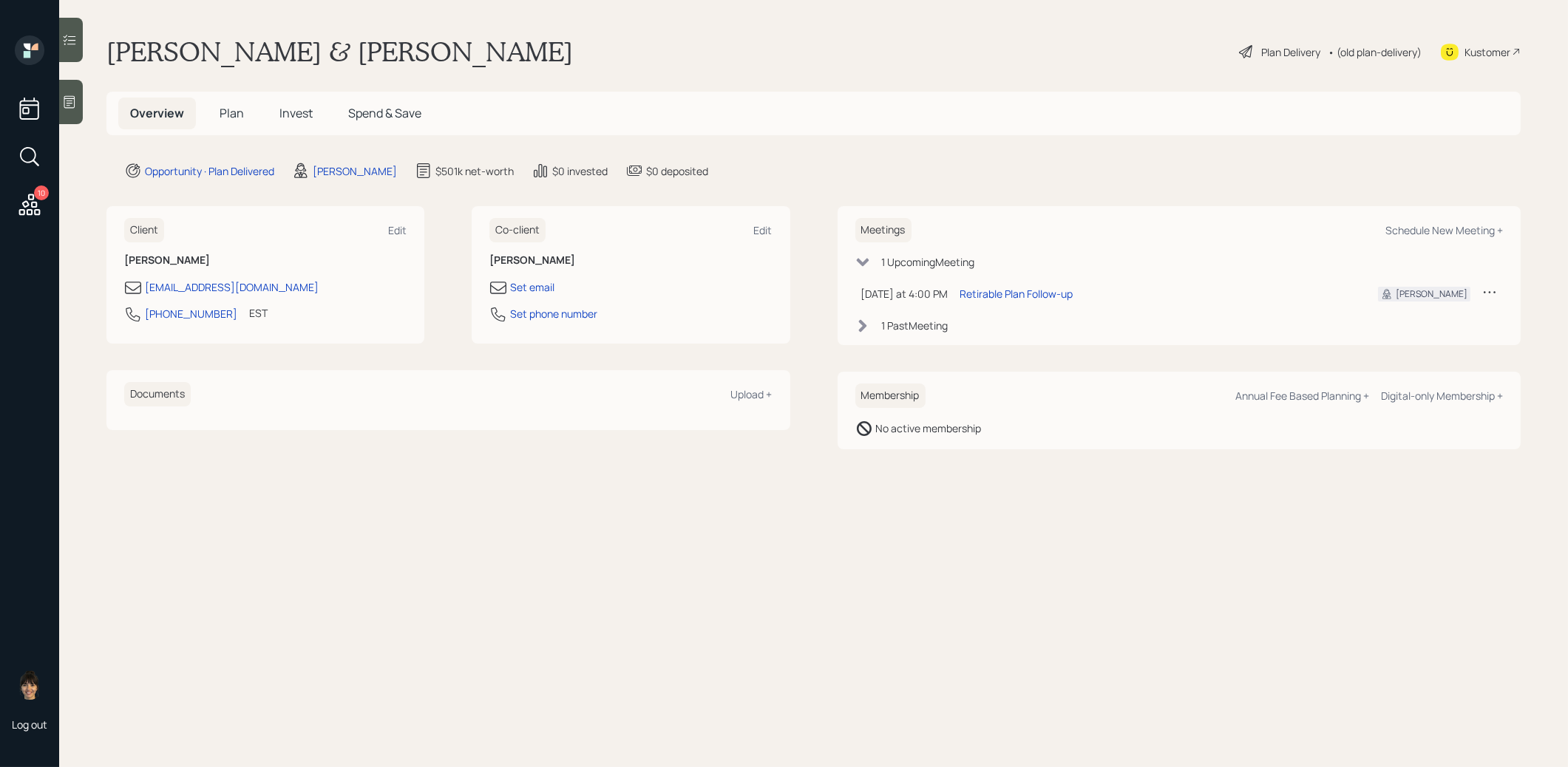
click at [223, 110] on span "Plan" at bounding box center [232, 113] width 24 height 16
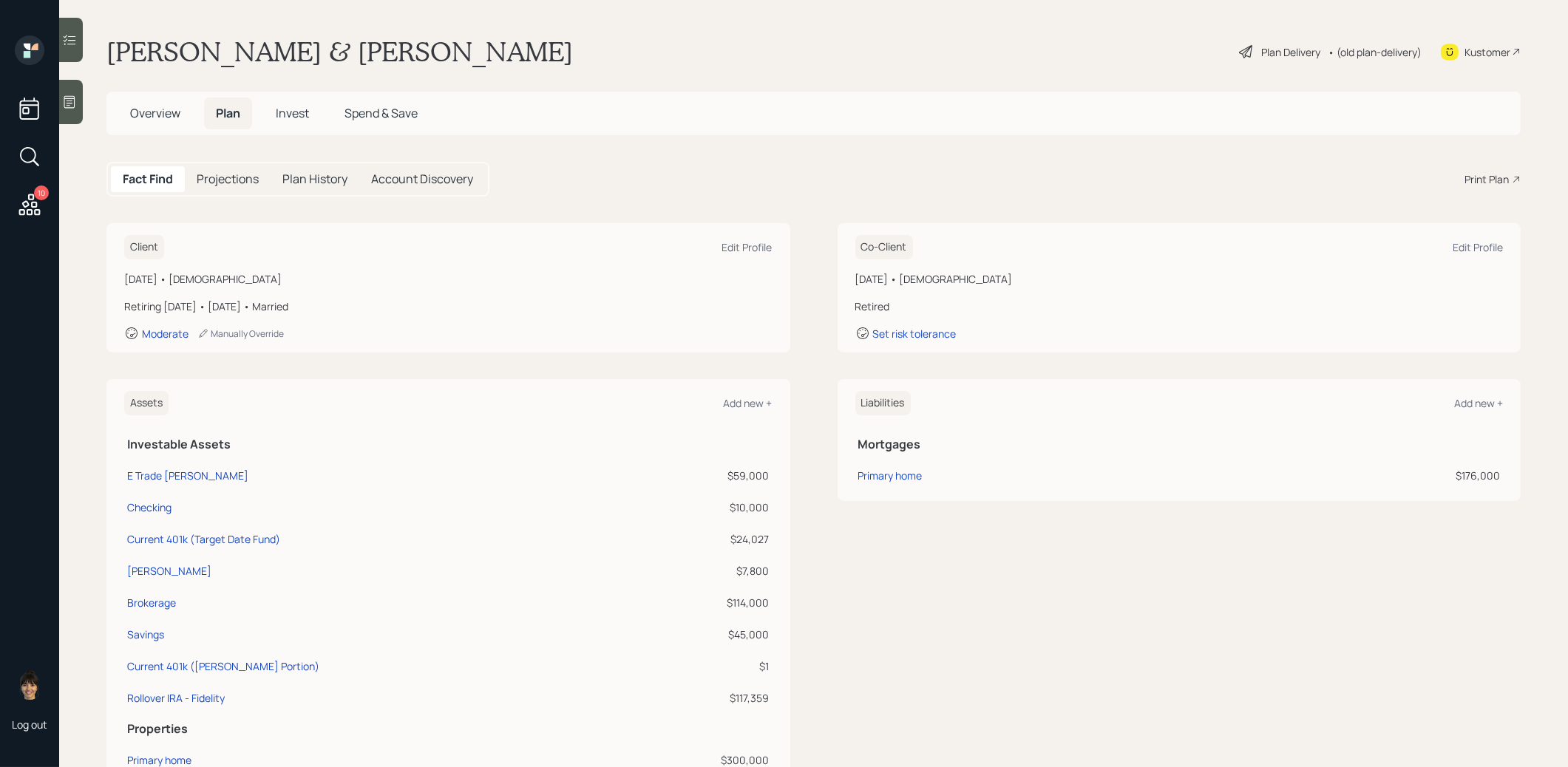
scroll to position [135, 0]
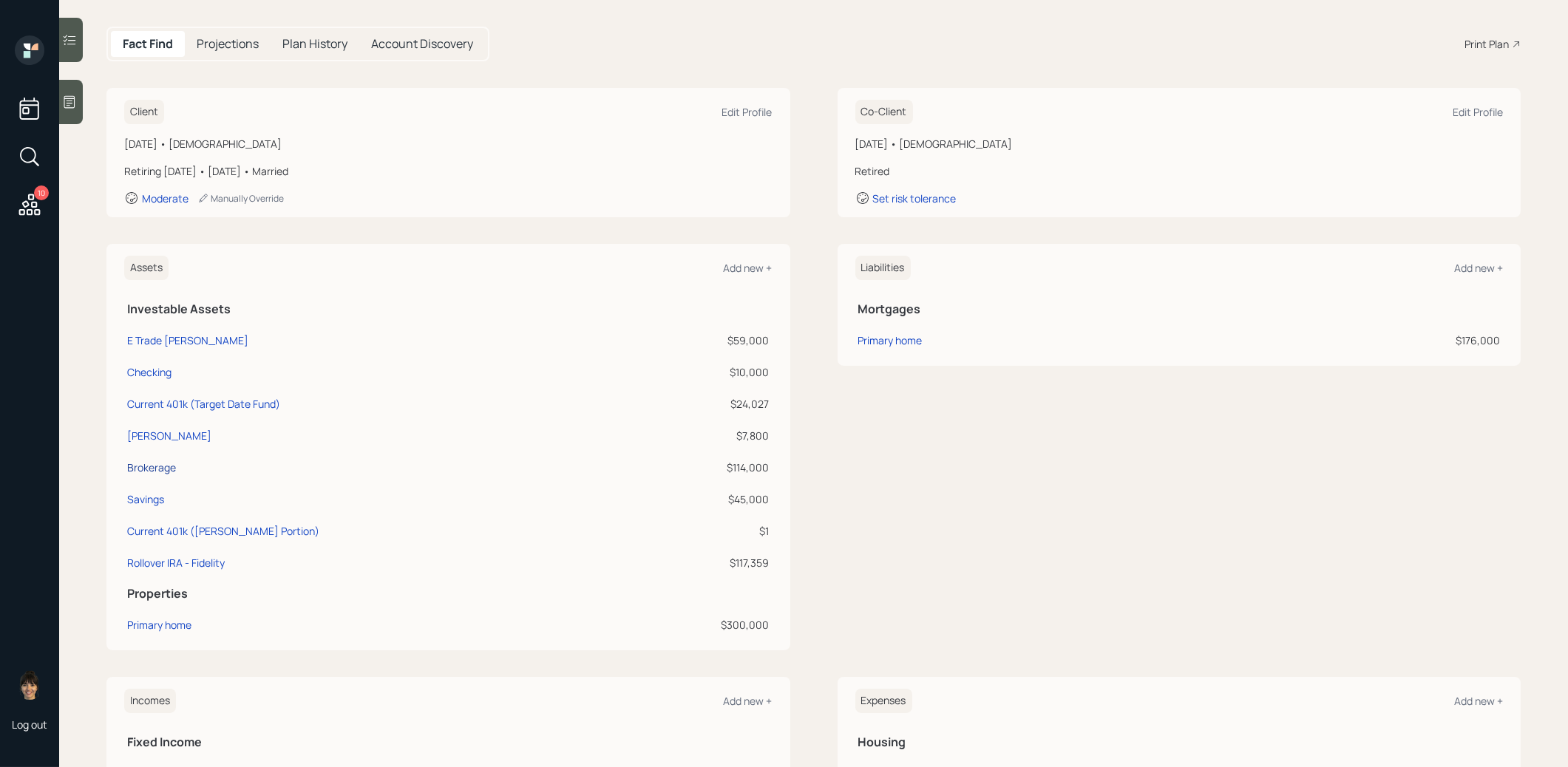
click at [163, 468] on div "Brokerage" at bounding box center [152, 467] width 49 height 15
select select "taxable"
select select "balanced"
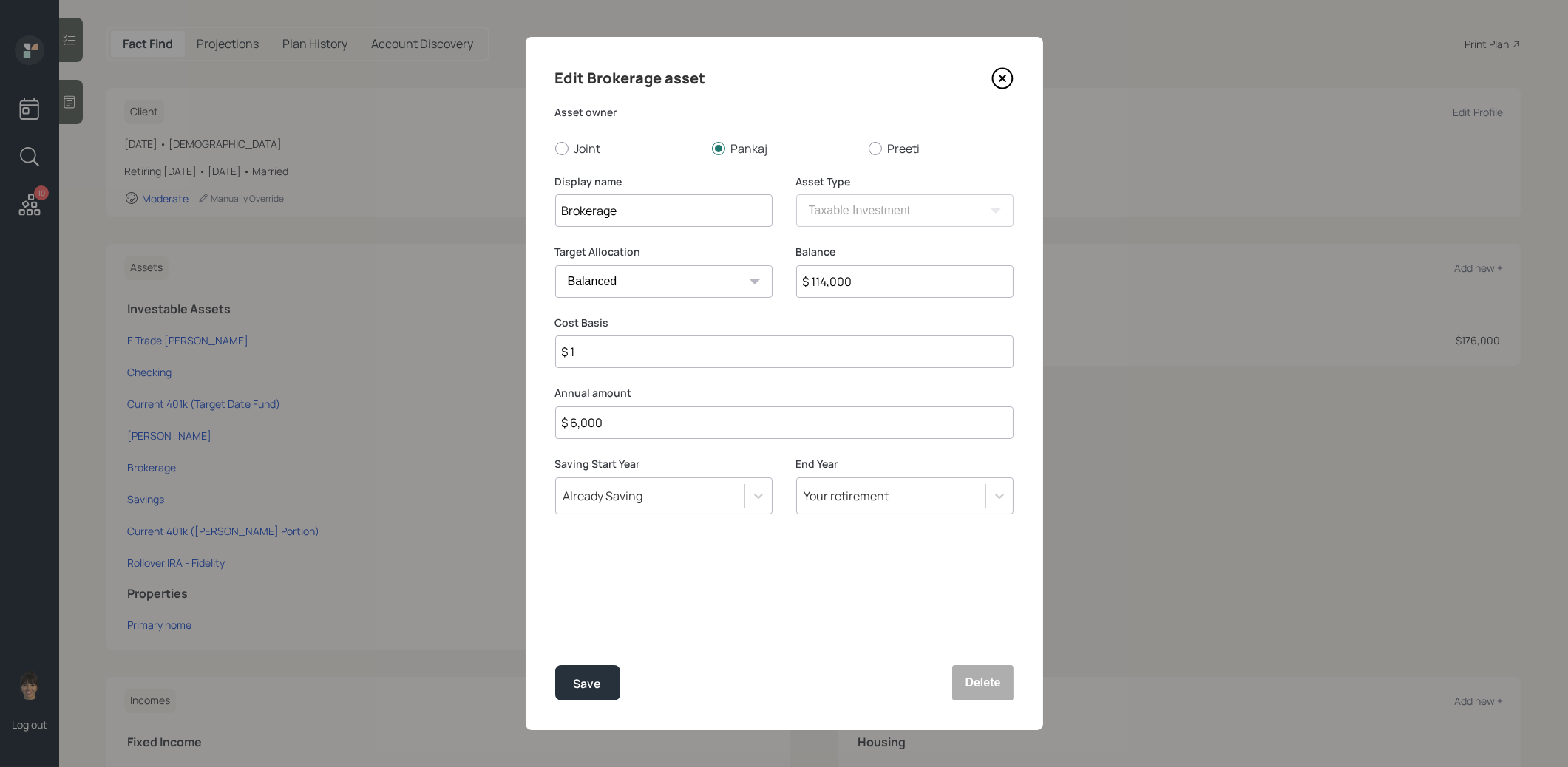
click at [561, 215] on input "Brokerage" at bounding box center [664, 211] width 217 height 33
type input "Robinhood Brokerage"
click at [600, 681] on div "Save" at bounding box center [587, 683] width 28 height 20
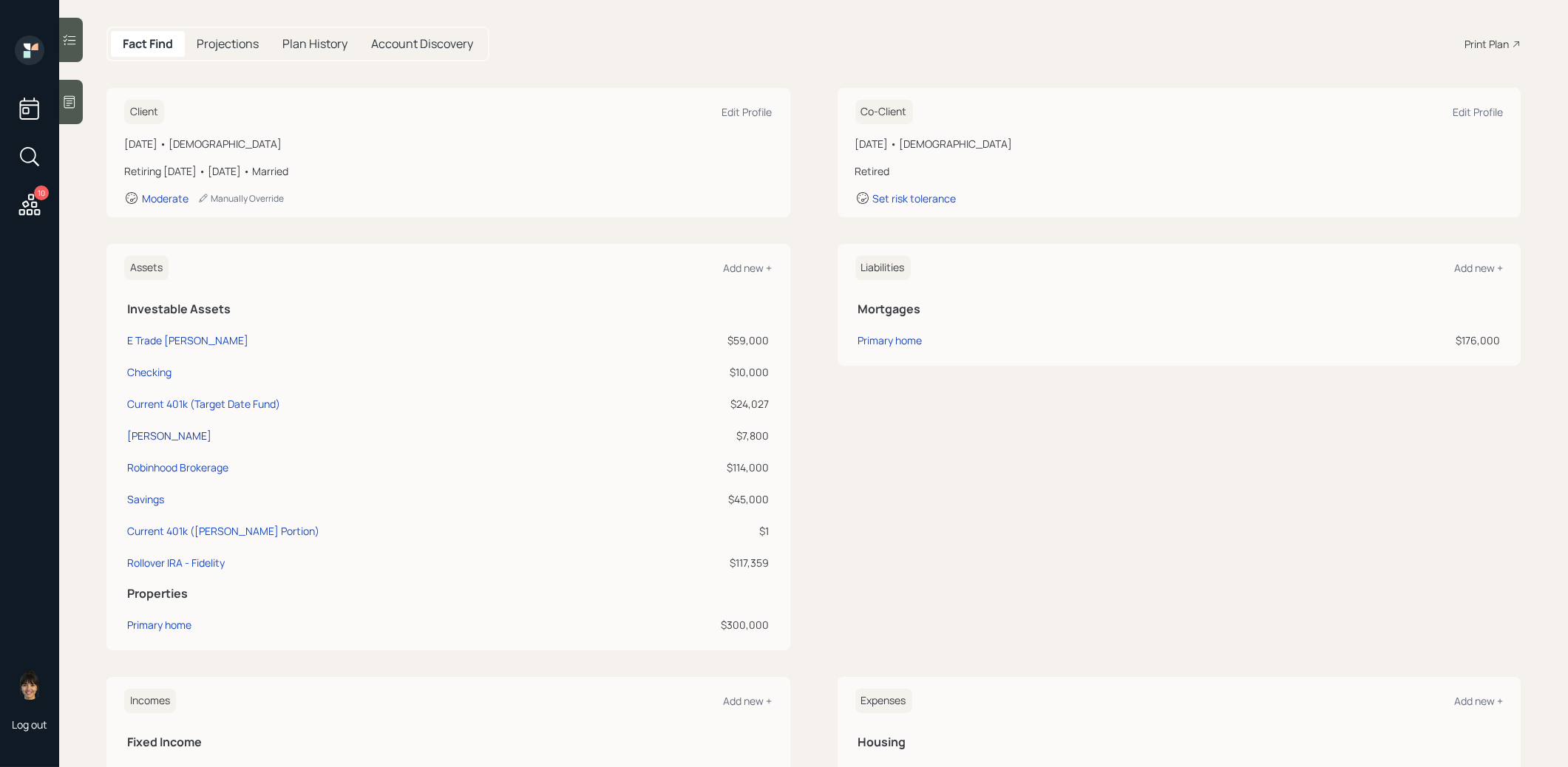
click at [149, 433] on div "[PERSON_NAME]" at bounding box center [170, 436] width 84 height 15
select select "roth_ira"
select select "balanced"
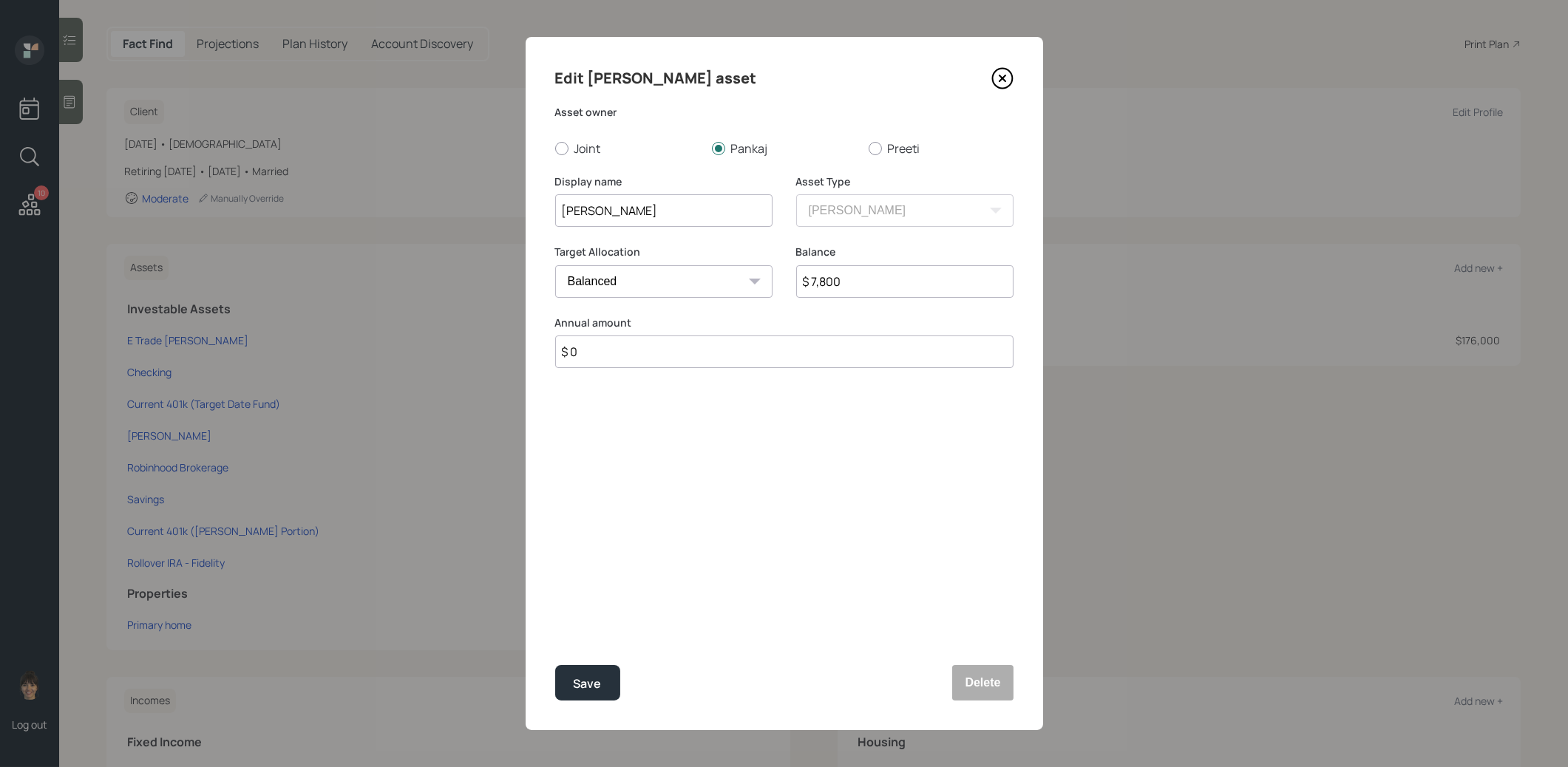
click at [561, 212] on input "[PERSON_NAME]" at bounding box center [664, 211] width 217 height 33
type input "Robinhood [PERSON_NAME]"
click at [583, 677] on div "Save" at bounding box center [587, 683] width 28 height 20
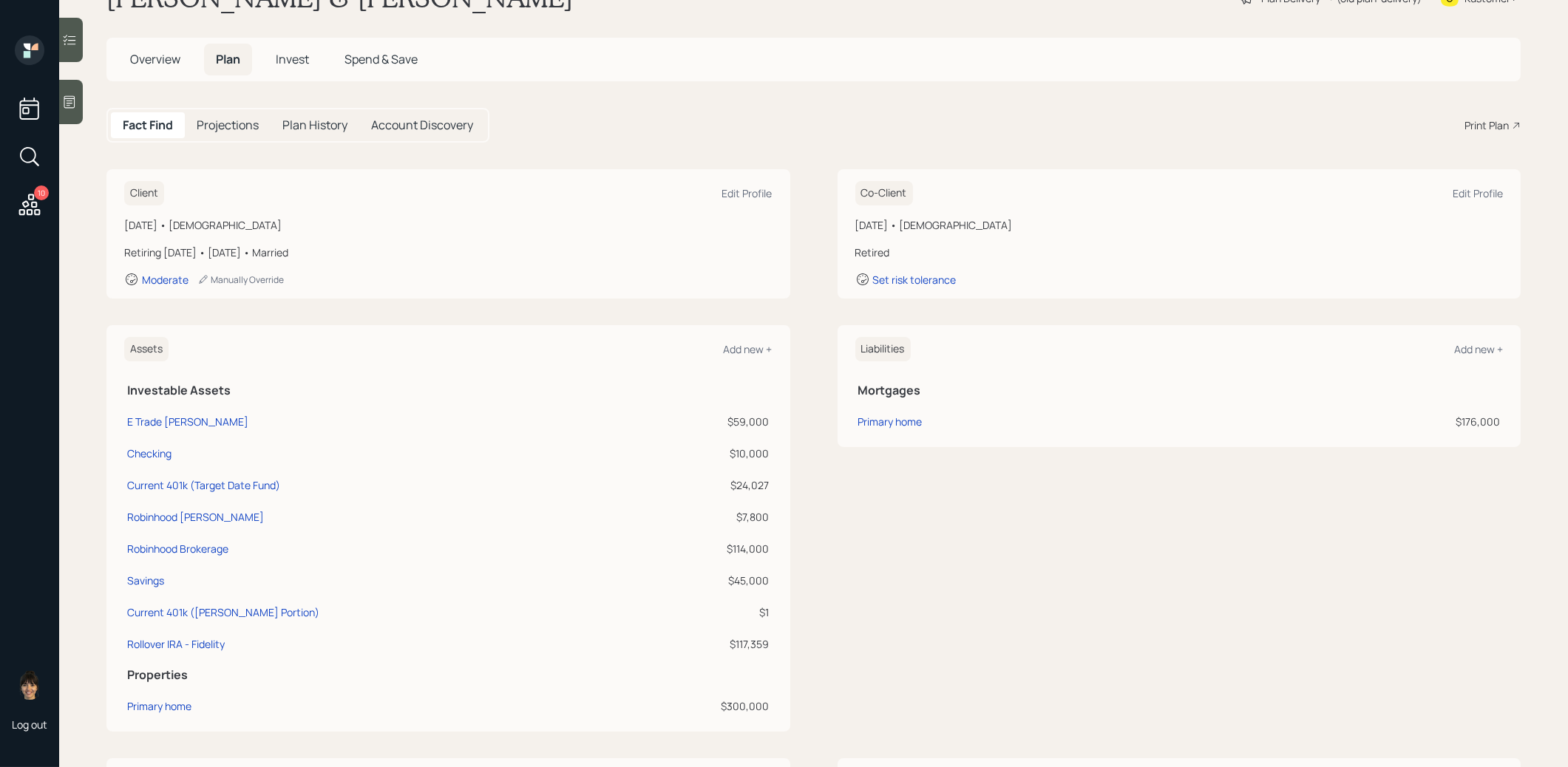
scroll to position [56, 0]
click at [187, 546] on div "Robinhood Brokerage" at bounding box center [178, 547] width 102 height 15
select select "taxable"
select select "balanced"
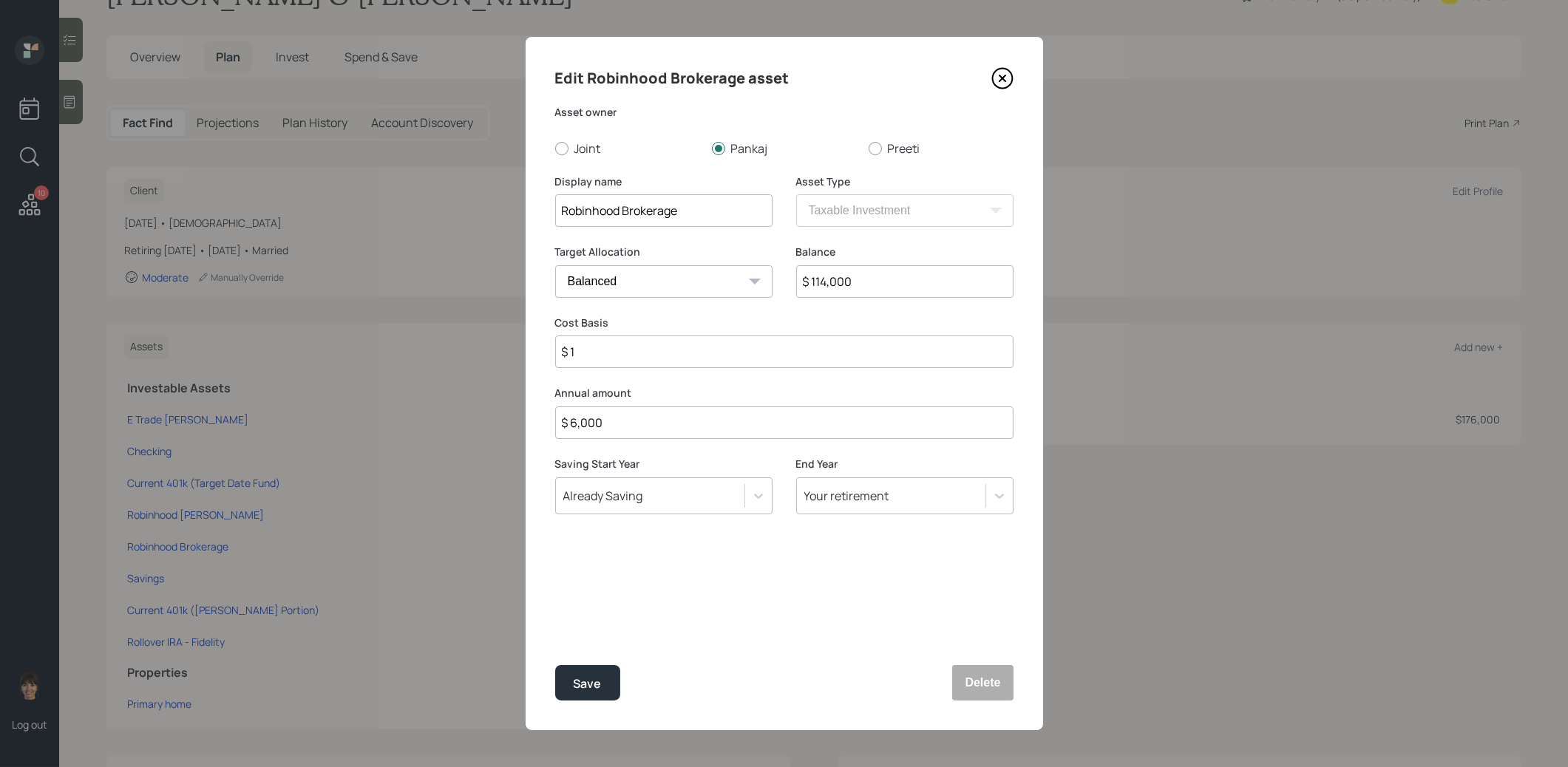
click at [877, 283] on input "$ 114,000" at bounding box center [905, 281] width 217 height 33
type input "$ 85,000"
click at [597, 671] on button "Save" at bounding box center [588, 683] width 65 height 35
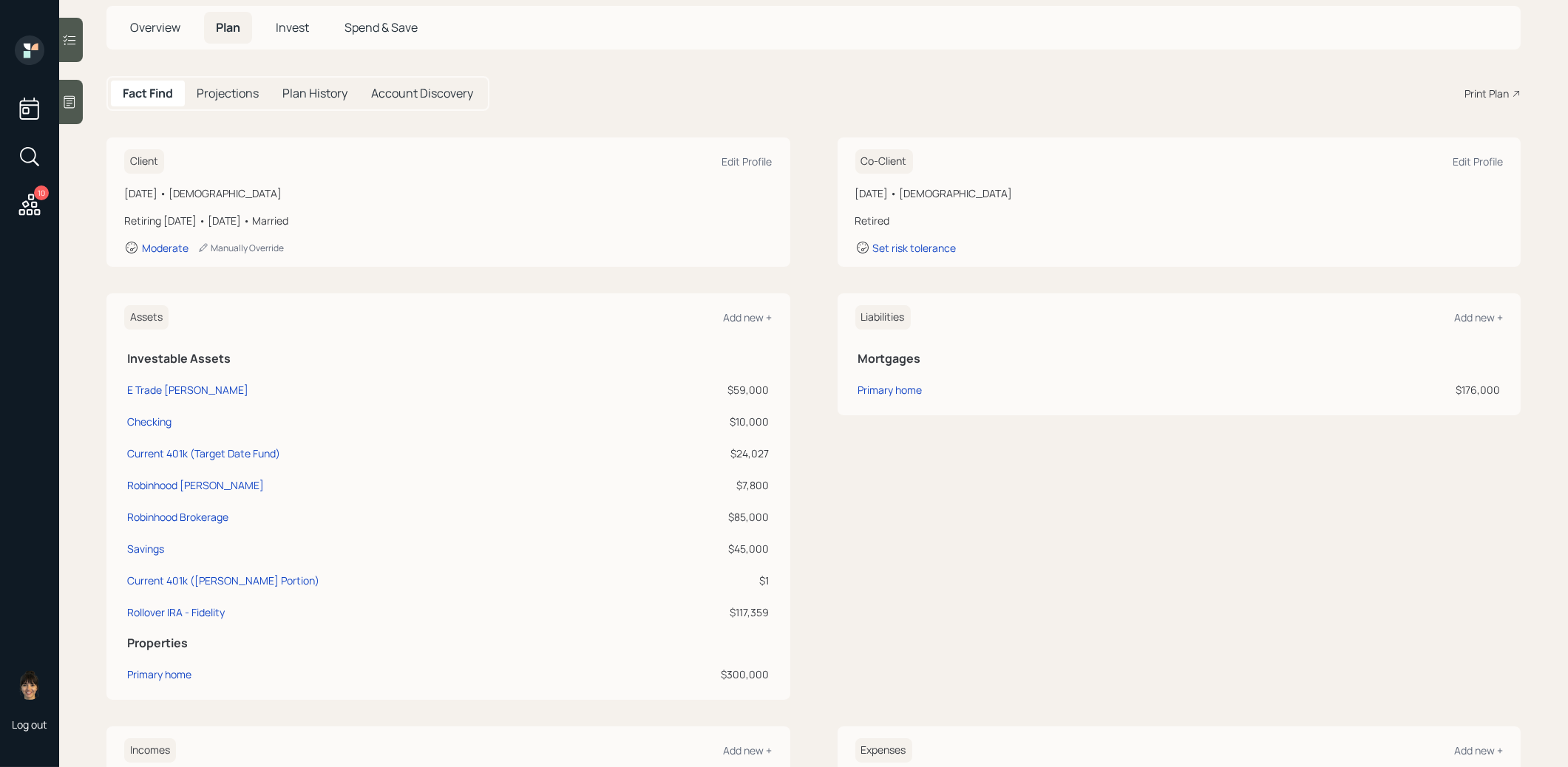
scroll to position [93, 0]
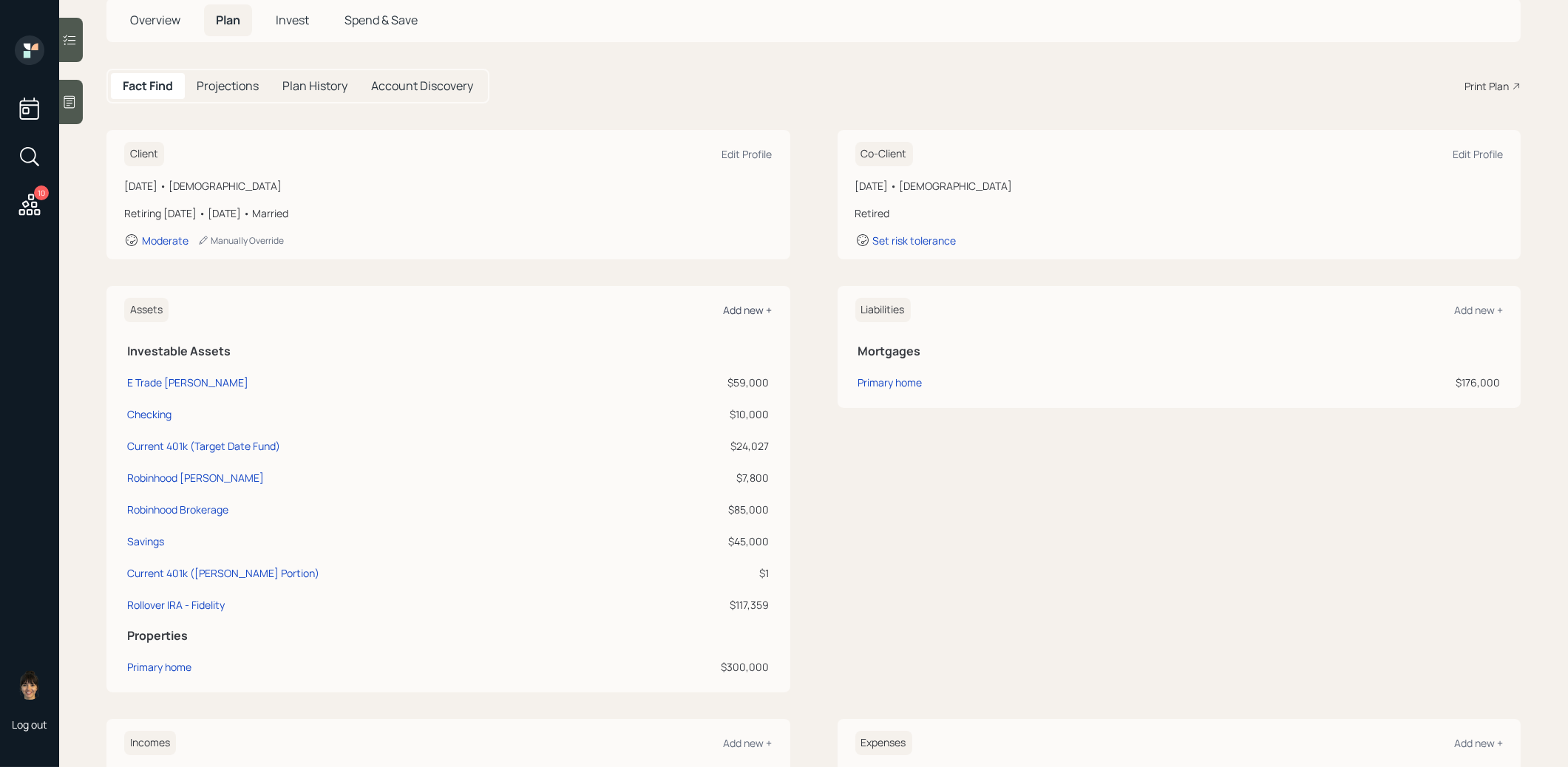
click at [739, 311] on div "Add new +" at bounding box center [748, 310] width 49 height 14
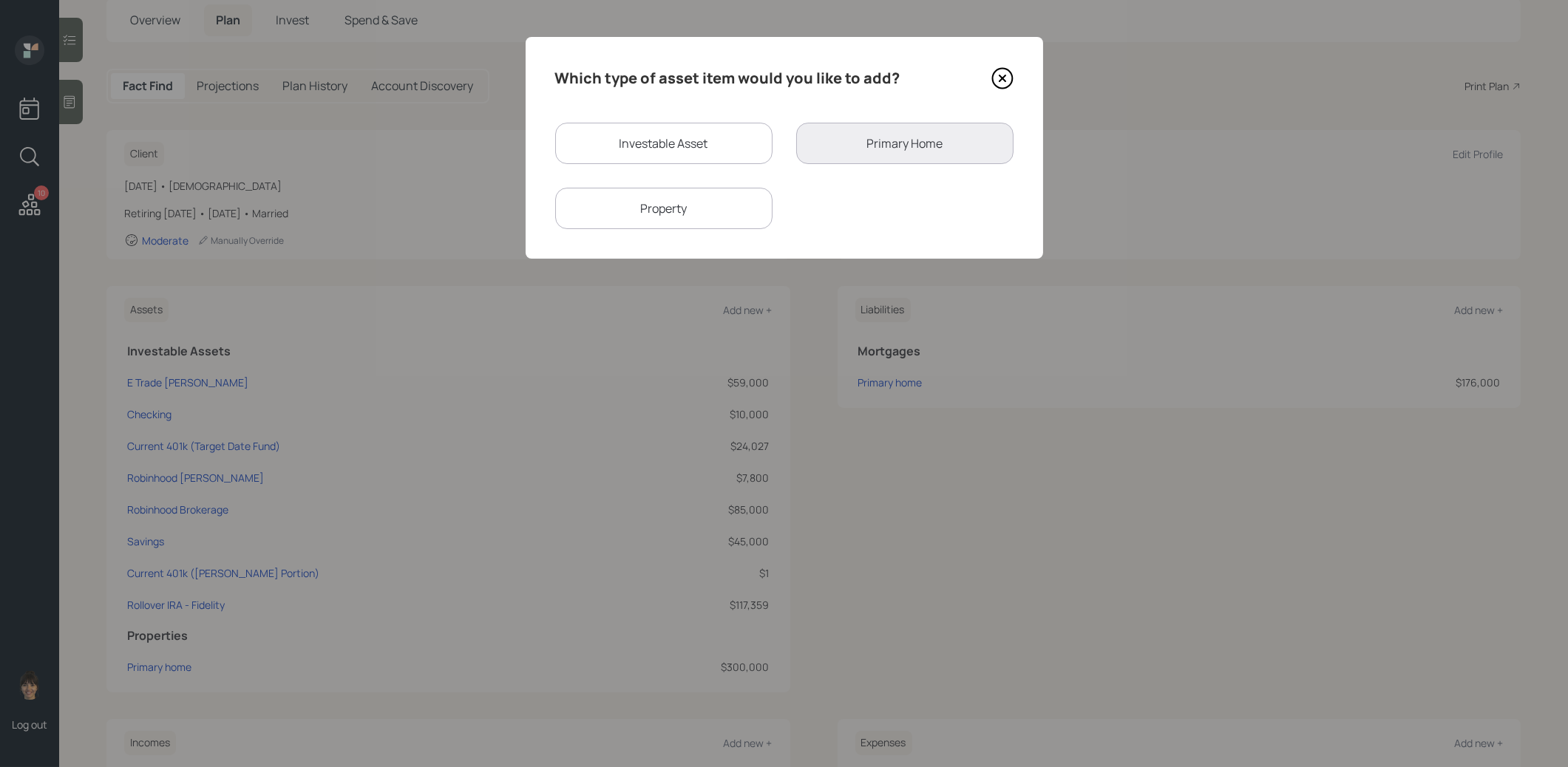
click at [599, 149] on div "Investable Asset" at bounding box center [664, 144] width 217 height 41
select select "taxable"
select select "balanced"
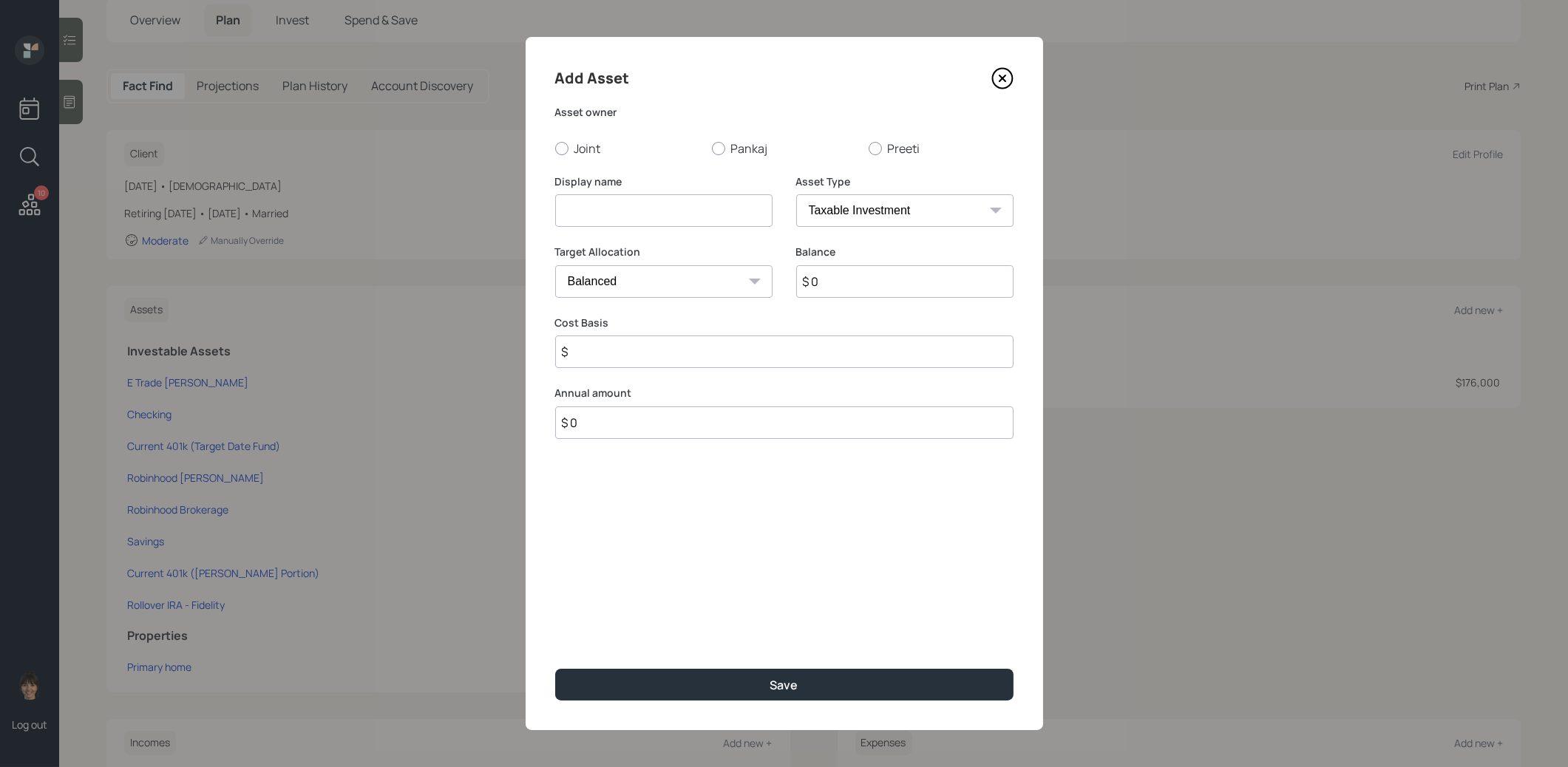
click at [597, 207] on input at bounding box center [664, 211] width 217 height 33
type input "Robinhood Crypto"
click at [896, 288] on input "$ 0" at bounding box center [905, 281] width 217 height 33
type input "$ 24,000"
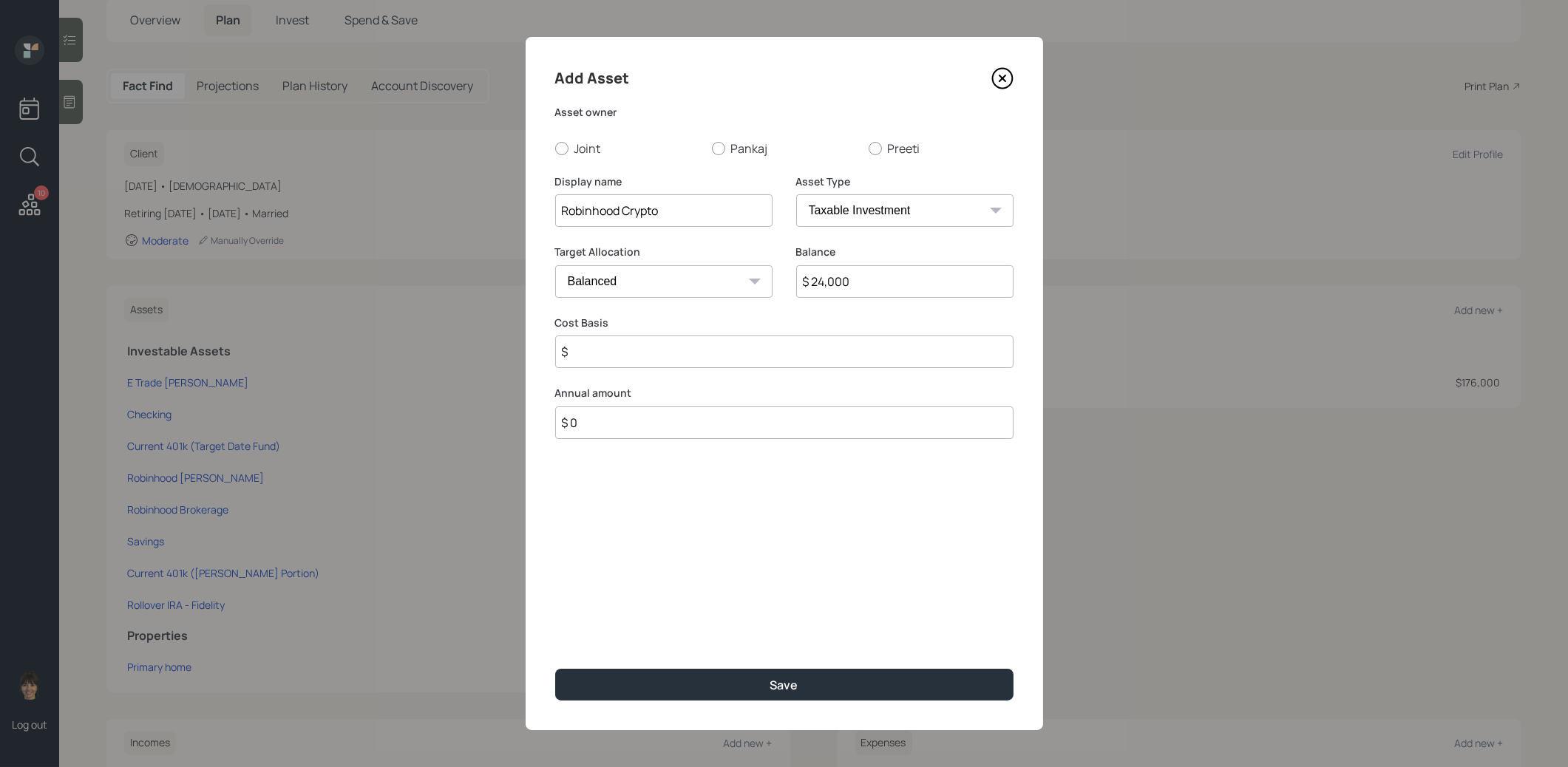
click at [706, 280] on select "Cash Conservative Balanced Aggressive" at bounding box center [664, 281] width 217 height 33
select select "uninvested"
click at [555, 265] on select "Cash Conservative Balanced Aggressive" at bounding box center [664, 281] width 217 height 33
click at [719, 145] on div at bounding box center [718, 148] width 13 height 13
click at [712, 148] on input "Pankaj" at bounding box center [711, 148] width 1 height 1
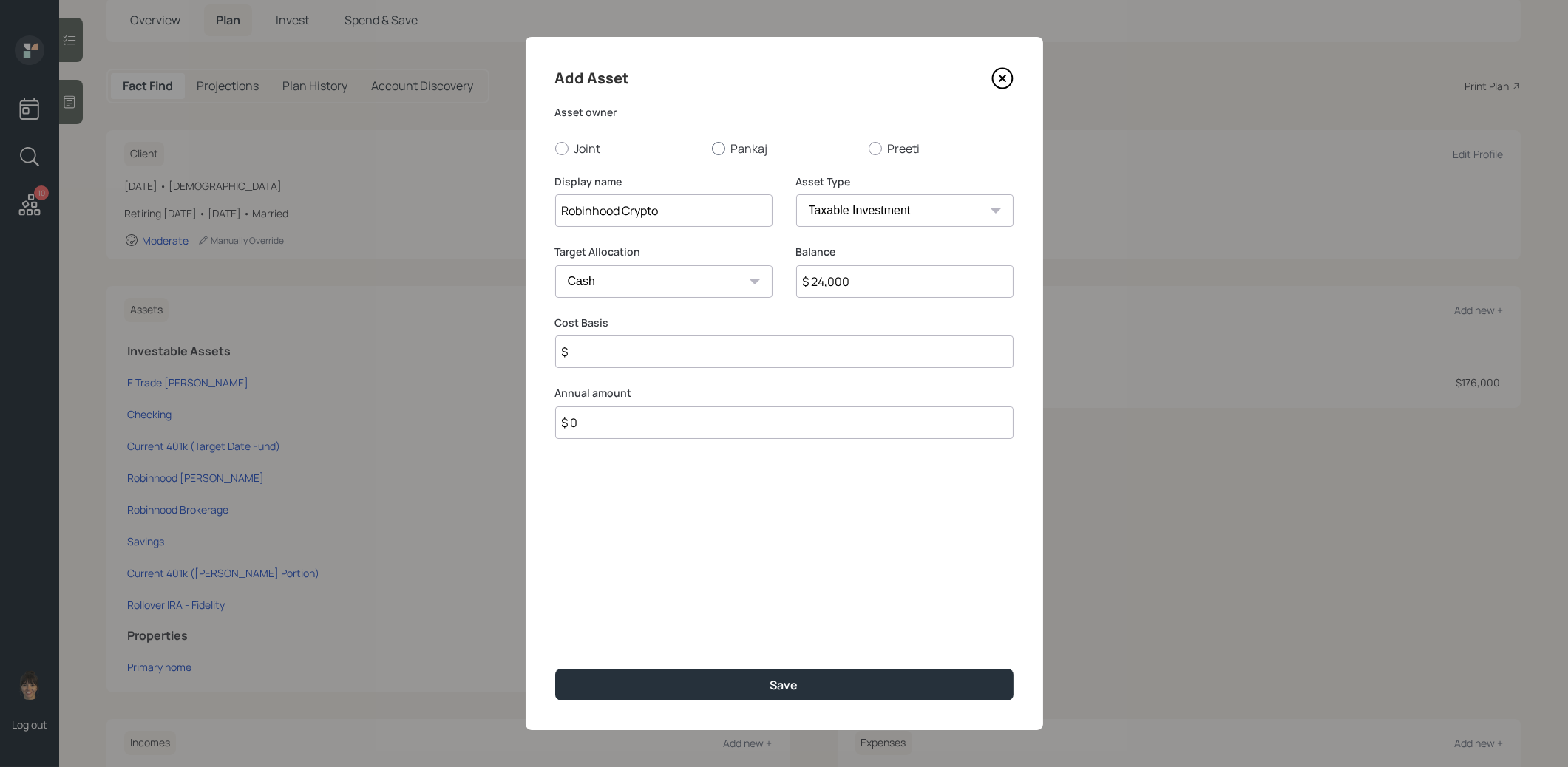
radio input "true"
click at [853, 203] on select "SEP [PERSON_NAME] IRA 401(k) [PERSON_NAME] 401(k) 403(b) [PERSON_NAME] 403(b) 4…" at bounding box center [905, 211] width 217 height 33
select select "emergency_fund"
click at [796, 195] on select "SEP [PERSON_NAME] IRA 401(k) [PERSON_NAME] 401(k) 403(b) [PERSON_NAME] 403(b) 4…" at bounding box center [905, 211] width 217 height 33
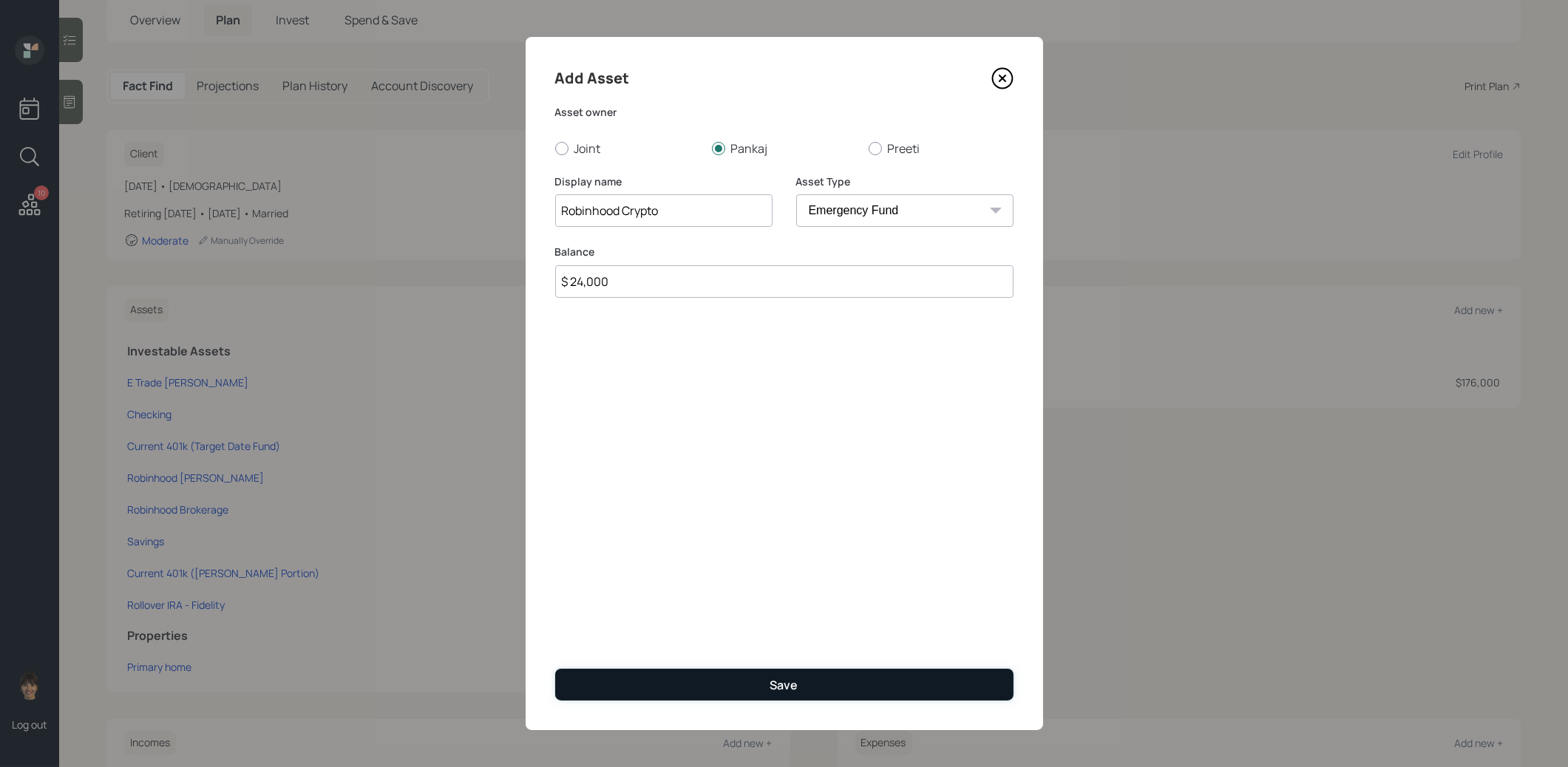
click at [737, 690] on button "Save" at bounding box center [784, 684] width 458 height 32
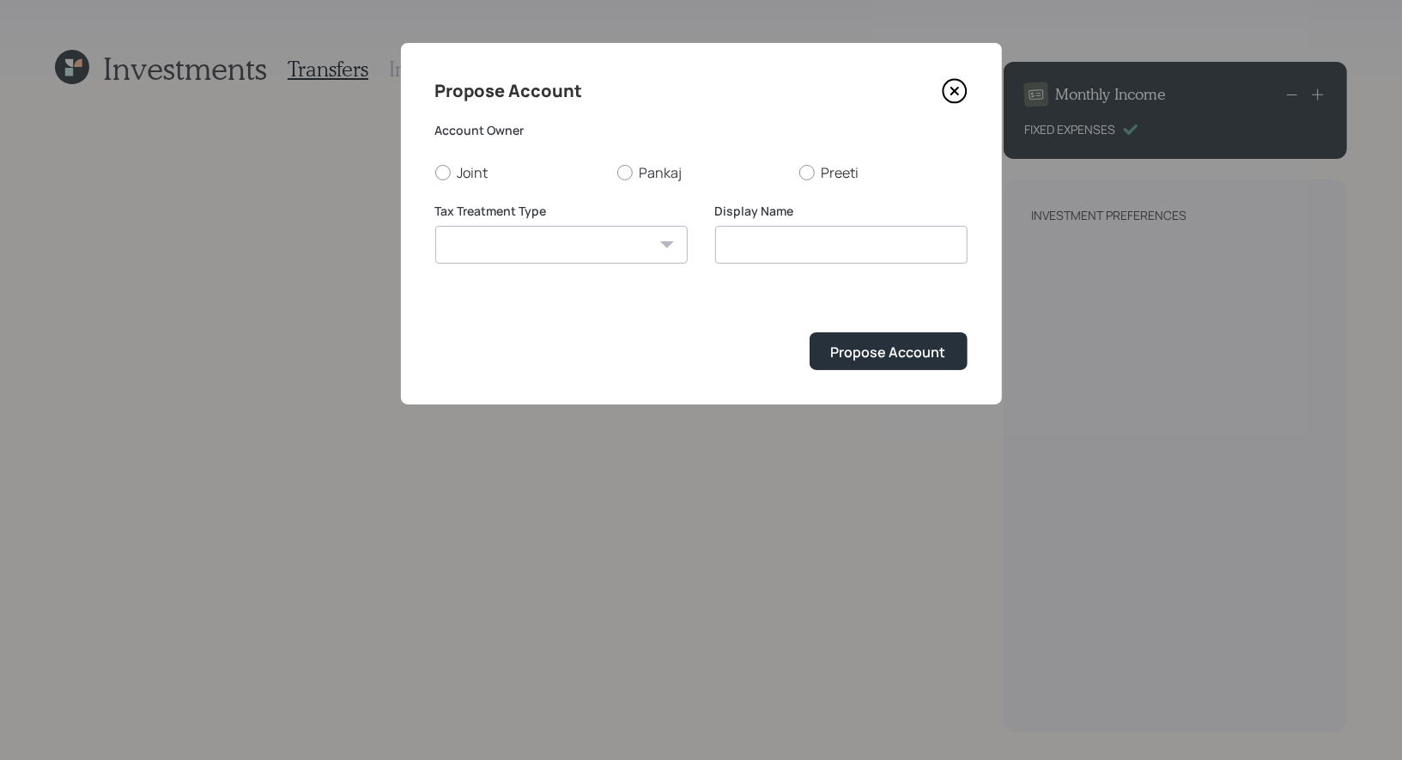
click at [960, 84] on icon at bounding box center [955, 91] width 26 height 26
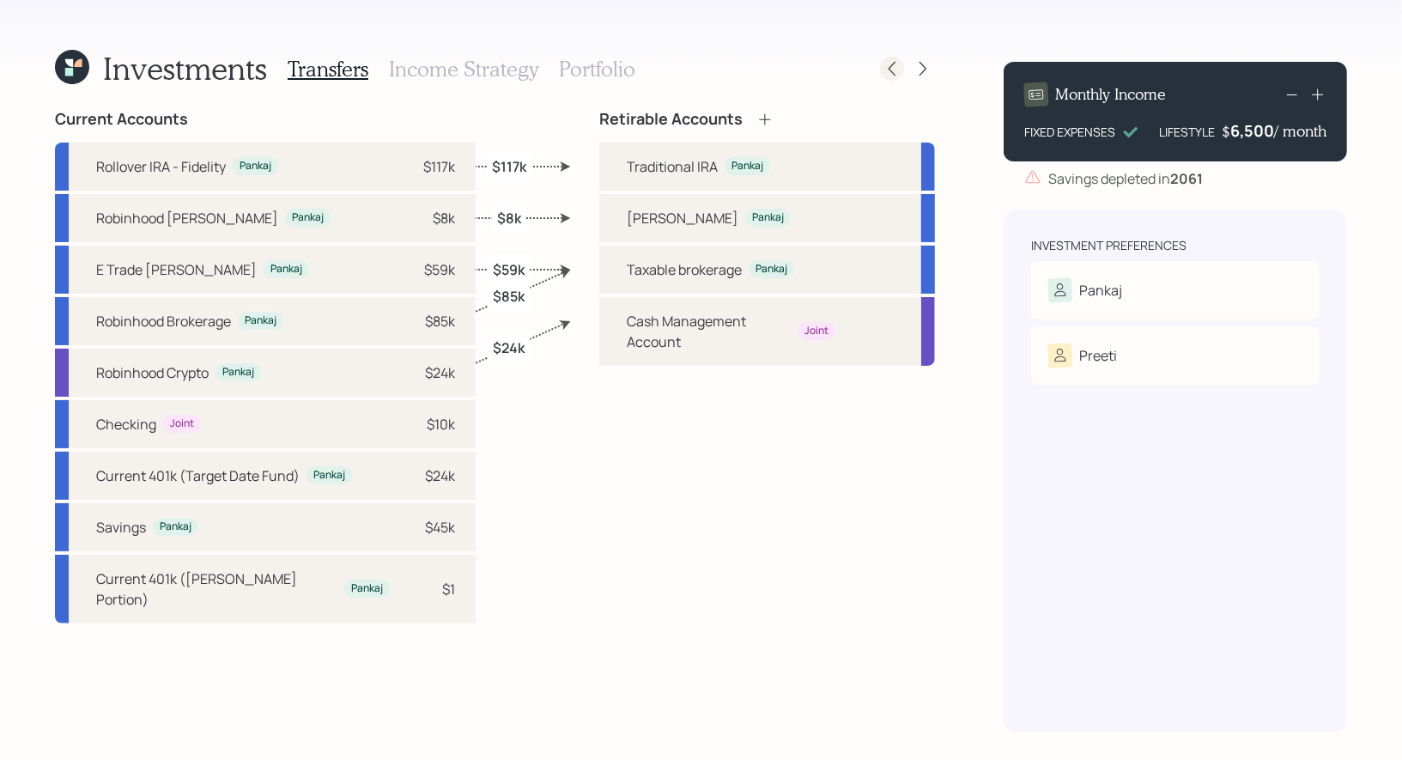
click at [892, 70] on icon at bounding box center [892, 68] width 17 height 17
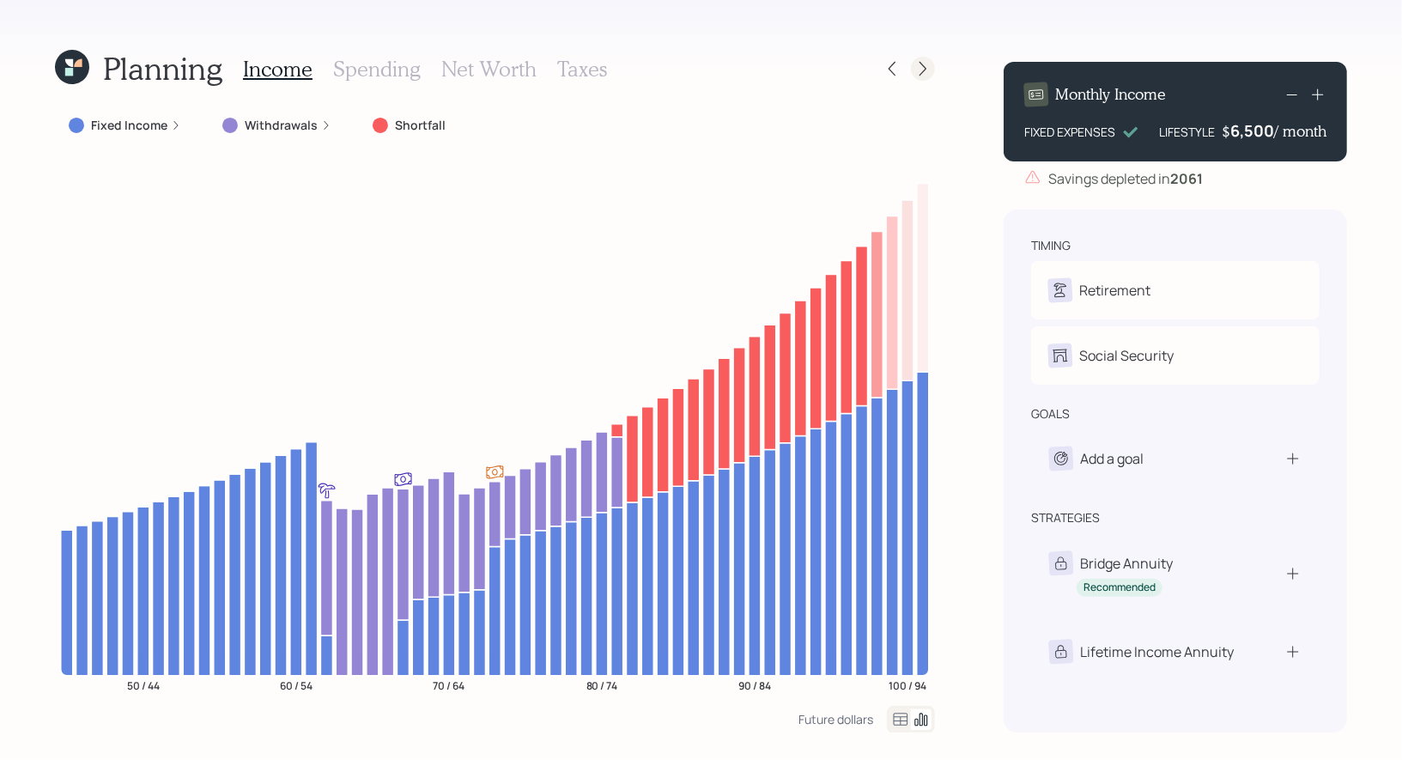
click at [930, 67] on icon at bounding box center [922, 68] width 17 height 17
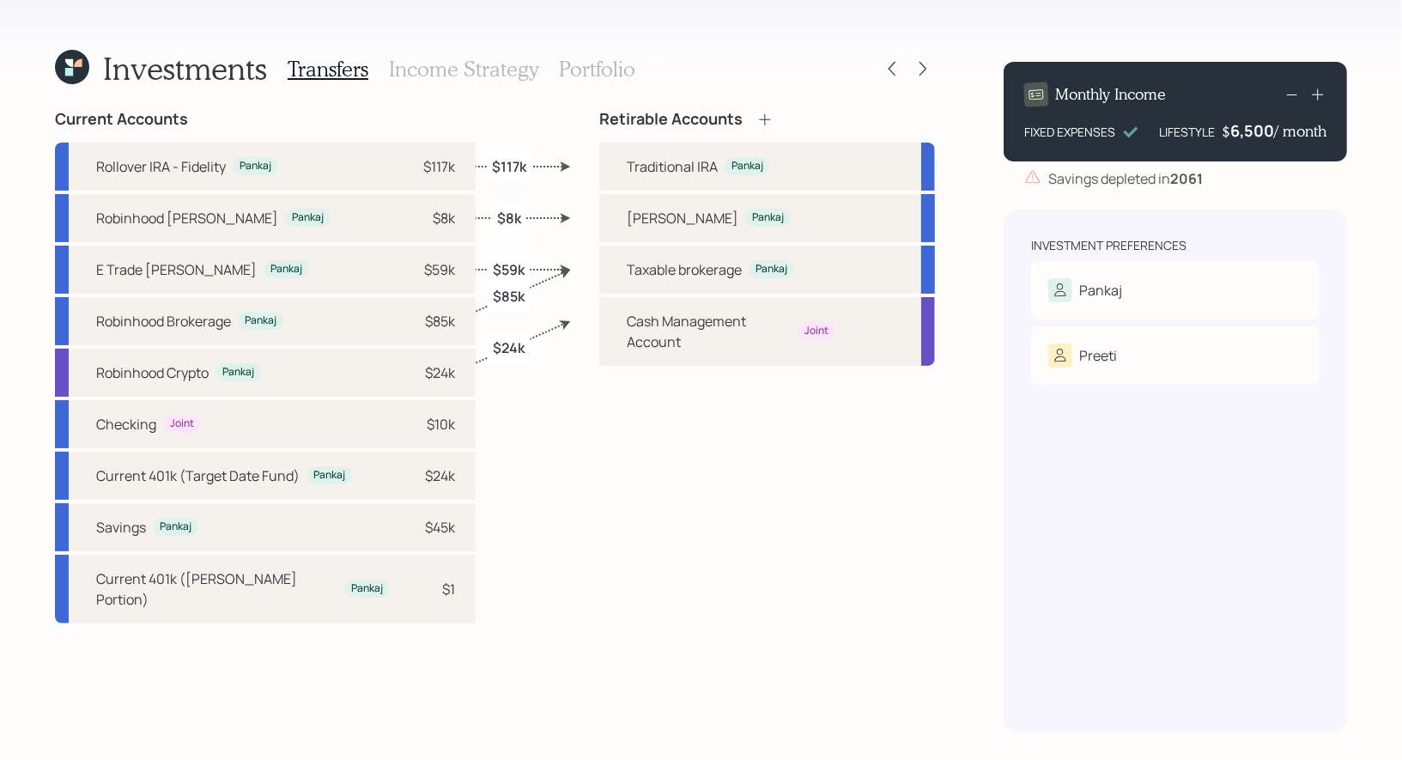
click at [572, 70] on h3 "Portfolio" at bounding box center [597, 69] width 76 height 25
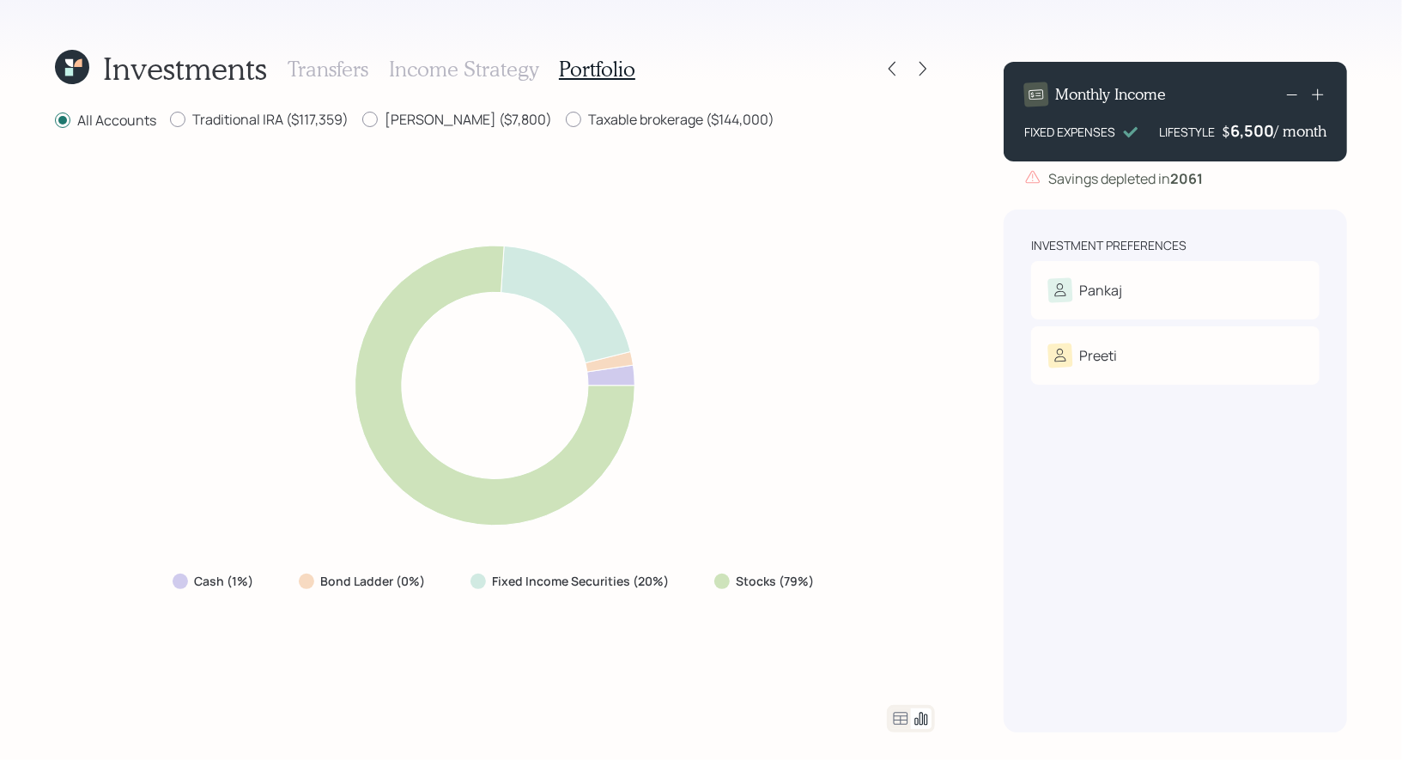
click at [450, 72] on h3 "Income Strategy" at bounding box center [463, 69] width 149 height 25
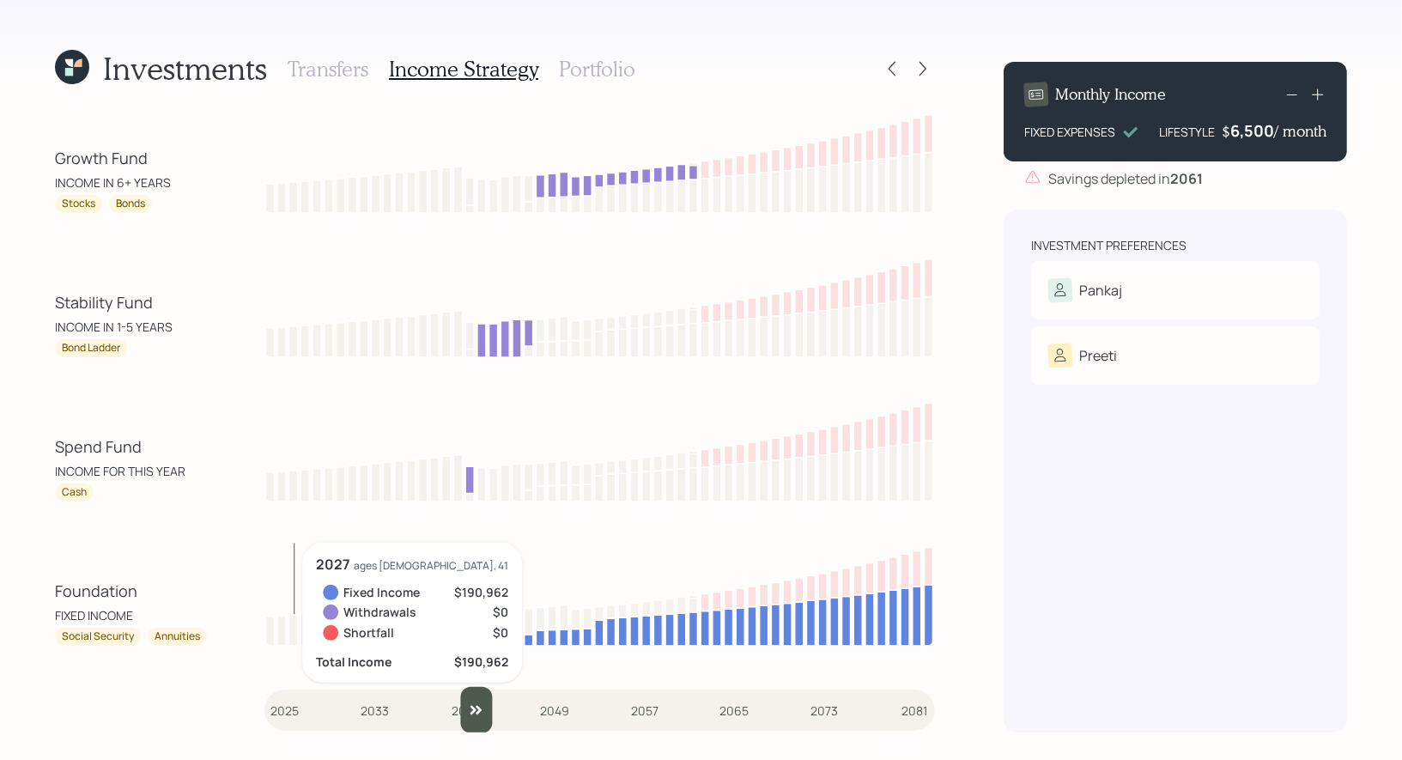
drag, startPoint x: 281, startPoint y: 713, endPoint x: 474, endPoint y: 702, distance: 193.5
type input "2042"
click at [474, 702] on input "slider" at bounding box center [599, 710] width 671 height 46
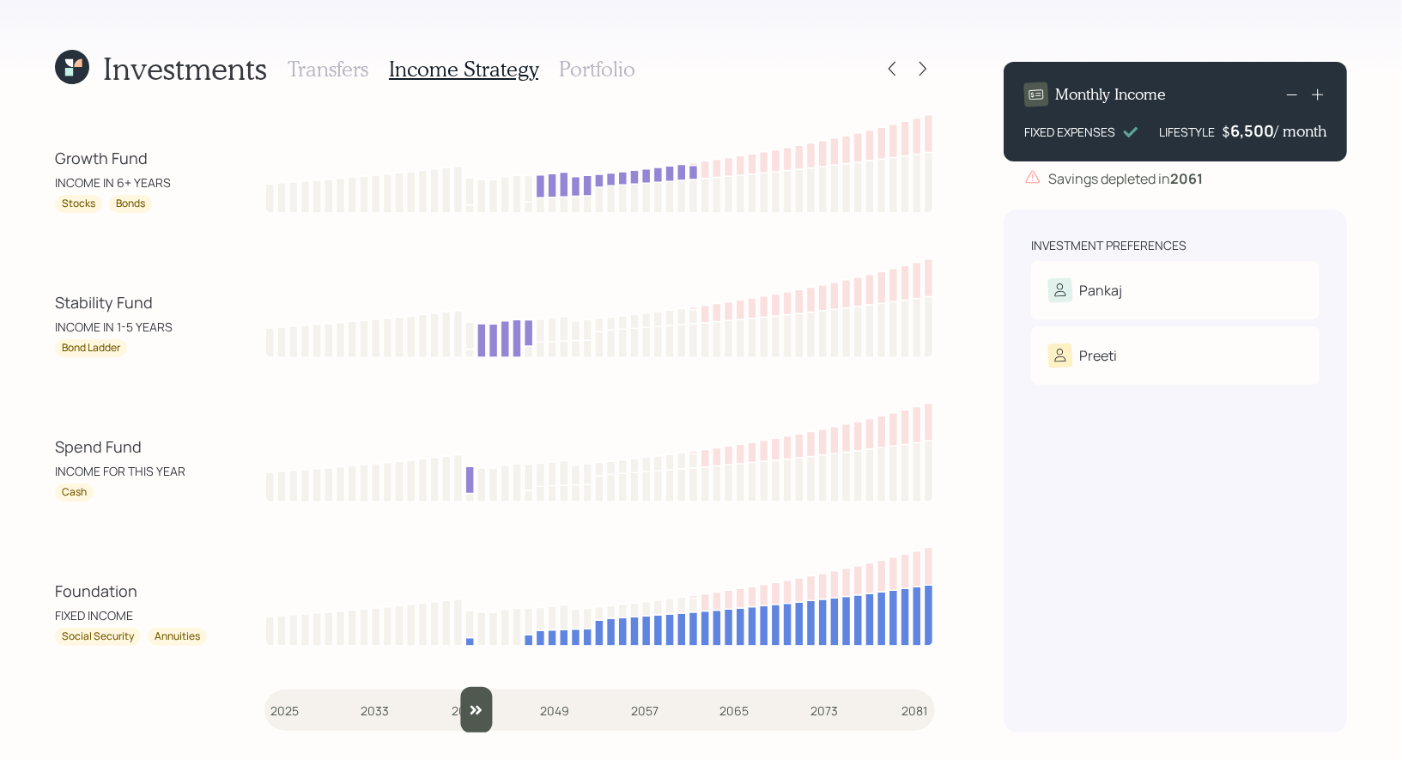
click at [585, 68] on h3 "Portfolio" at bounding box center [597, 69] width 76 height 25
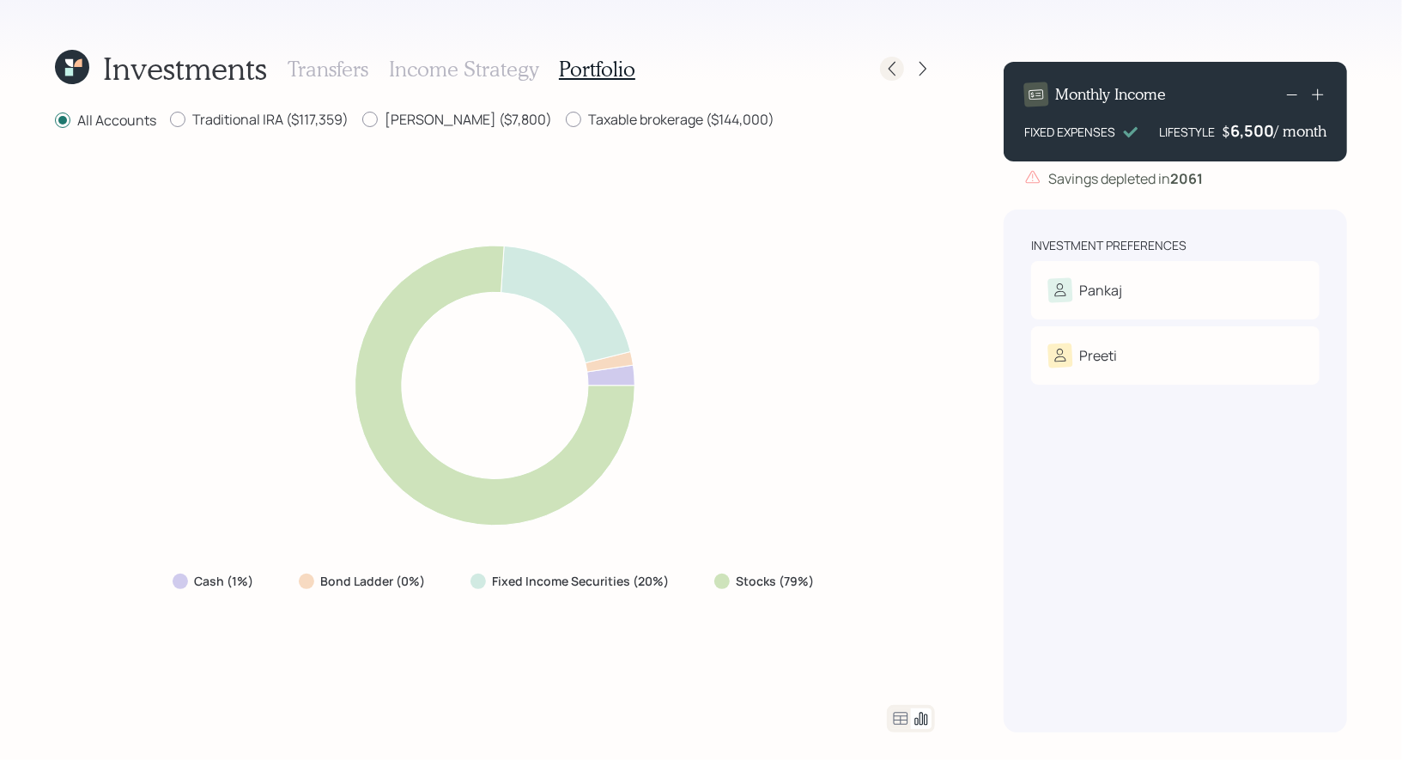
click at [896, 58] on div at bounding box center [892, 69] width 24 height 24
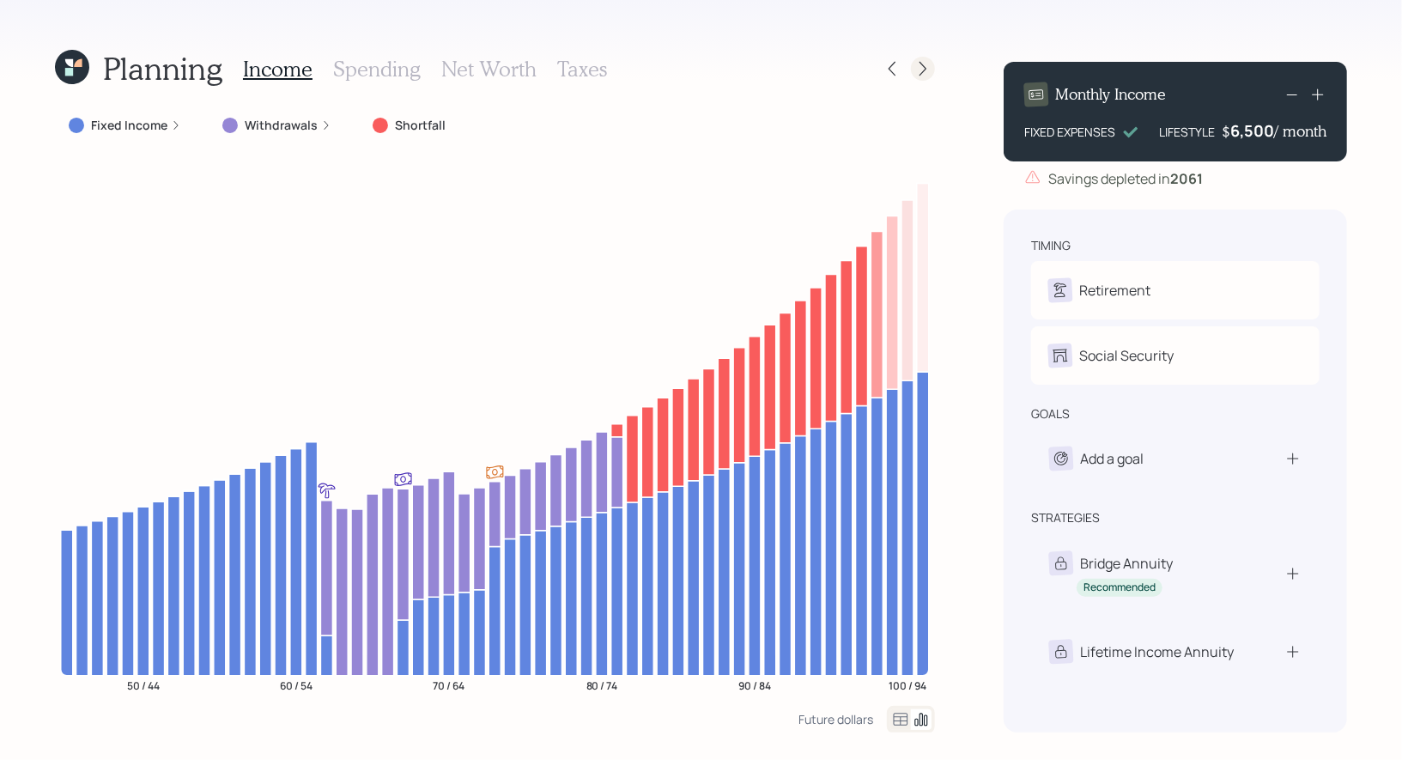
click at [927, 78] on div at bounding box center [923, 69] width 24 height 24
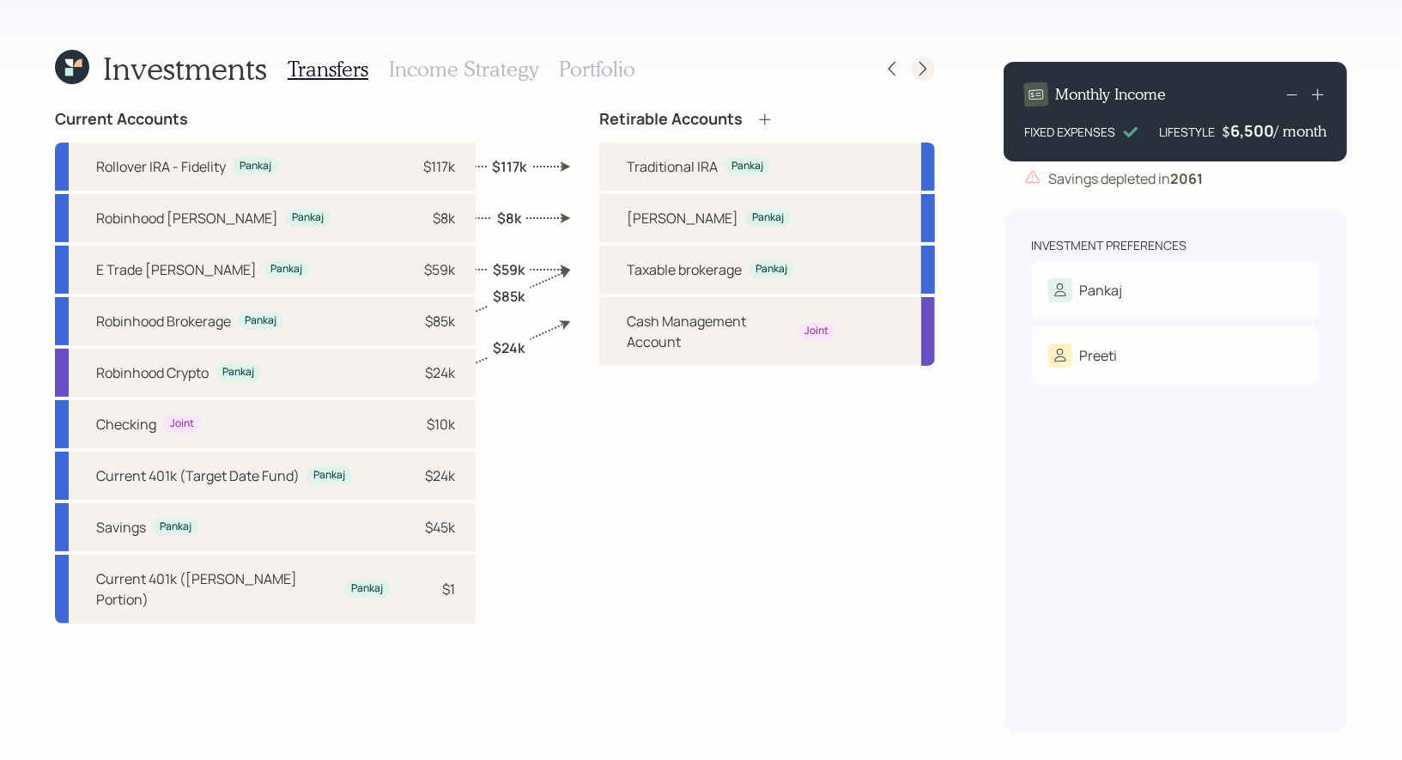
click at [921, 68] on icon at bounding box center [922, 68] width 17 height 17
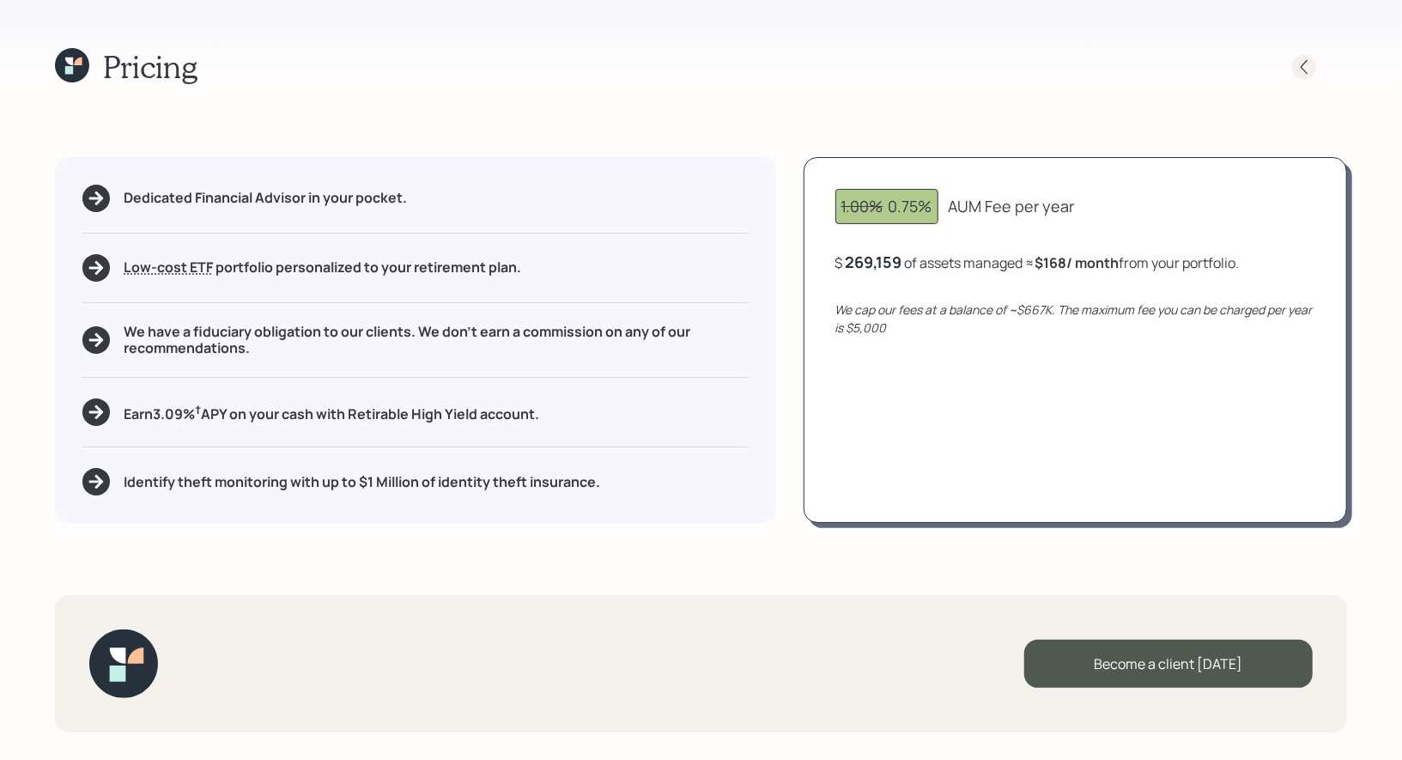
click at [1299, 58] on icon at bounding box center [1304, 66] width 17 height 17
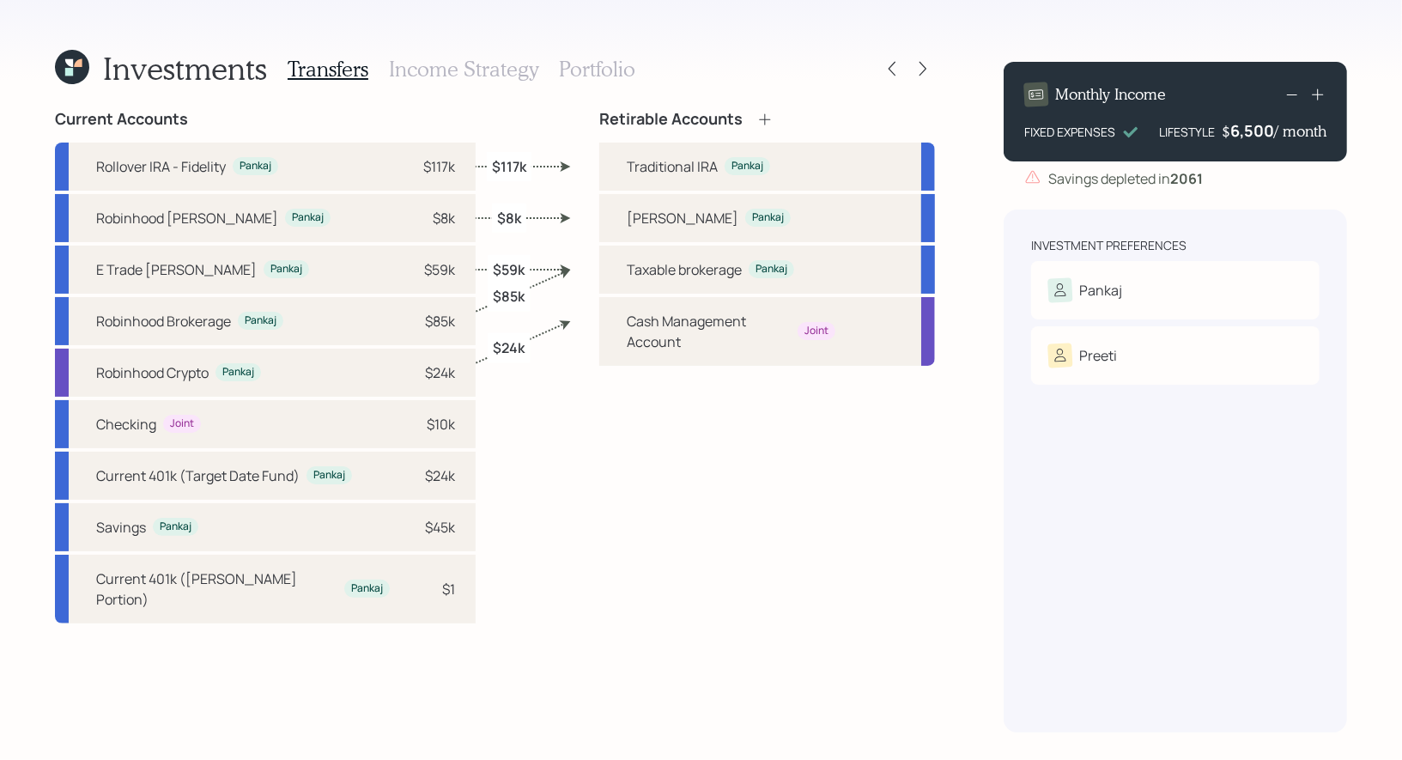
click at [571, 66] on h3 "Portfolio" at bounding box center [597, 69] width 76 height 25
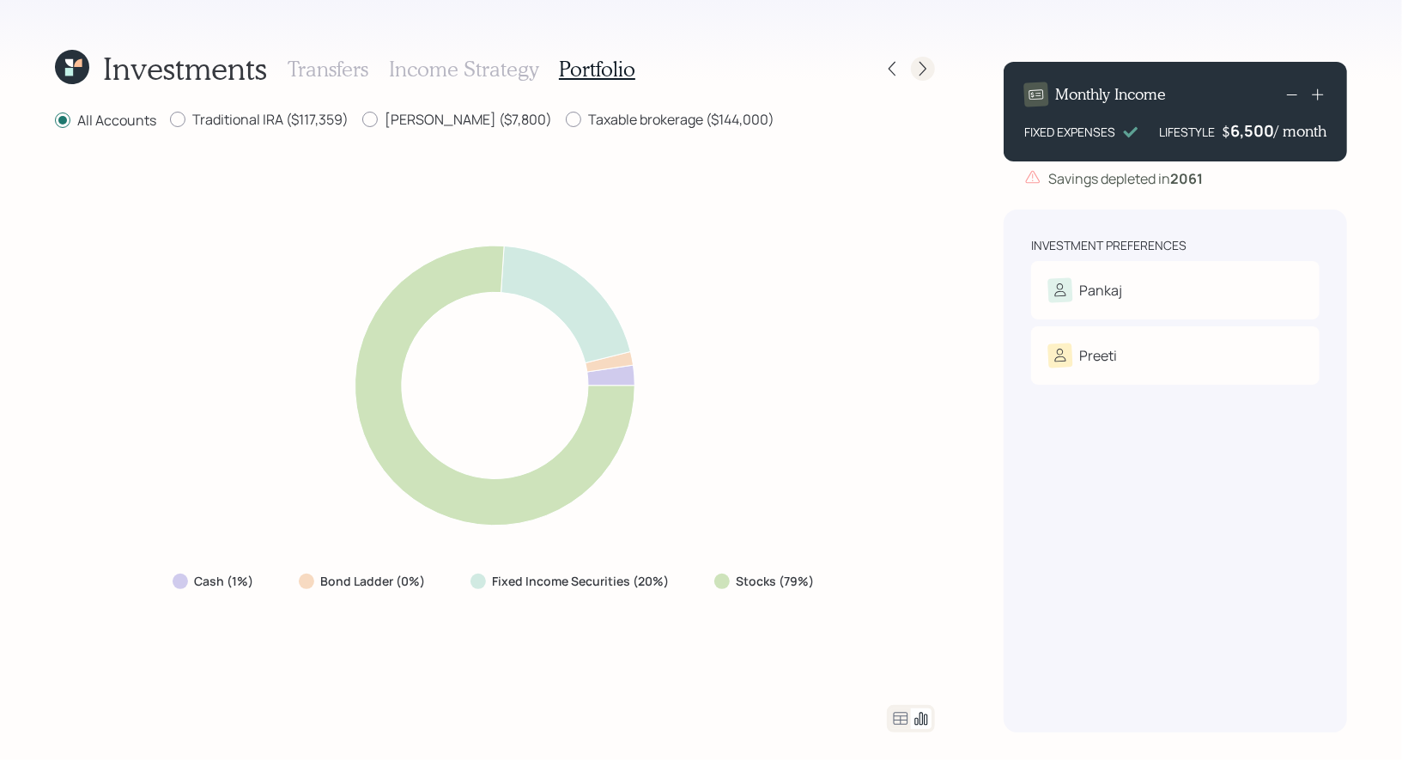
click at [920, 72] on icon at bounding box center [922, 68] width 17 height 17
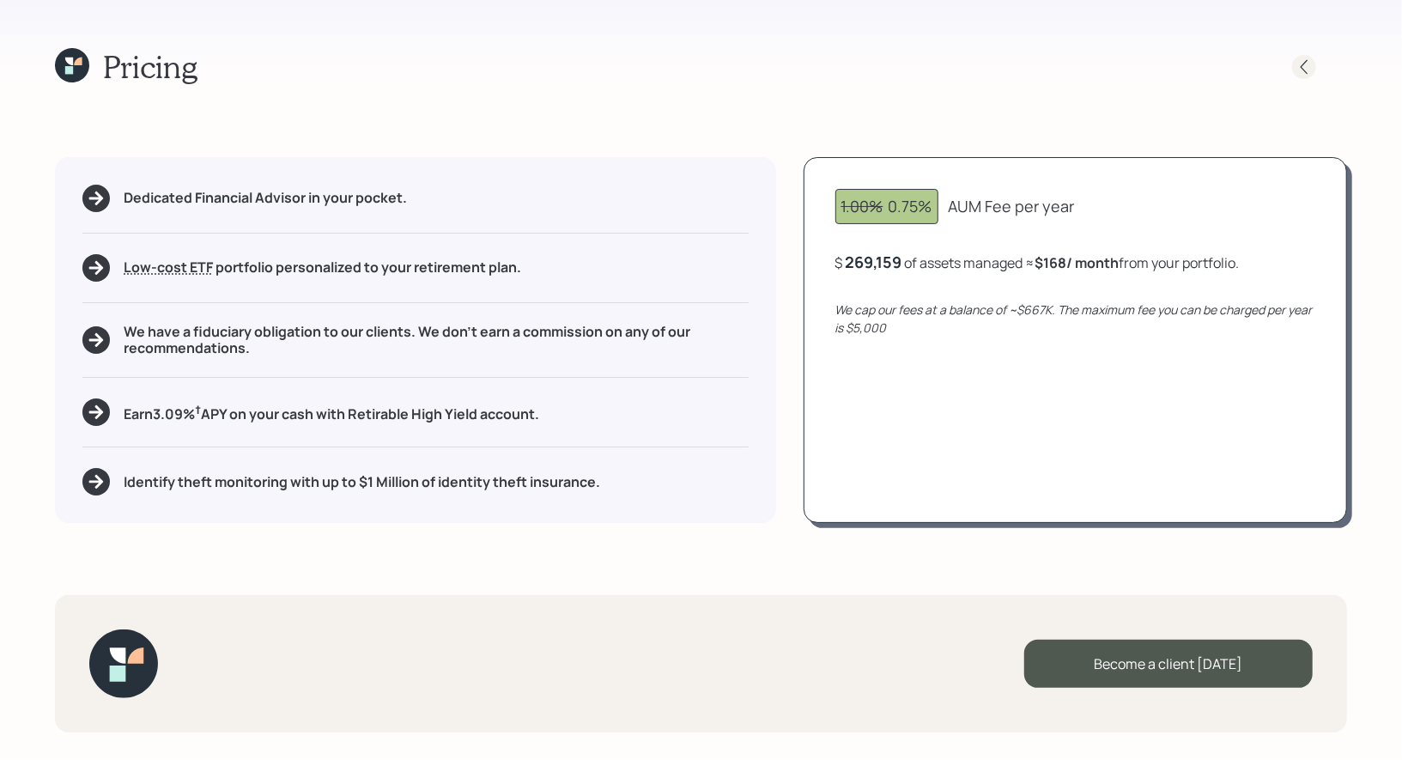
click at [1308, 61] on icon at bounding box center [1304, 66] width 17 height 17
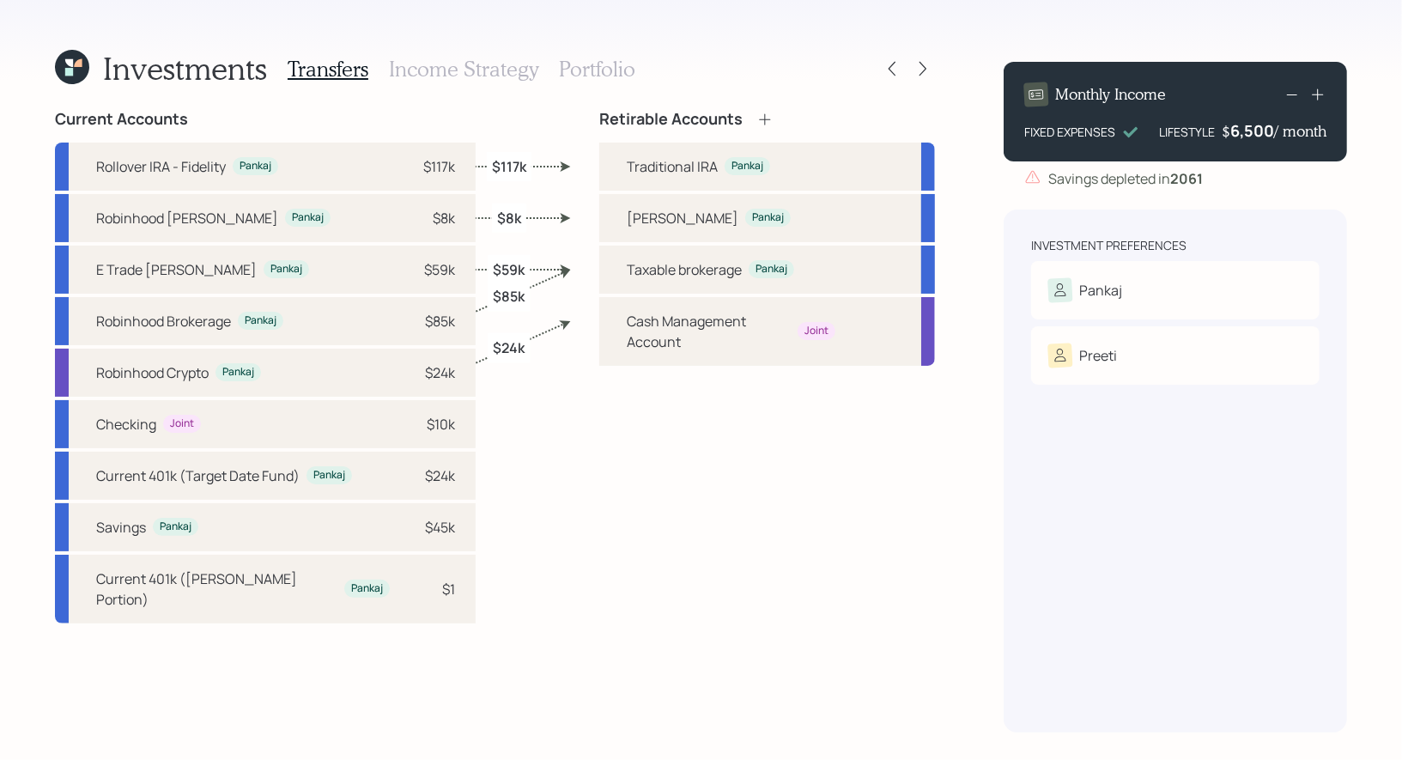
click at [64, 71] on icon at bounding box center [72, 67] width 34 height 34
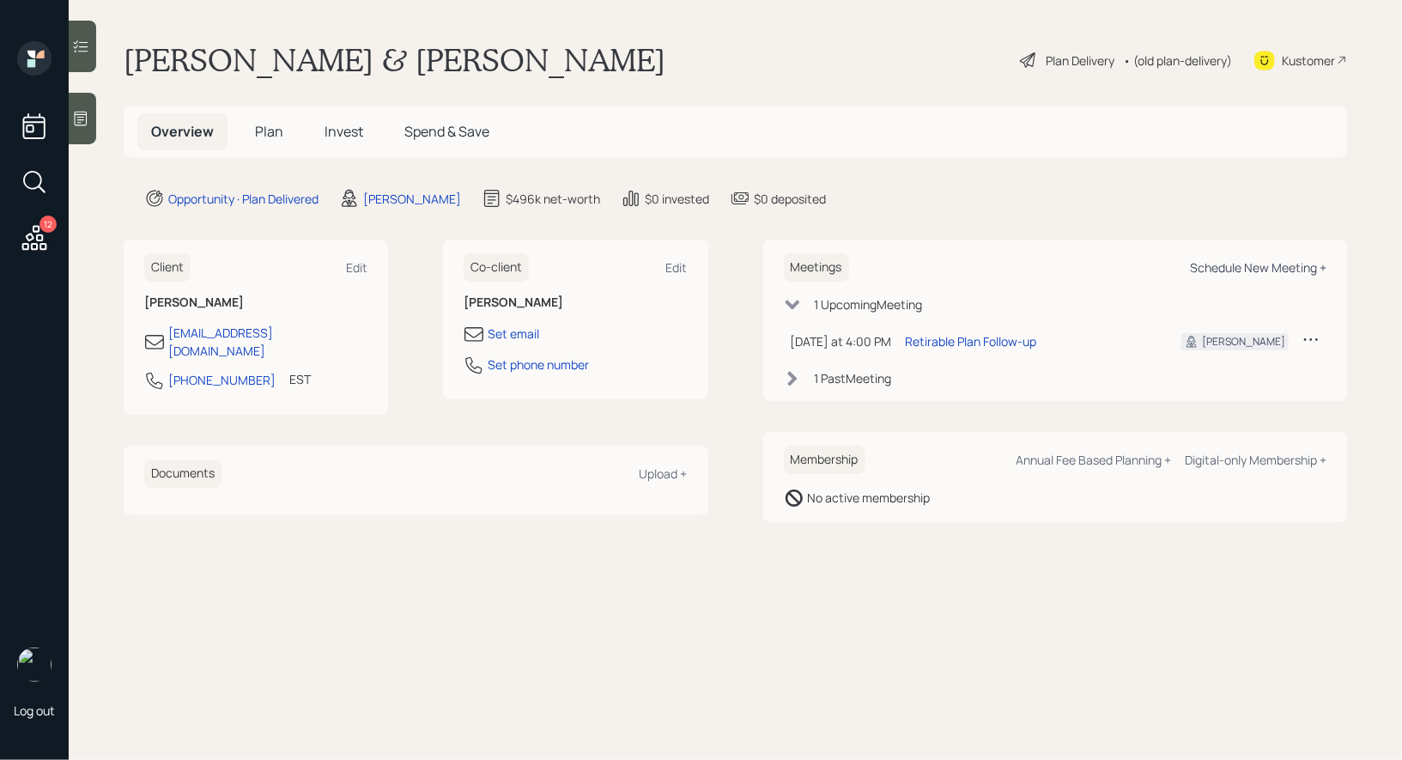
click at [1267, 264] on div "Schedule New Meeting +" at bounding box center [1258, 267] width 137 height 16
select select "8b79112e-3cfb-44f9-89e7-15267fe946c1"
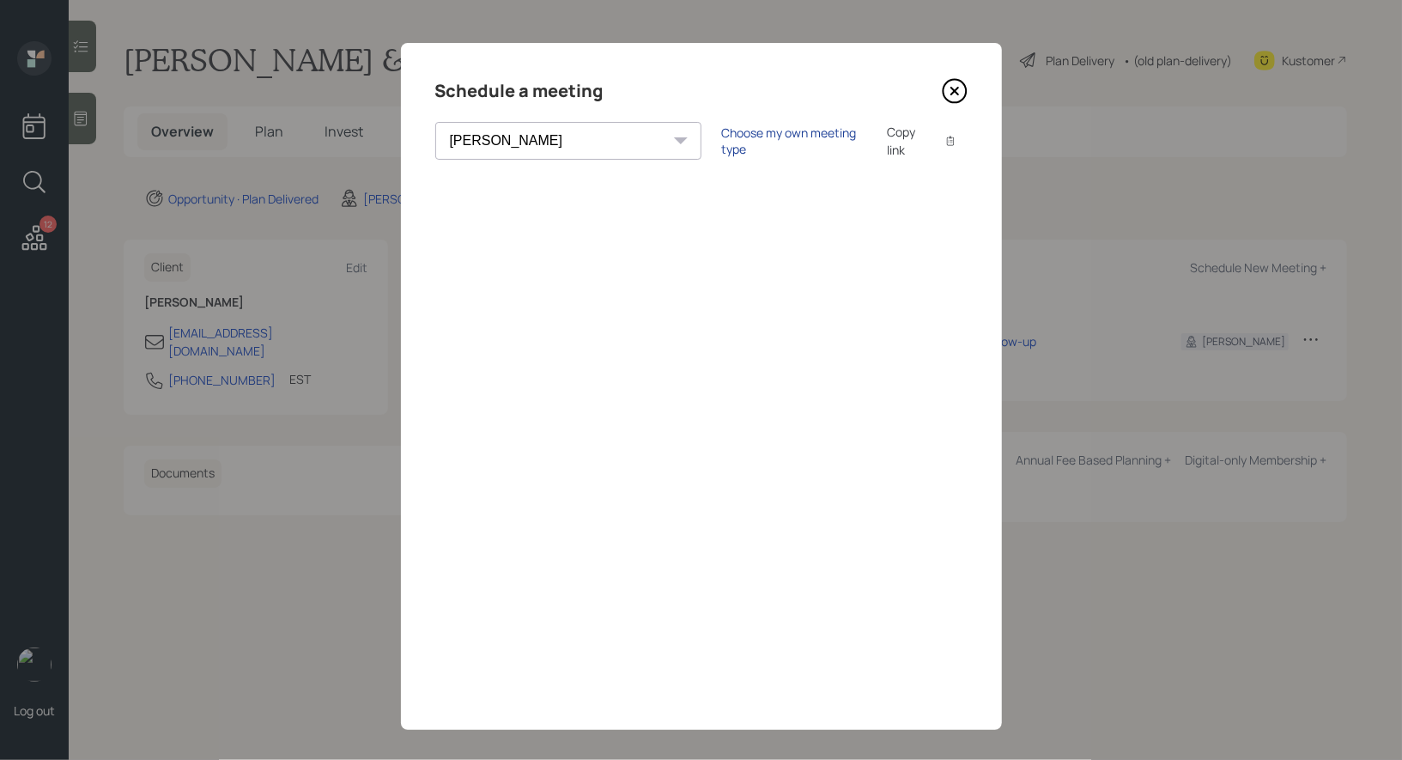
click at [722, 143] on div "Choose my own meeting type" at bounding box center [794, 141] width 144 height 33
click at [956, 93] on icon at bounding box center [954, 91] width 7 height 7
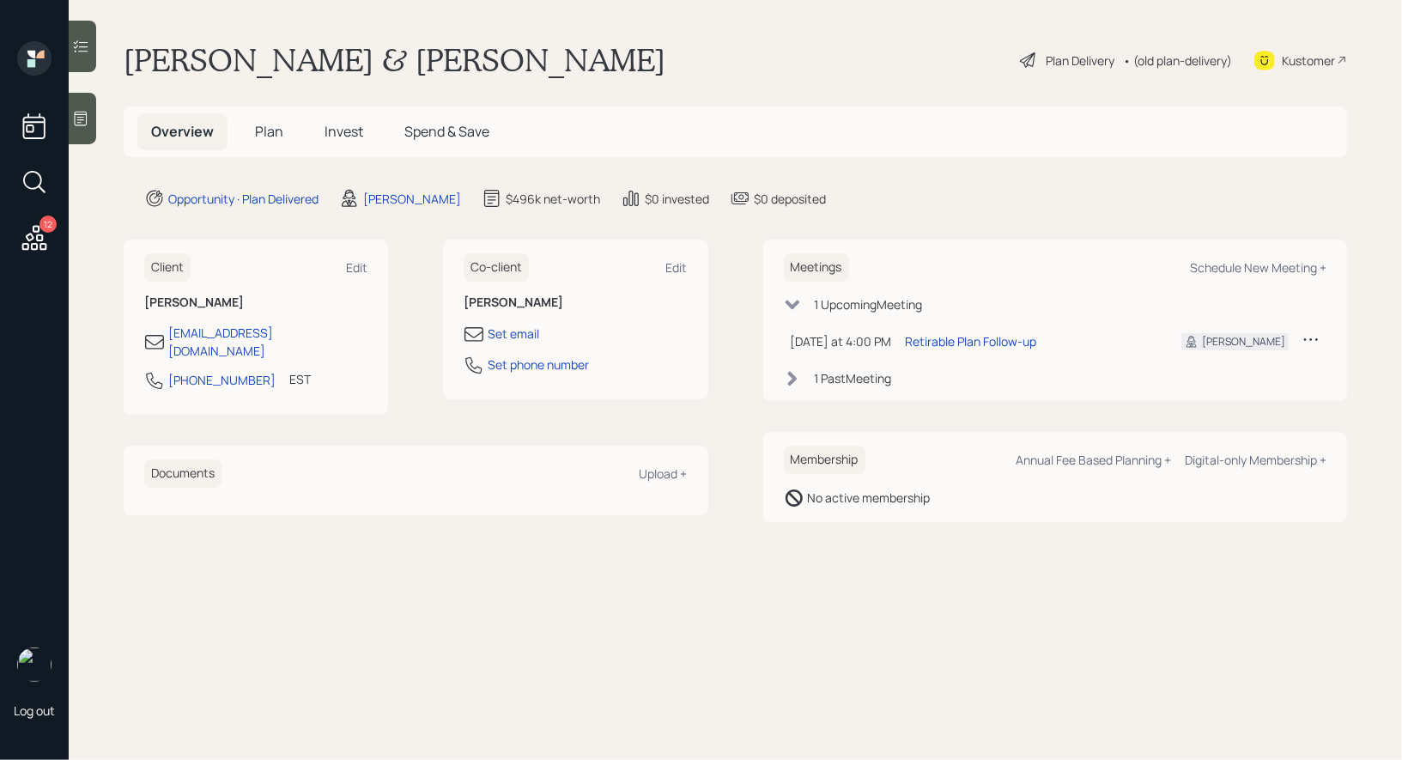
click at [267, 132] on span "Plan" at bounding box center [269, 131] width 28 height 19
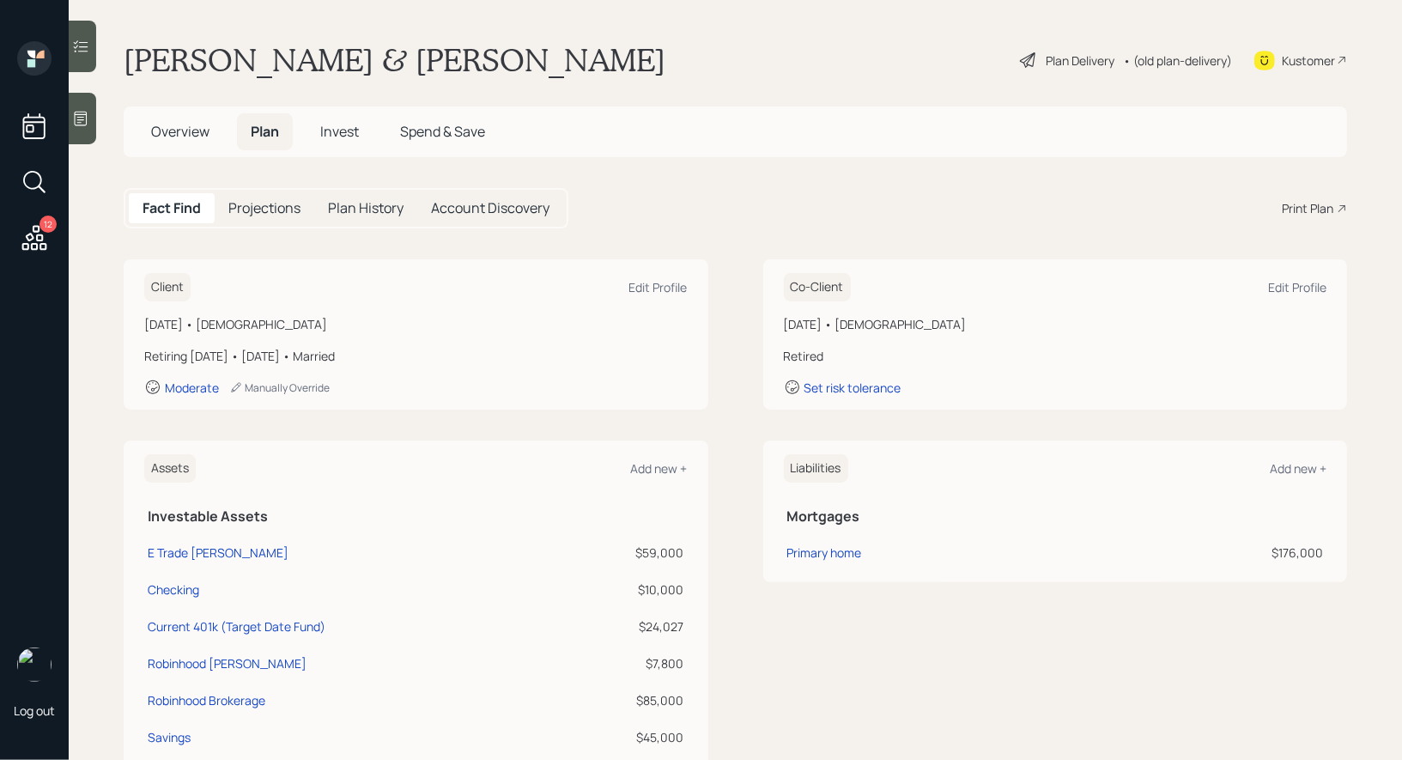
click at [1321, 205] on div "Print Plan" at bounding box center [1308, 208] width 52 height 18
